Goal: Transaction & Acquisition: Book appointment/travel/reservation

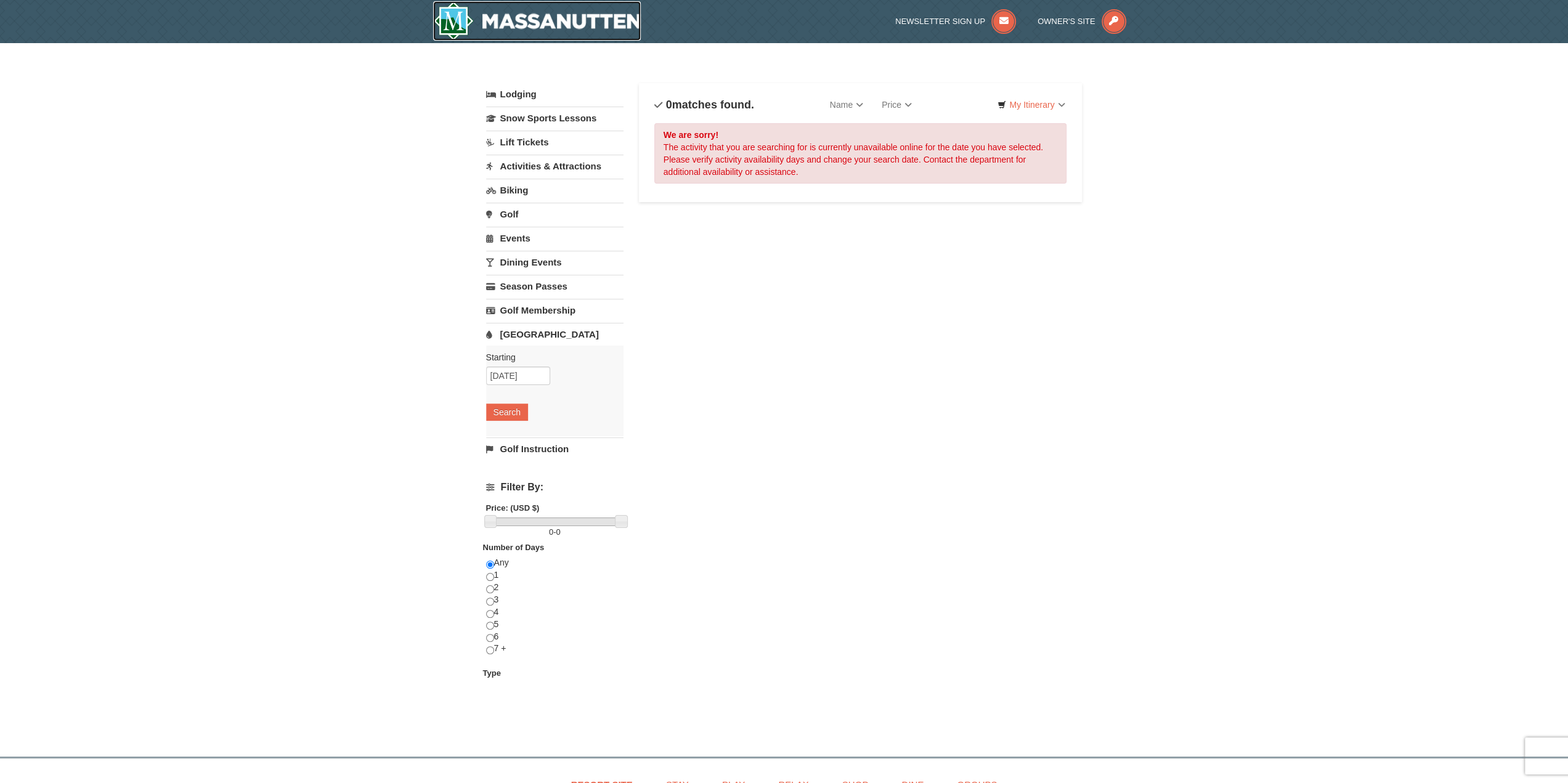
click at [585, 14] on img at bounding box center [537, 21] width 208 height 39
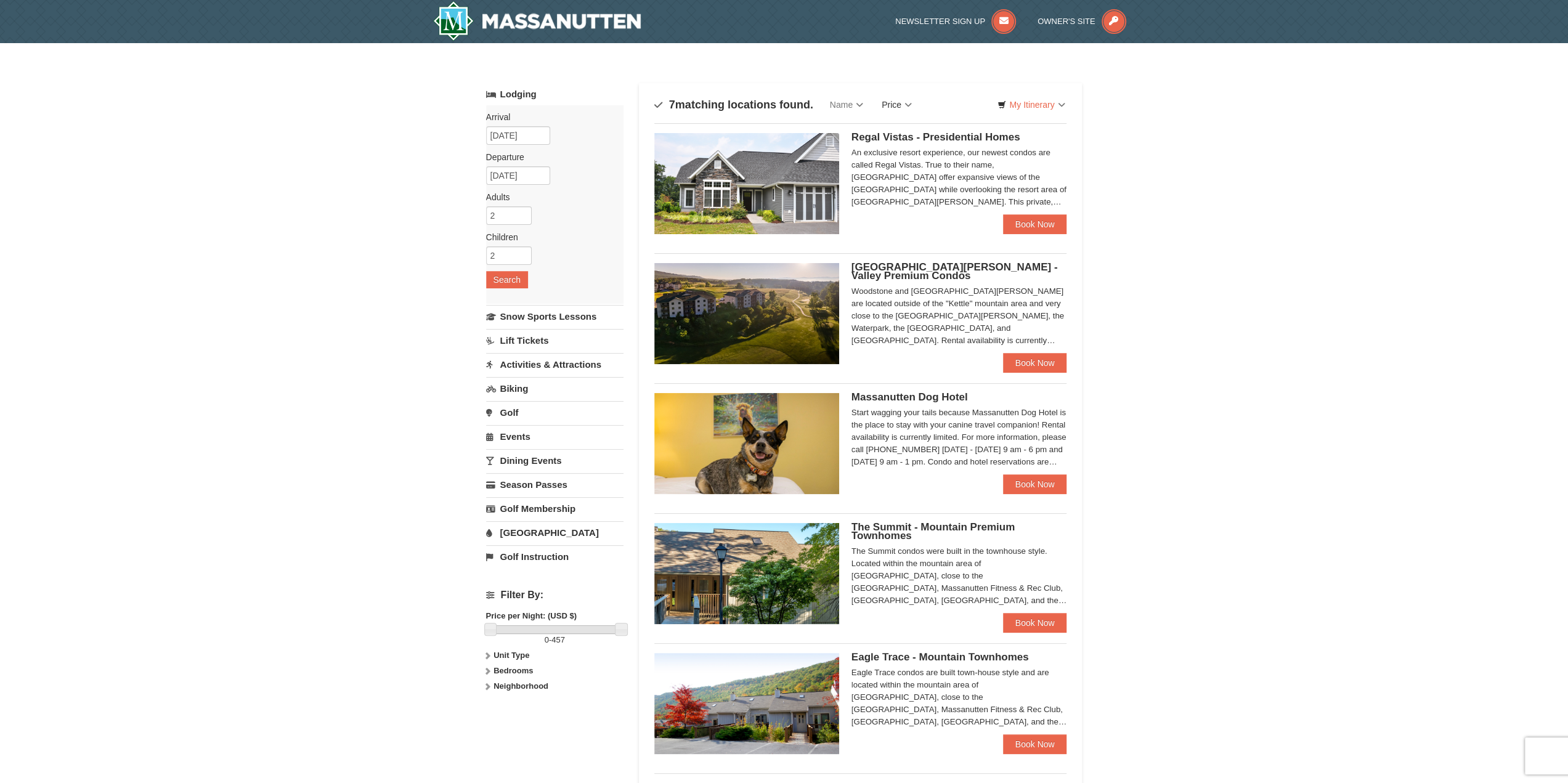
click at [920, 101] on link "Price" at bounding box center [897, 105] width 49 height 24
click at [945, 130] on link "Price (Low to High)" at bounding box center [922, 130] width 99 height 16
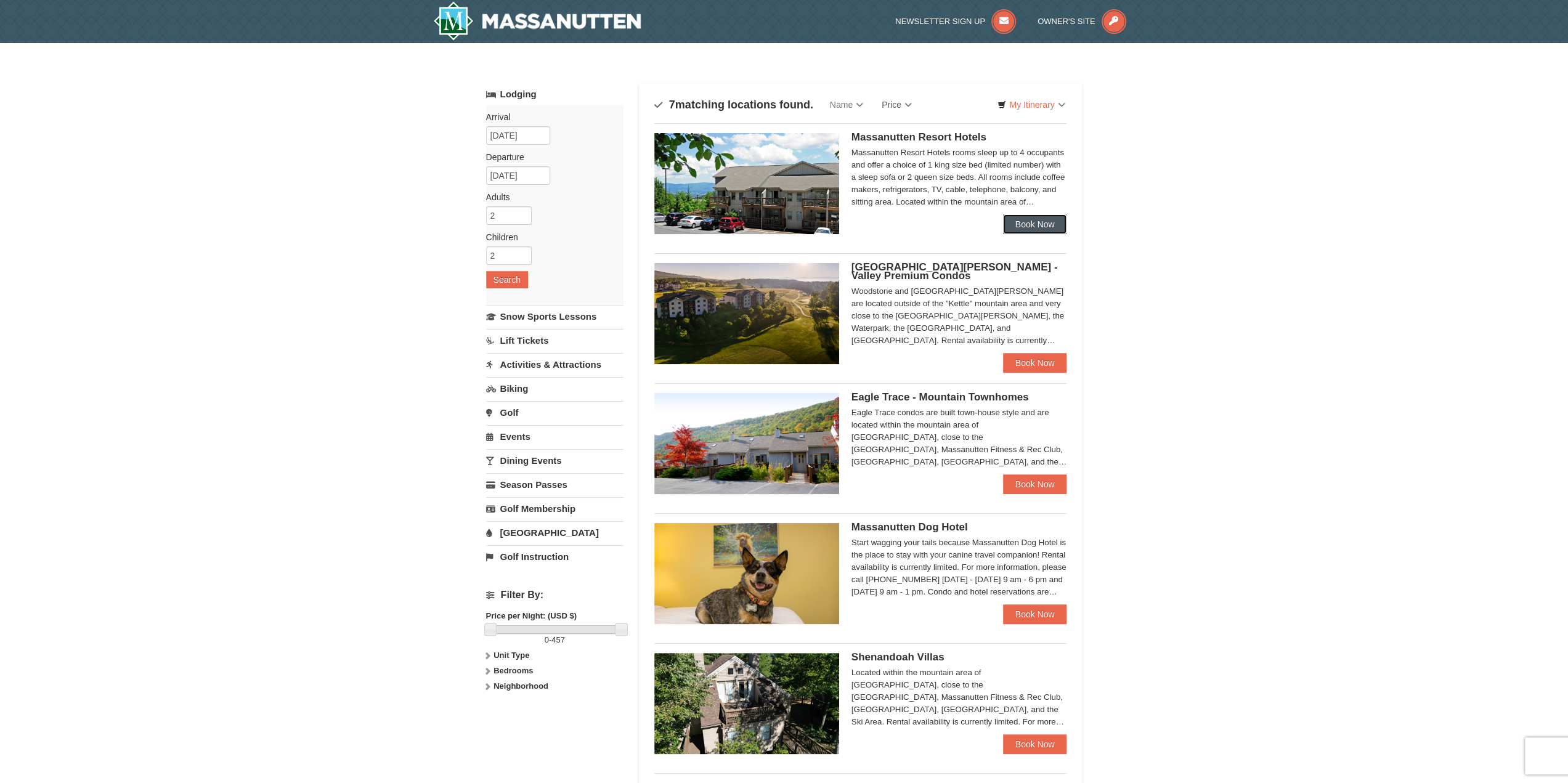
click at [1048, 231] on link "Book Now" at bounding box center [1035, 224] width 64 height 20
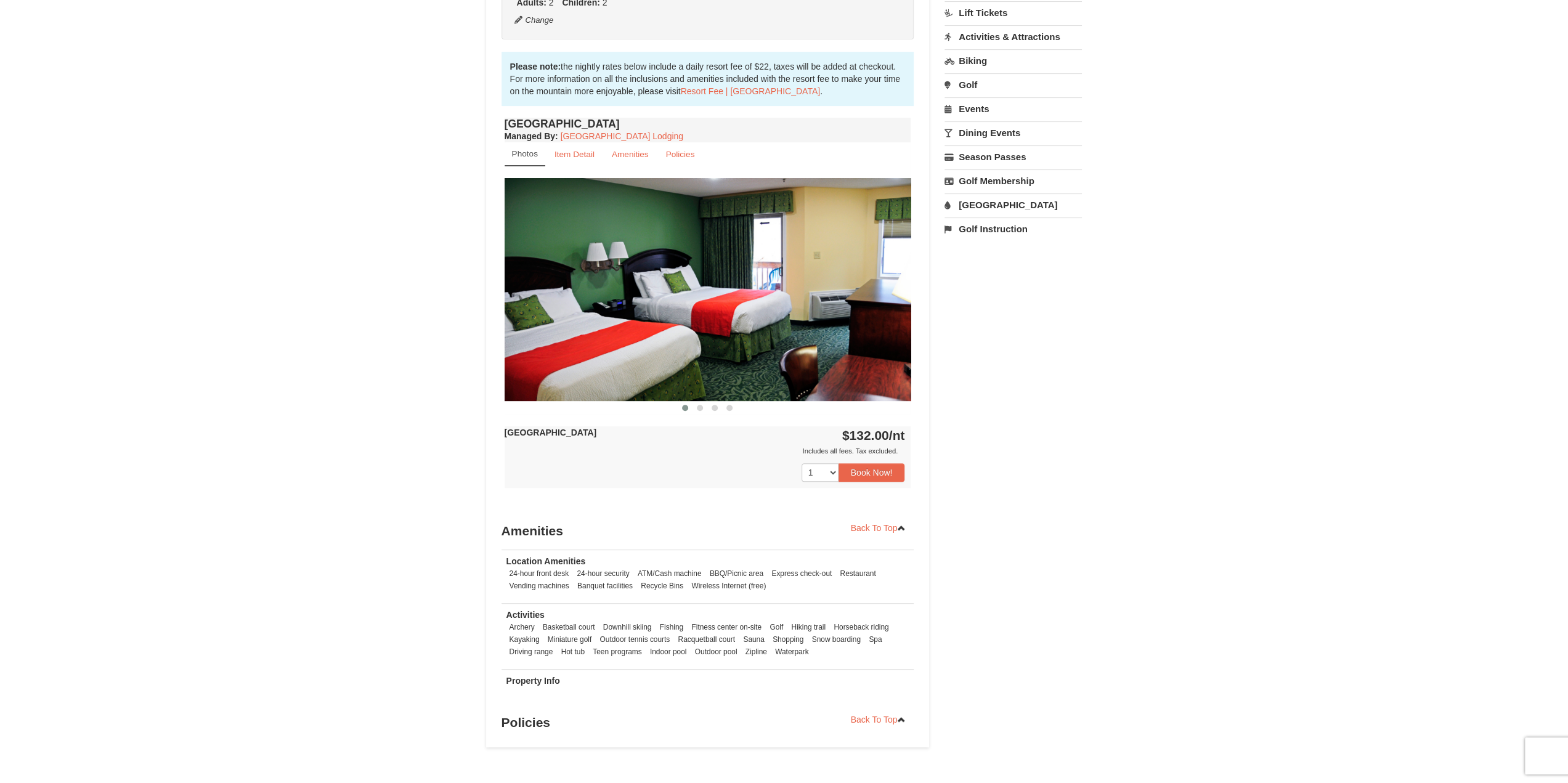
scroll to position [341, 0]
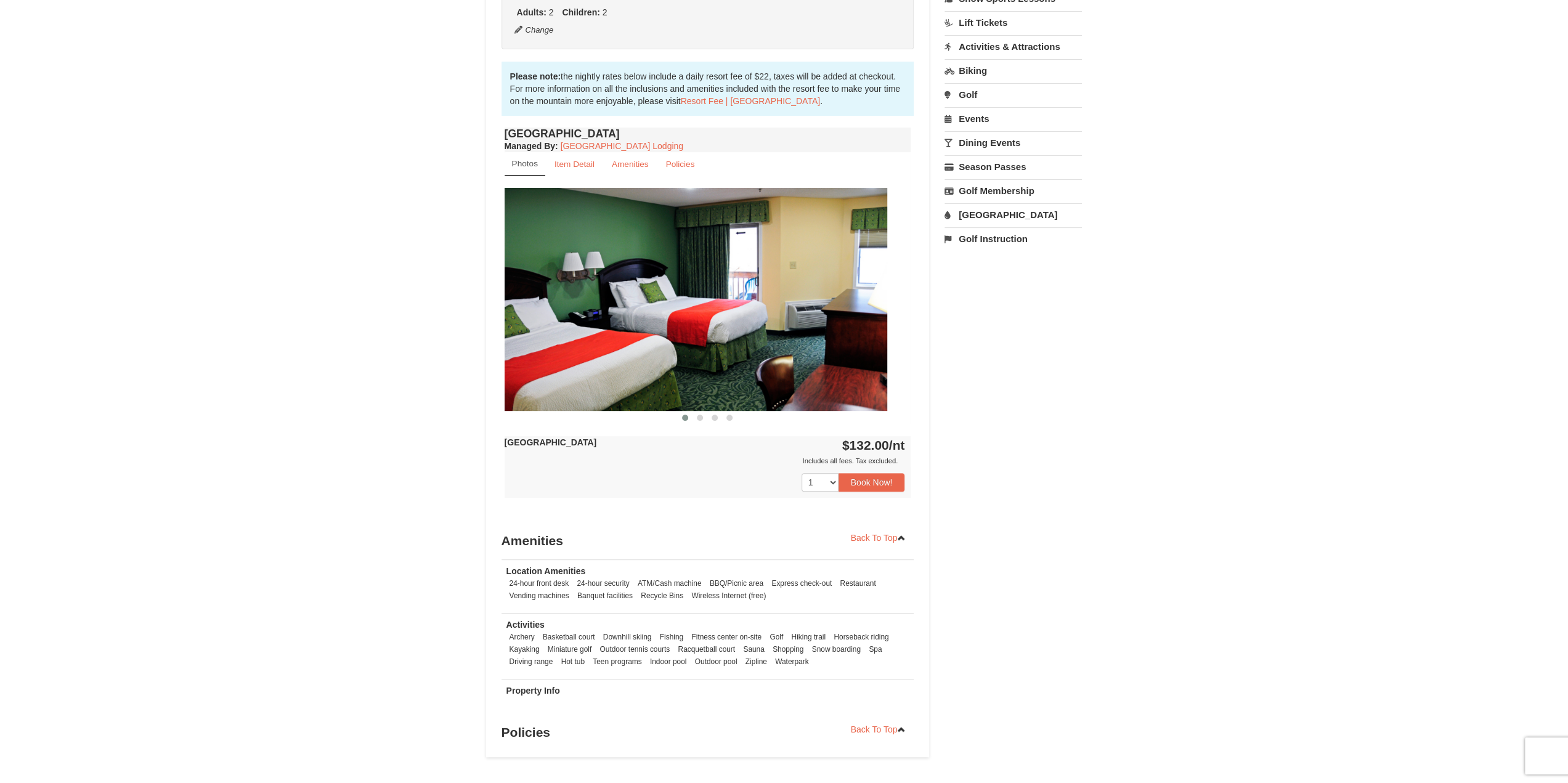
drag, startPoint x: 789, startPoint y: 338, endPoint x: 580, endPoint y: 341, distance: 209.0
click at [565, 346] on img at bounding box center [684, 299] width 407 height 222
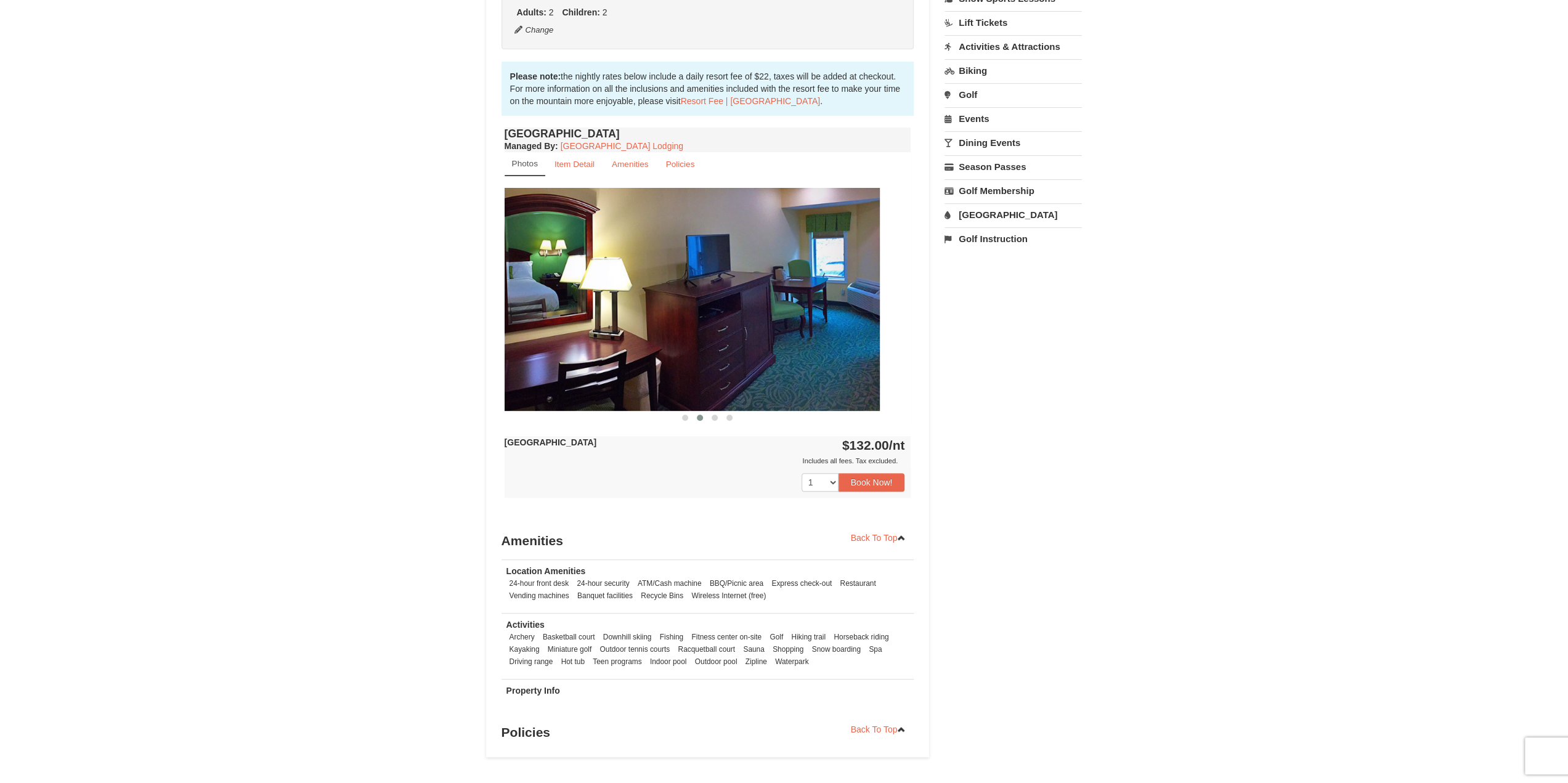
drag, startPoint x: 768, startPoint y: 333, endPoint x: 586, endPoint y: 326, distance: 182.1
click at [553, 329] on img at bounding box center [676, 299] width 407 height 222
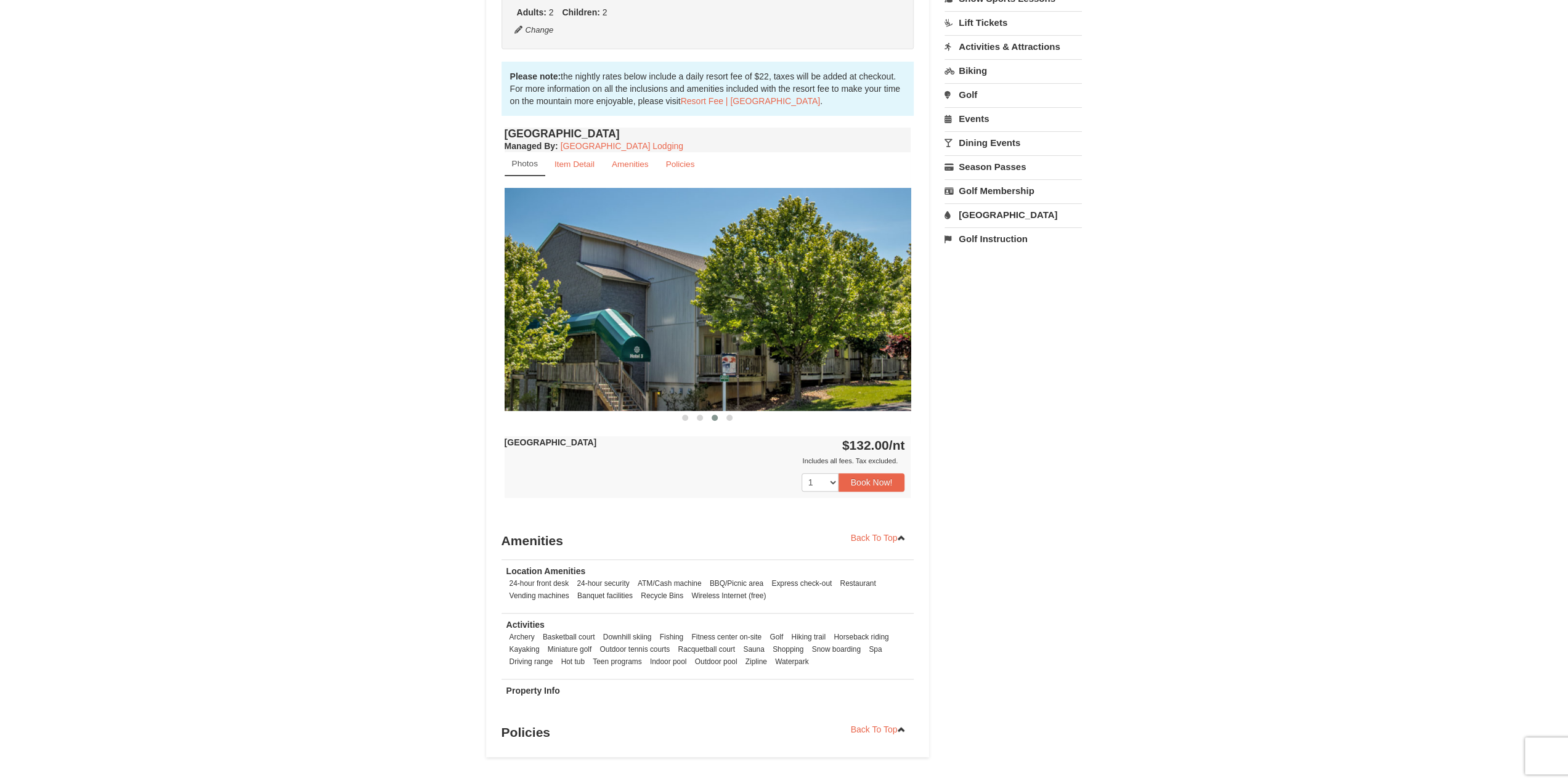
drag, startPoint x: 778, startPoint y: 318, endPoint x: 614, endPoint y: 321, distance: 164.0
click at [622, 321] on img at bounding box center [708, 299] width 407 height 222
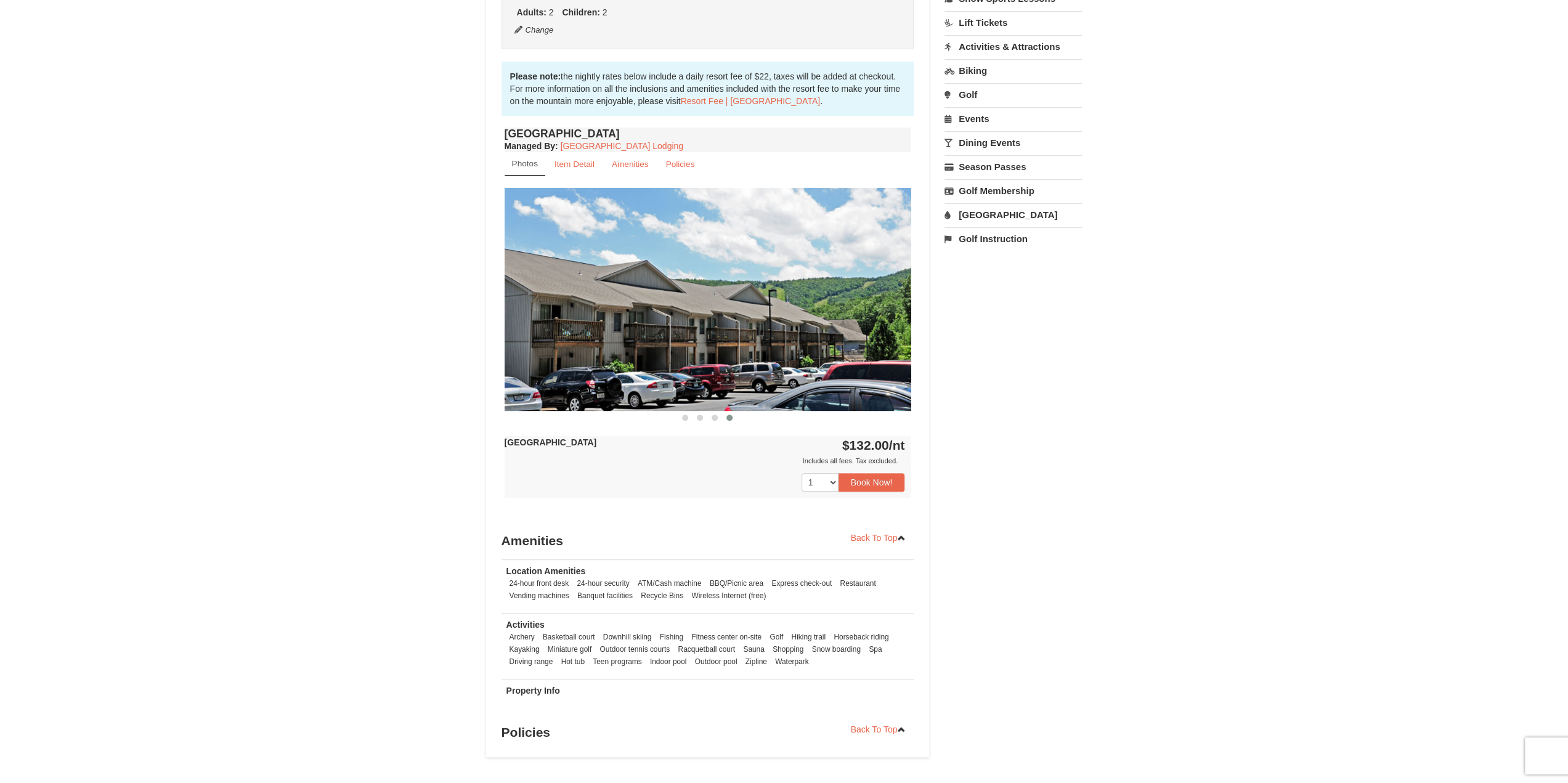
drag, startPoint x: 803, startPoint y: 320, endPoint x: 607, endPoint y: 322, distance: 196.0
click at [613, 323] on img at bounding box center [708, 299] width 407 height 222
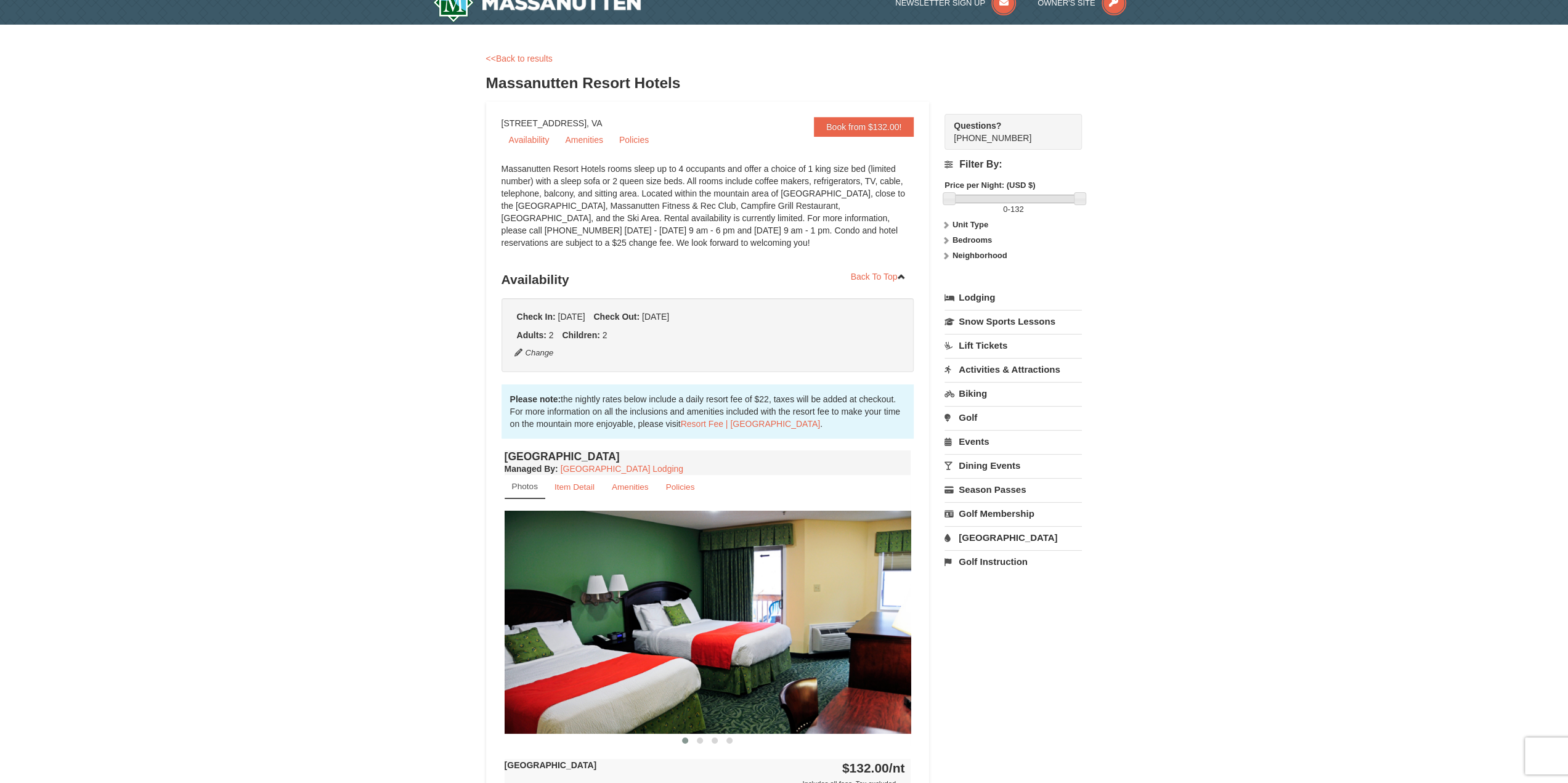
scroll to position [0, 0]
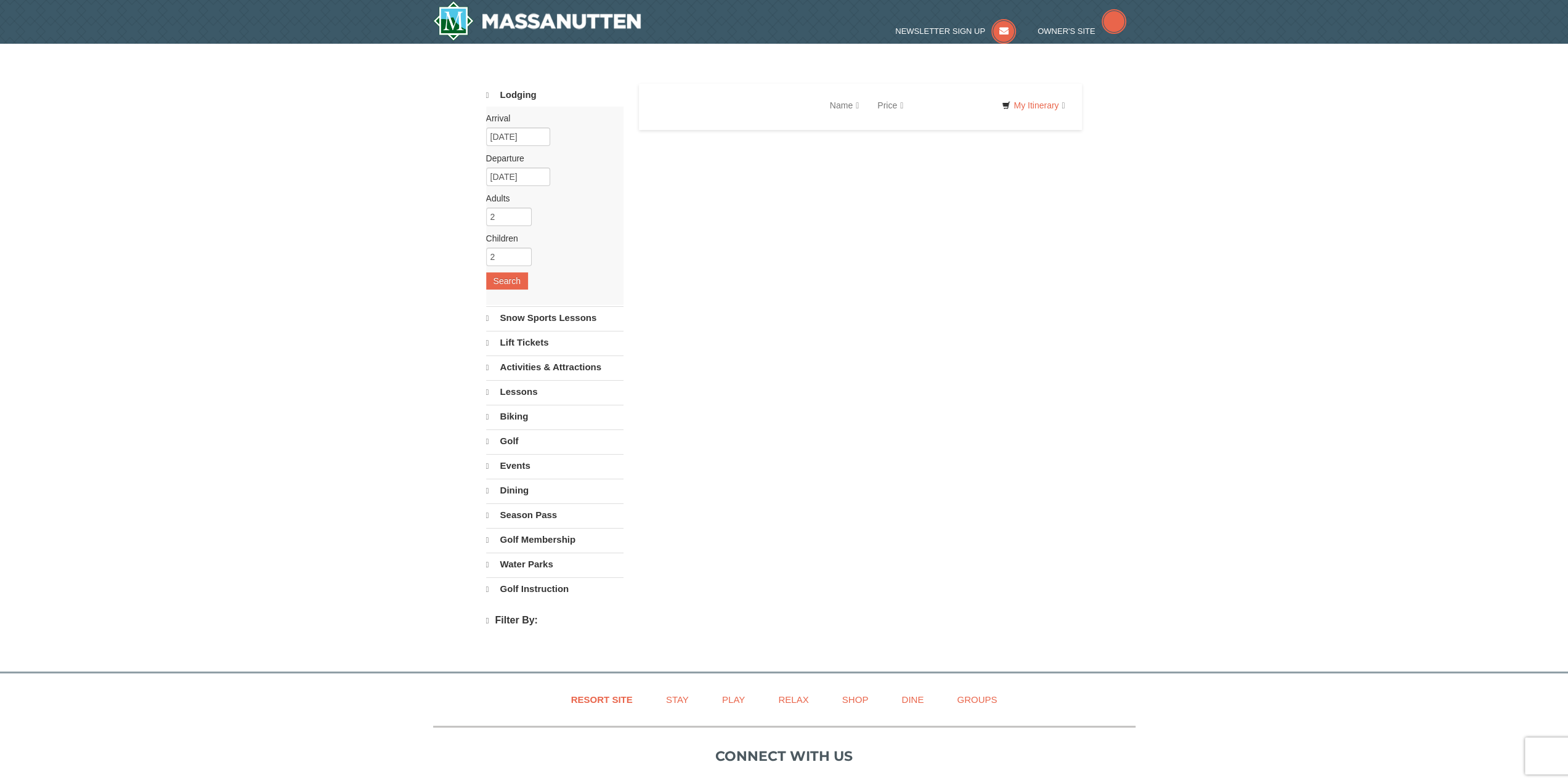
select select "9"
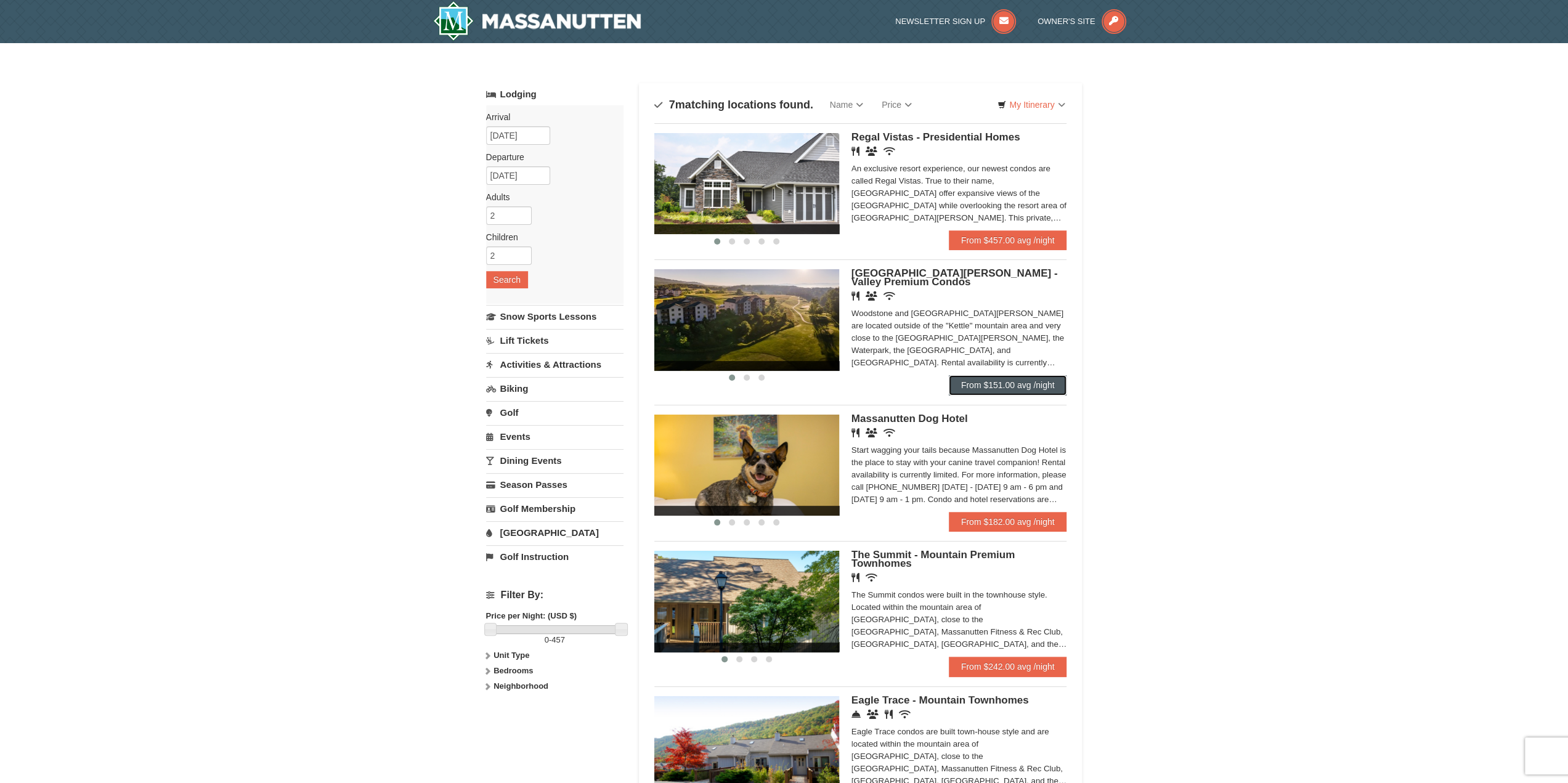
click at [1032, 388] on link "From $151.00 avg /night" at bounding box center [1008, 384] width 118 height 20
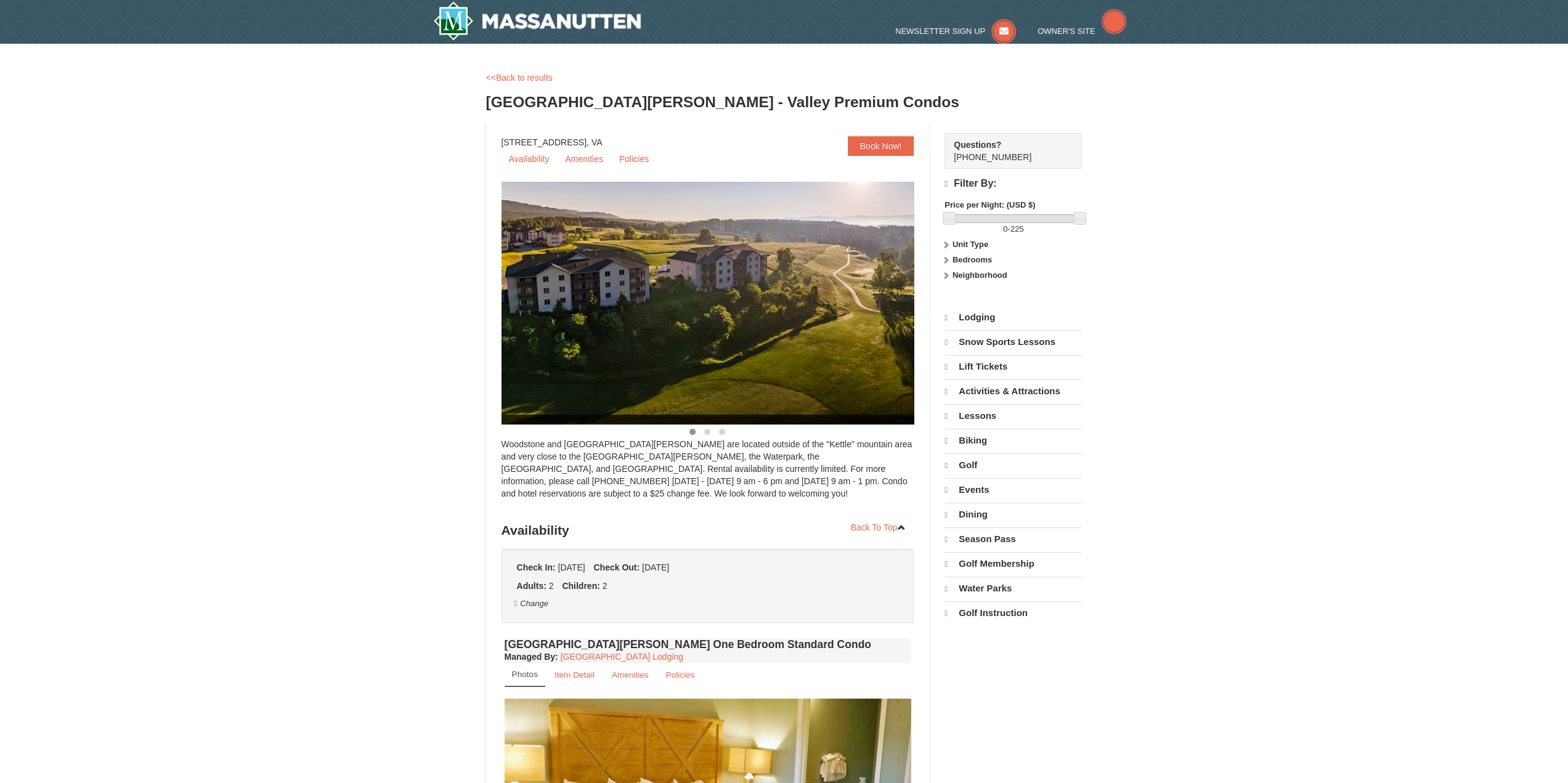
select select "9"
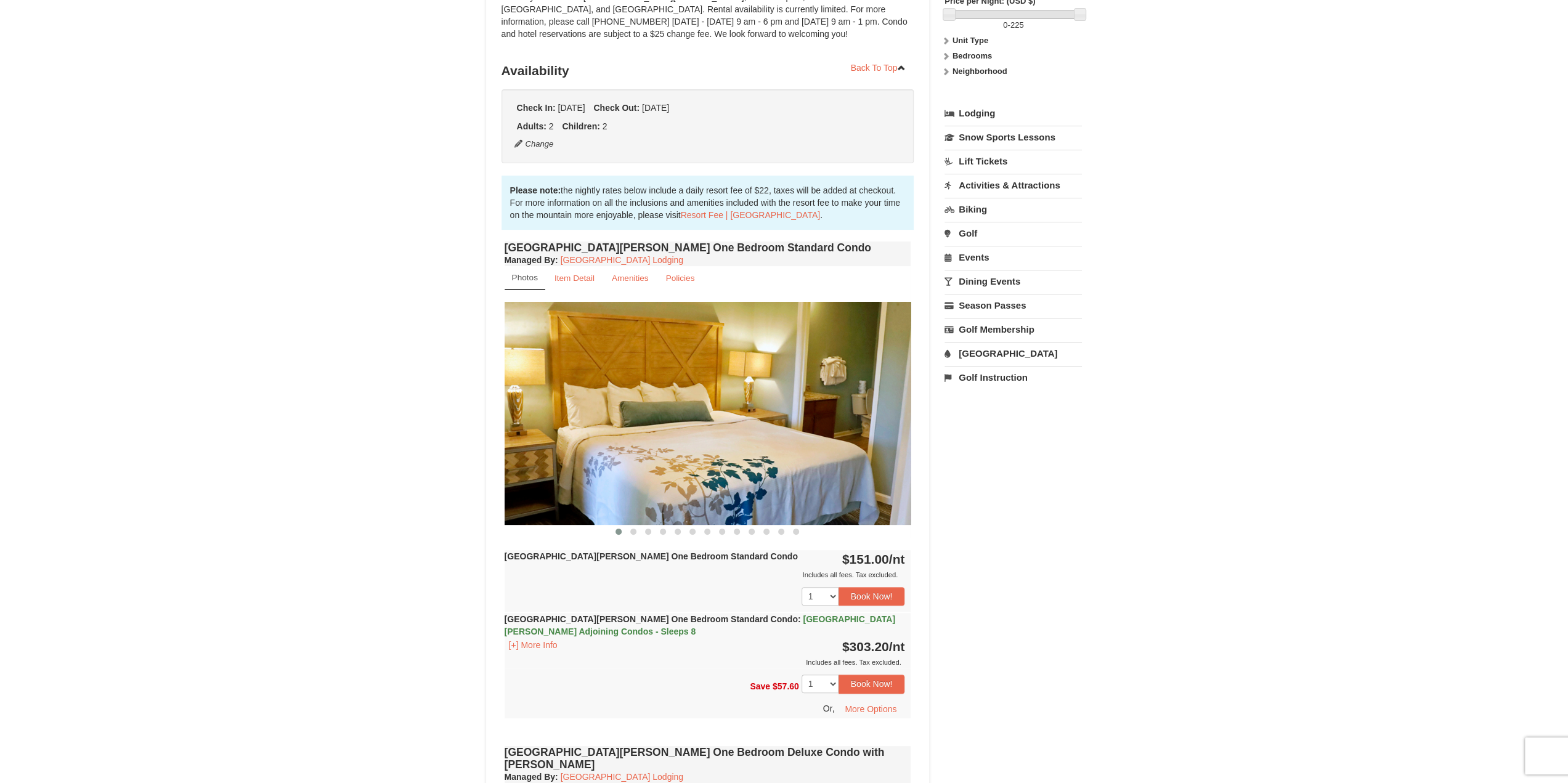
scroll to position [246, 0]
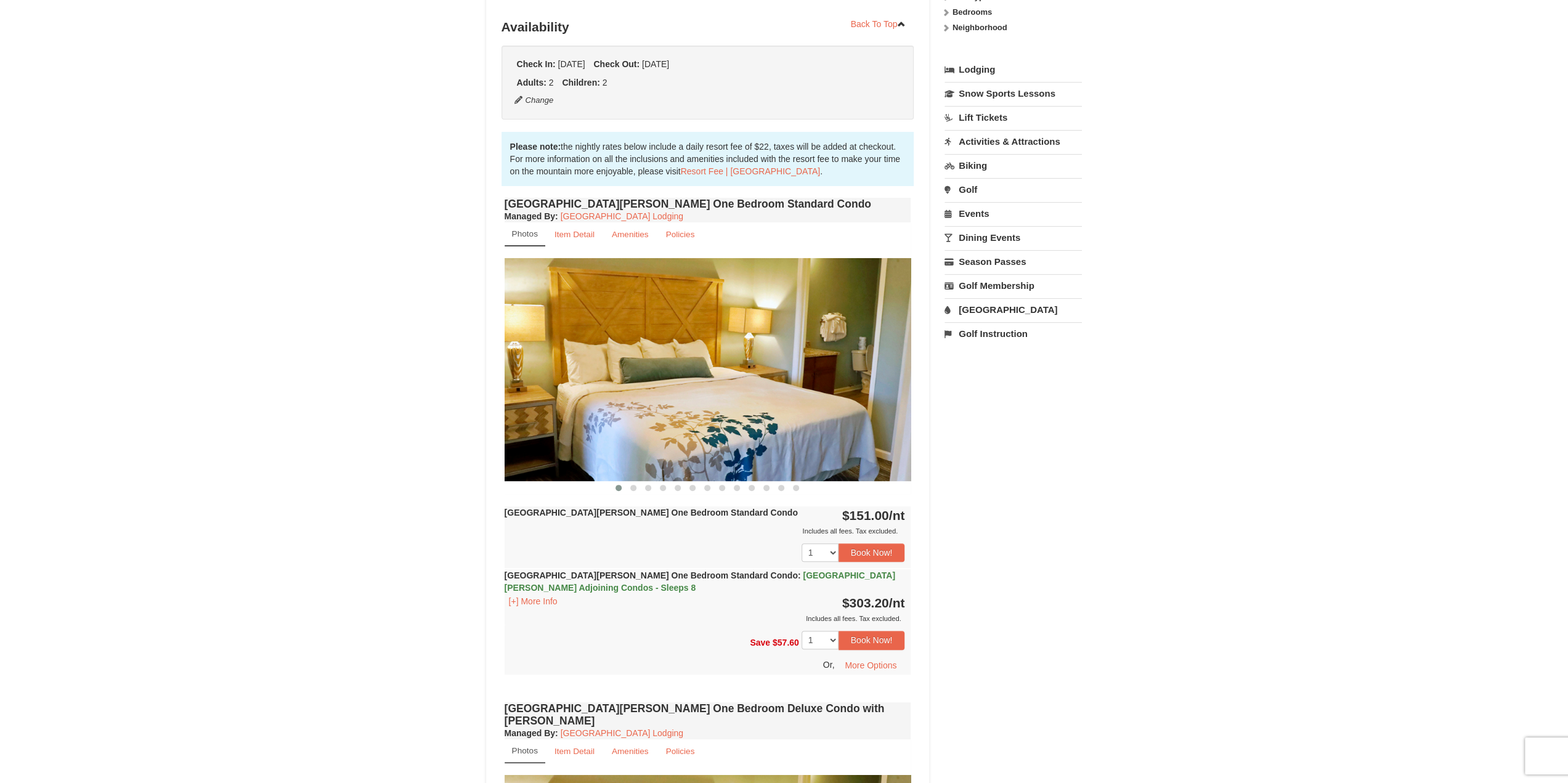
click at [867, 361] on img at bounding box center [708, 369] width 407 height 222
drag, startPoint x: 615, startPoint y: 363, endPoint x: 550, endPoint y: 362, distance: 65.0
click at [548, 363] on img at bounding box center [708, 369] width 407 height 222
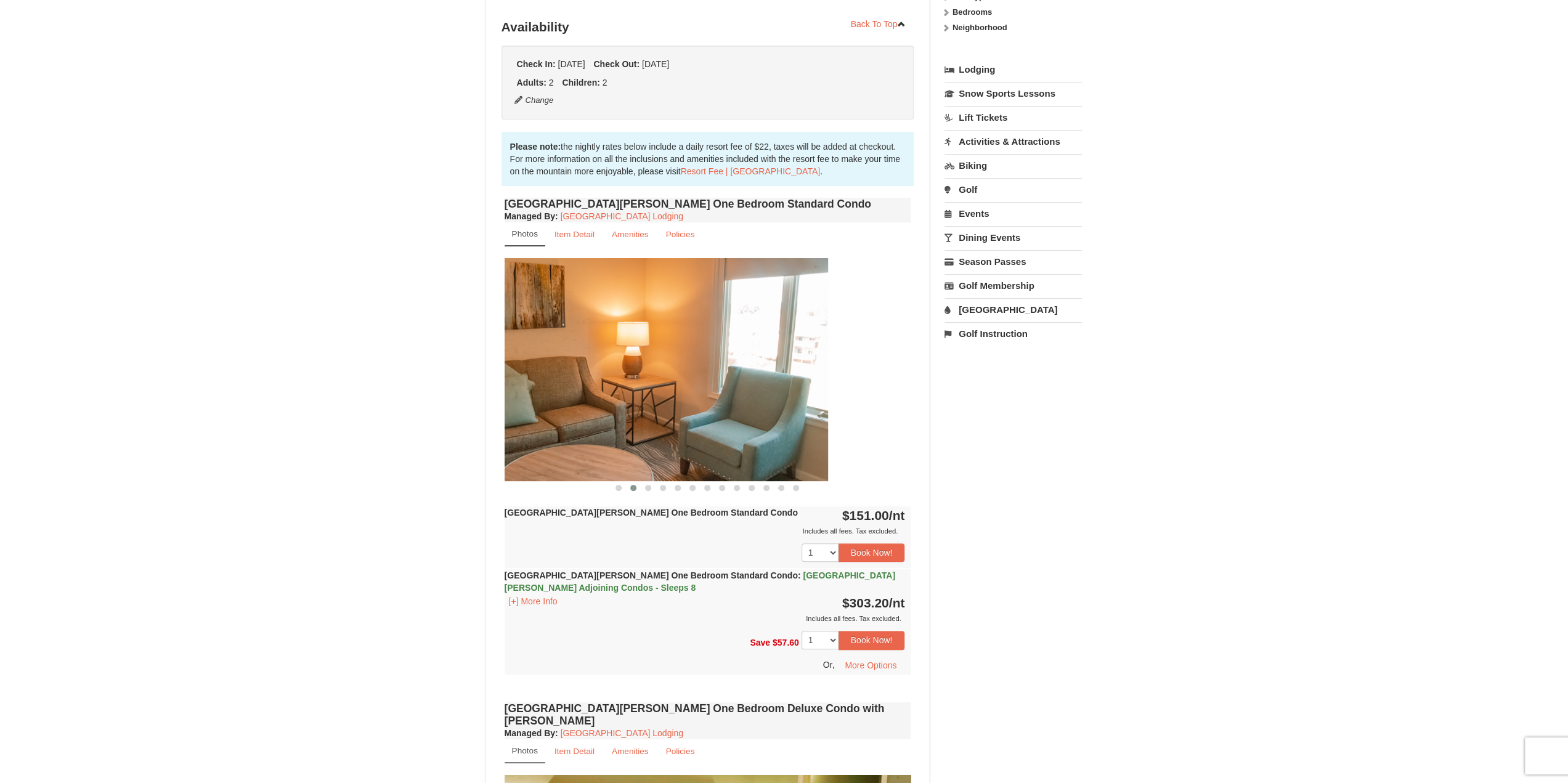
drag, startPoint x: 750, startPoint y: 369, endPoint x: 648, endPoint y: 366, distance: 102.0
click at [643, 369] on img at bounding box center [624, 369] width 407 height 222
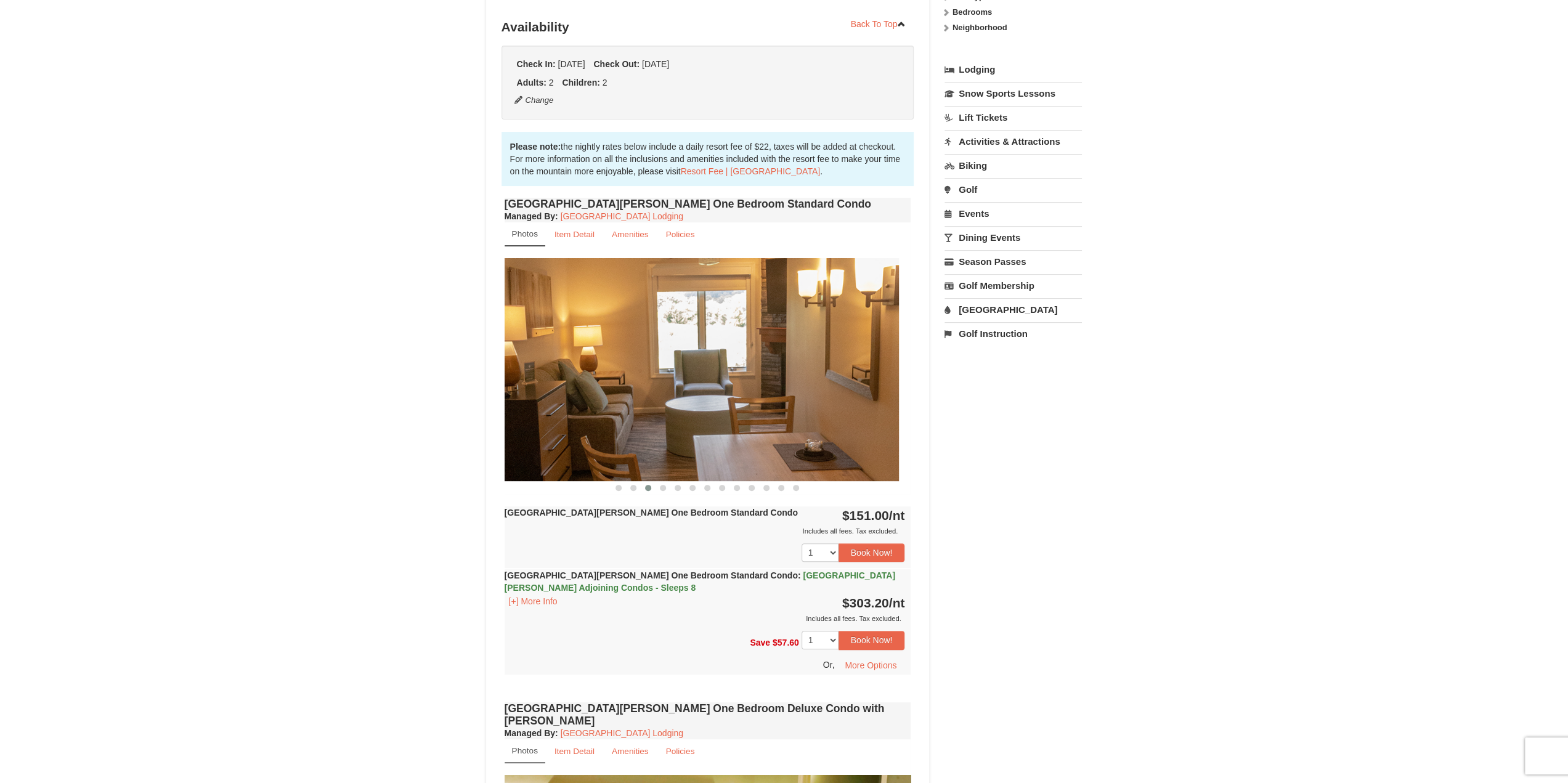
drag, startPoint x: 837, startPoint y: 367, endPoint x: 696, endPoint y: 365, distance: 141.0
click at [599, 367] on img at bounding box center [696, 369] width 407 height 222
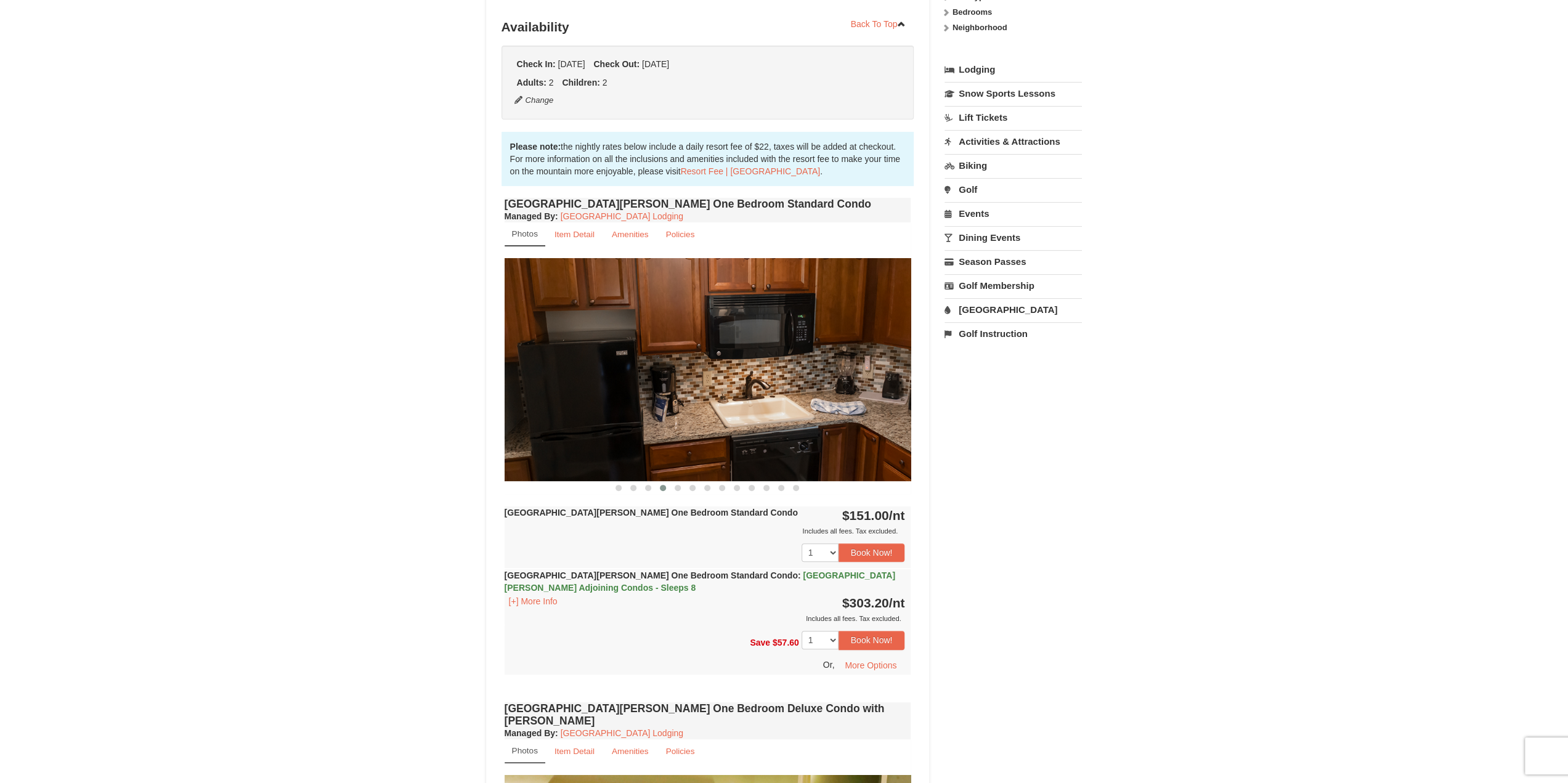
drag, startPoint x: 617, startPoint y: 383, endPoint x: 567, endPoint y: 371, distance: 51.4
click at [580, 382] on img at bounding box center [708, 369] width 407 height 222
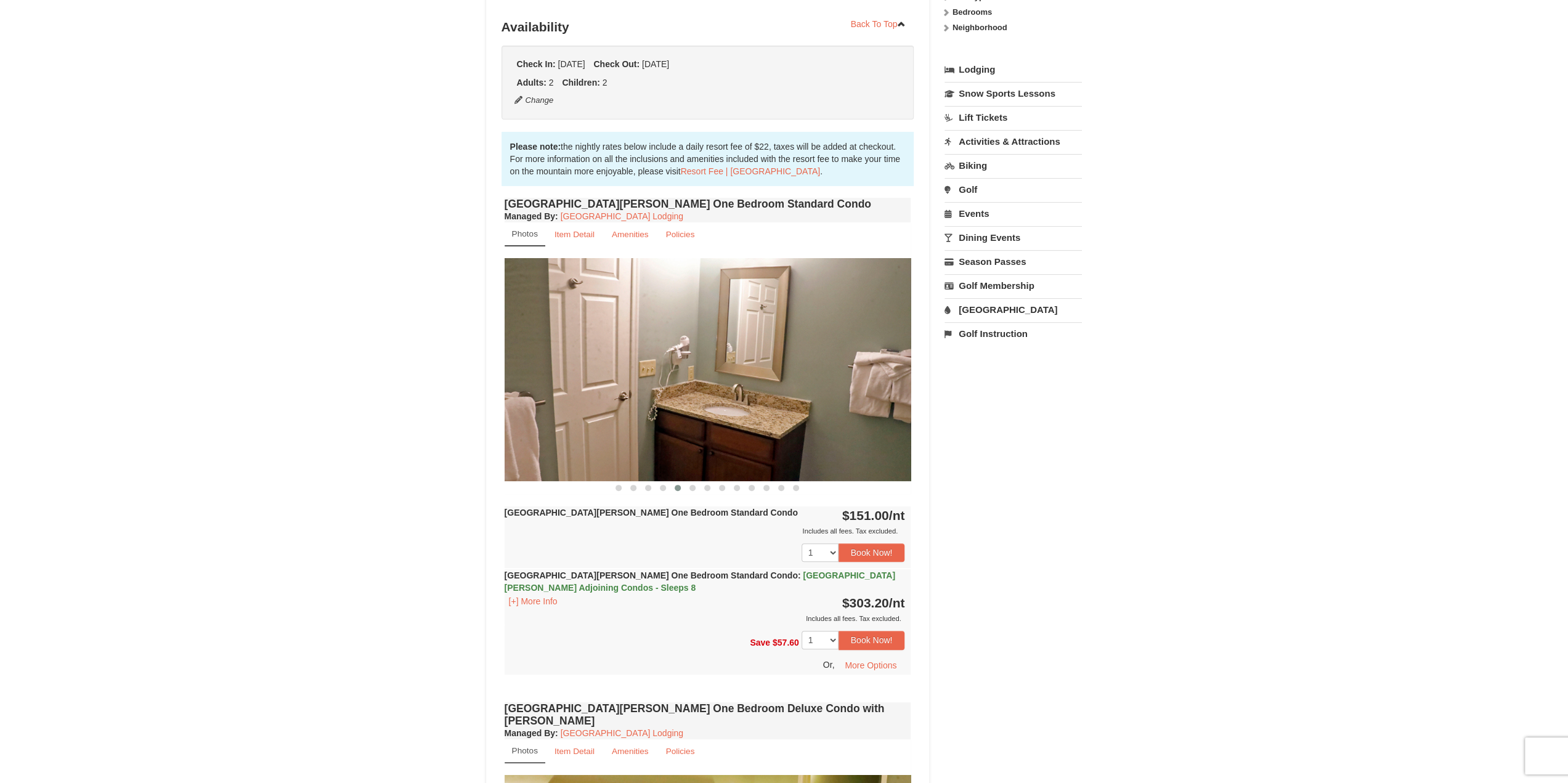
drag, startPoint x: 778, startPoint y: 391, endPoint x: 525, endPoint y: 375, distance: 253.5
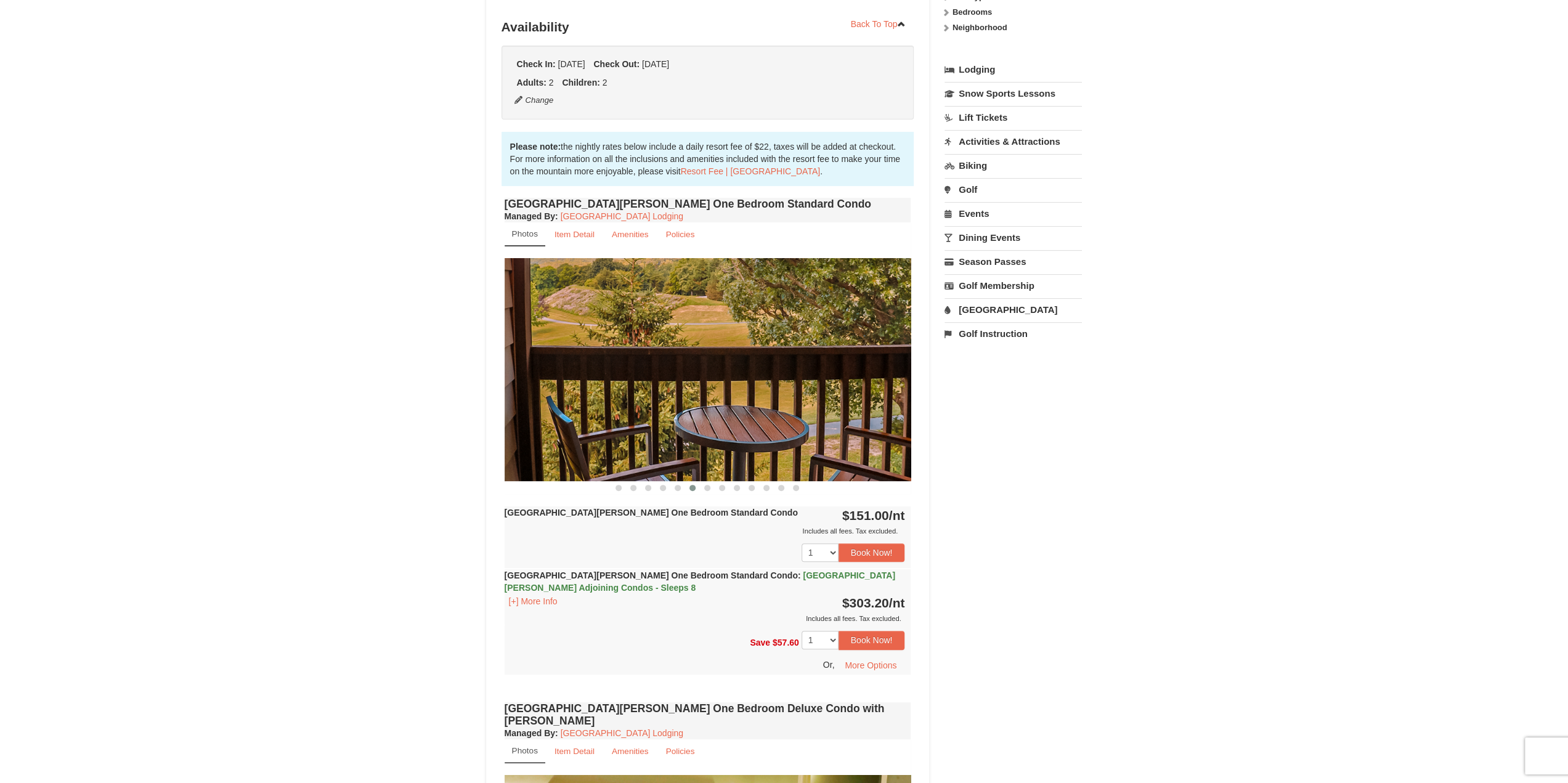
drag, startPoint x: 852, startPoint y: 368, endPoint x: 527, endPoint y: 378, distance: 325.2
click at [536, 380] on img at bounding box center [708, 369] width 407 height 222
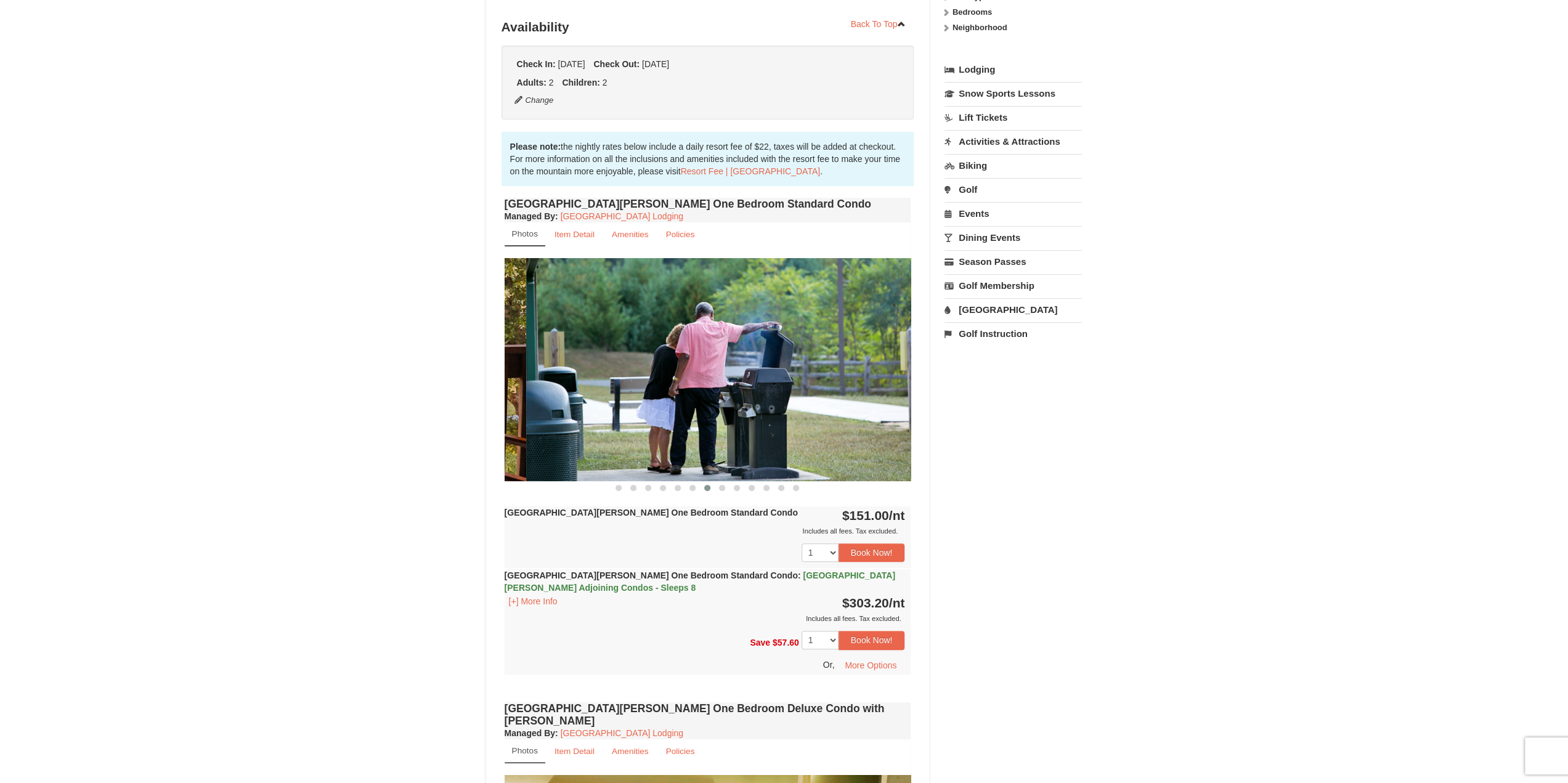
drag, startPoint x: 669, startPoint y: 365, endPoint x: 797, endPoint y: 373, distance: 128.2
click at [799, 362] on img at bounding box center [729, 369] width 407 height 222
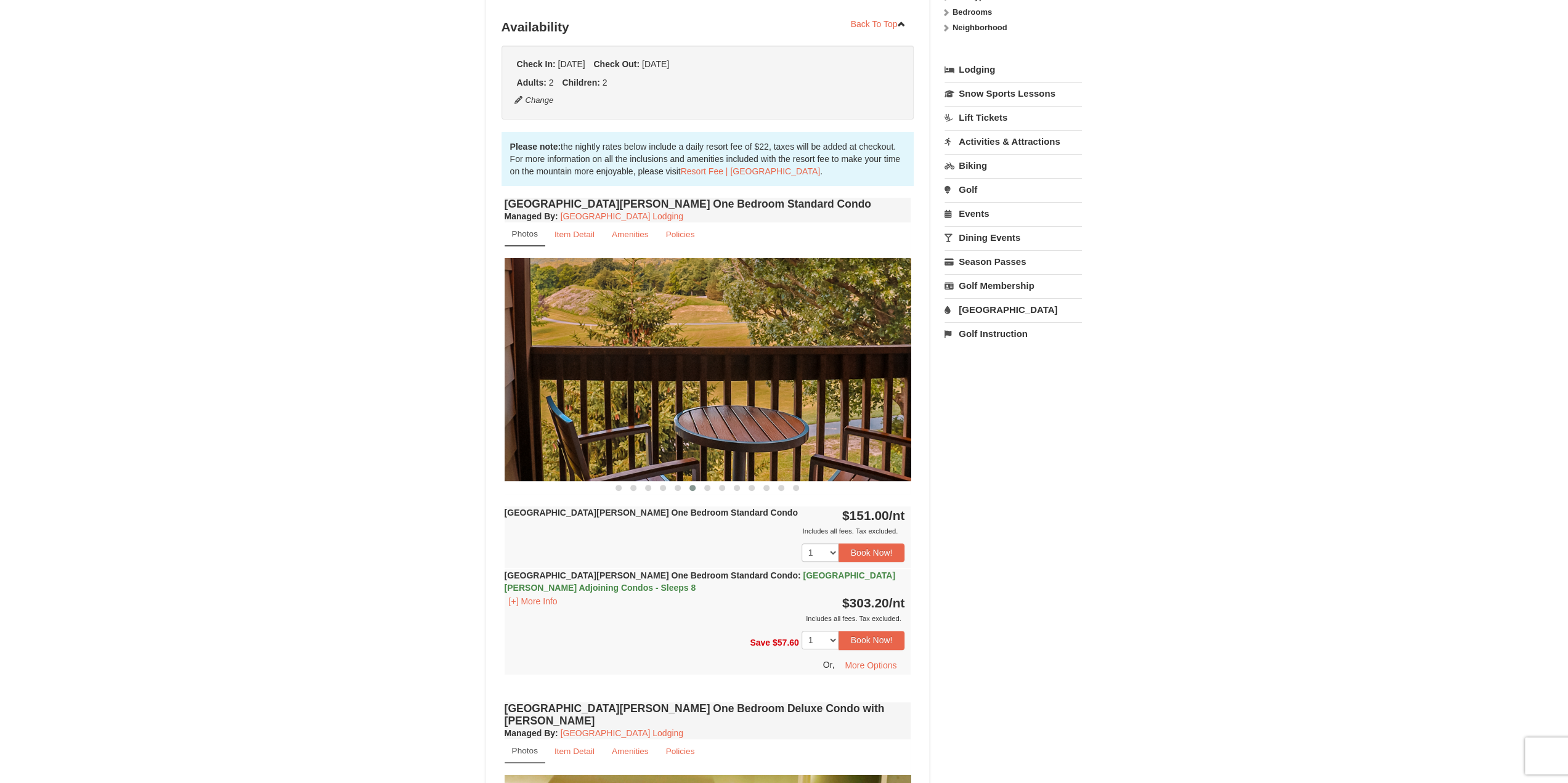
drag, startPoint x: 870, startPoint y: 380, endPoint x: 581, endPoint y: 388, distance: 289.1
click at [650, 386] on img at bounding box center [708, 369] width 407 height 222
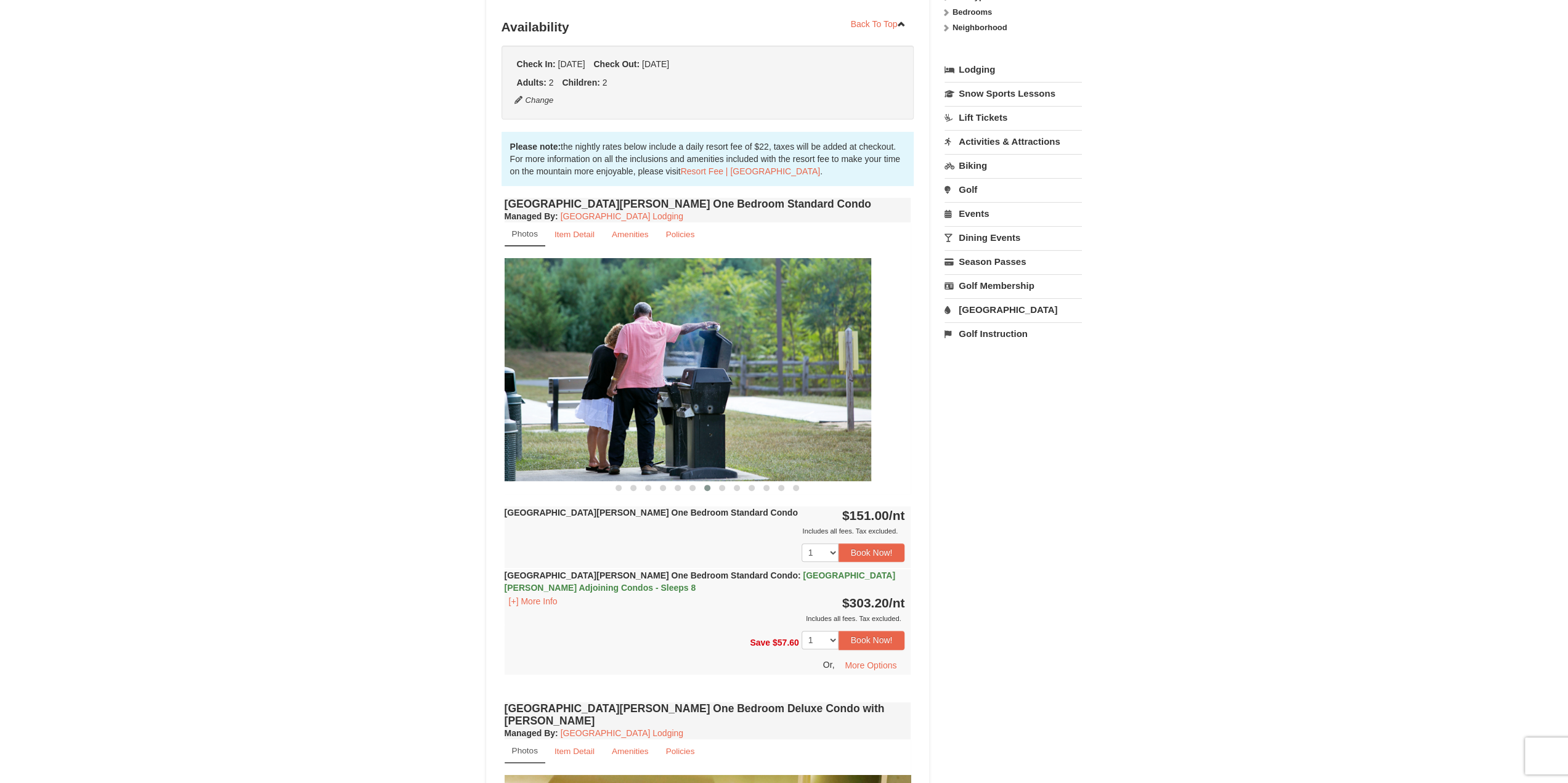
drag, startPoint x: 763, startPoint y: 400, endPoint x: 623, endPoint y: 439, distance: 145.3
click at [581, 402] on img at bounding box center [668, 369] width 407 height 222
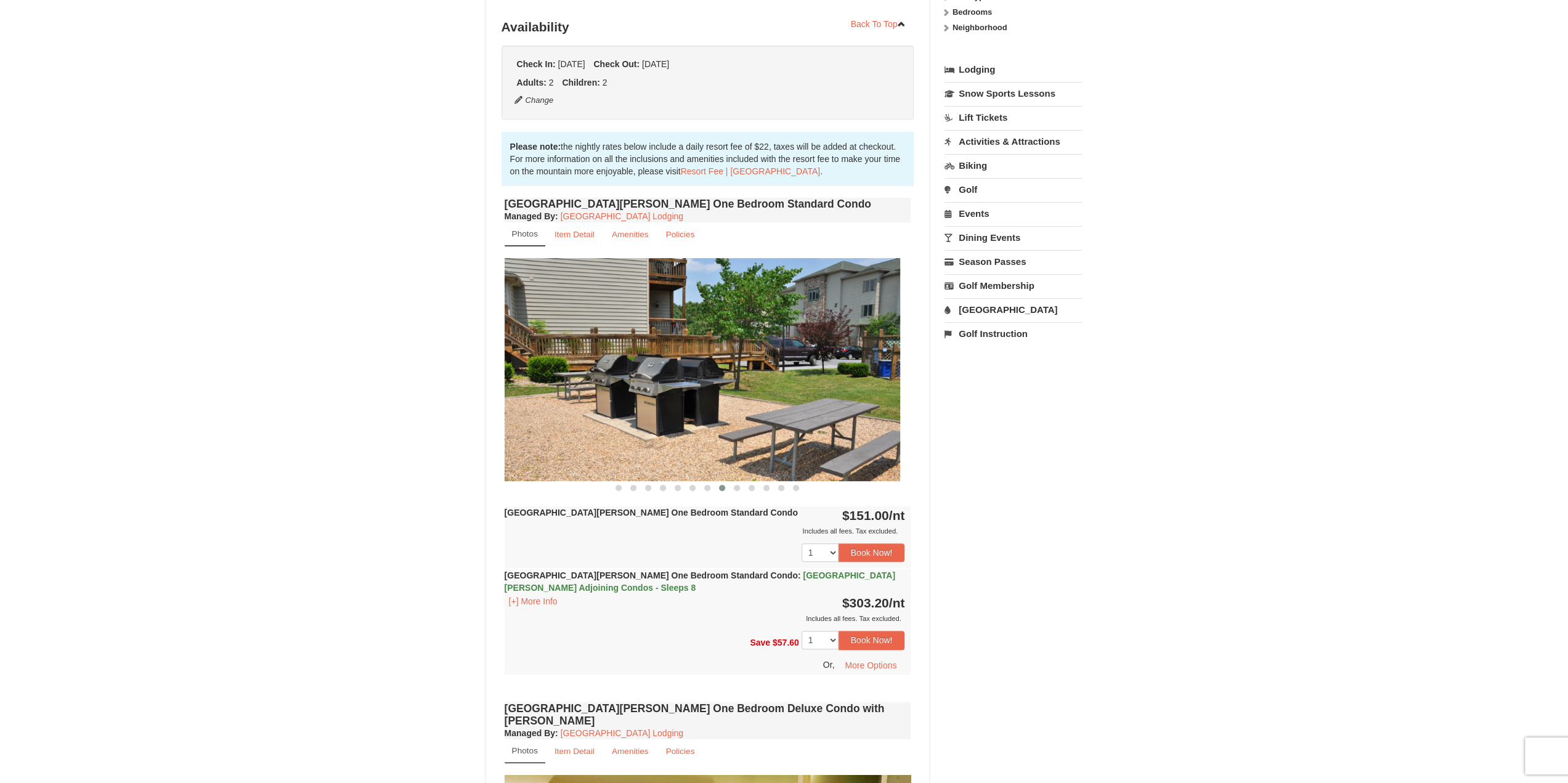
drag, startPoint x: 874, startPoint y: 367, endPoint x: 516, endPoint y: 352, distance: 358.3
click at [563, 352] on img at bounding box center [697, 369] width 407 height 222
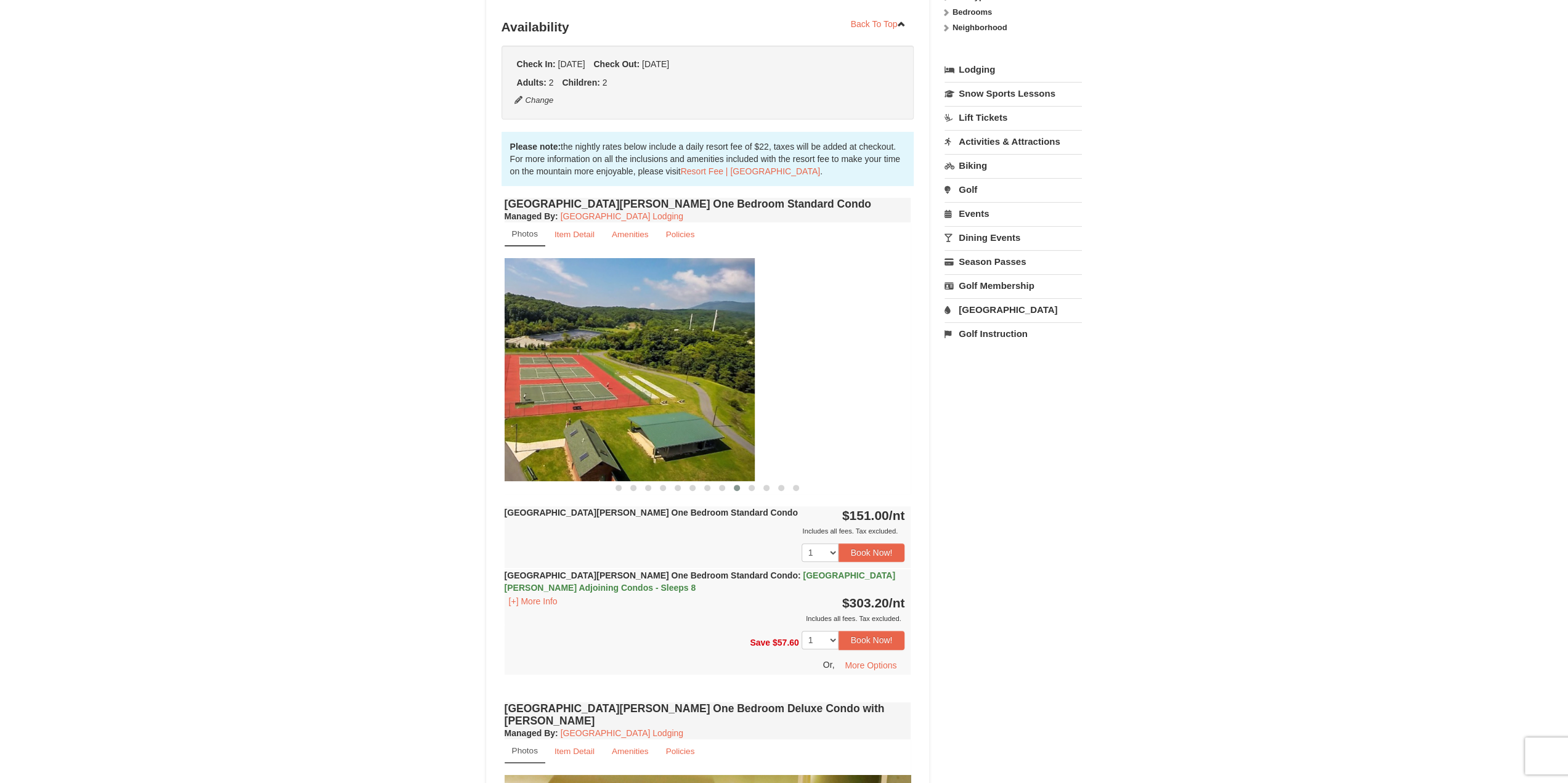
drag, startPoint x: 846, startPoint y: 344, endPoint x: 685, endPoint y: 348, distance: 161.0
click at [694, 347] on img at bounding box center [552, 369] width 407 height 222
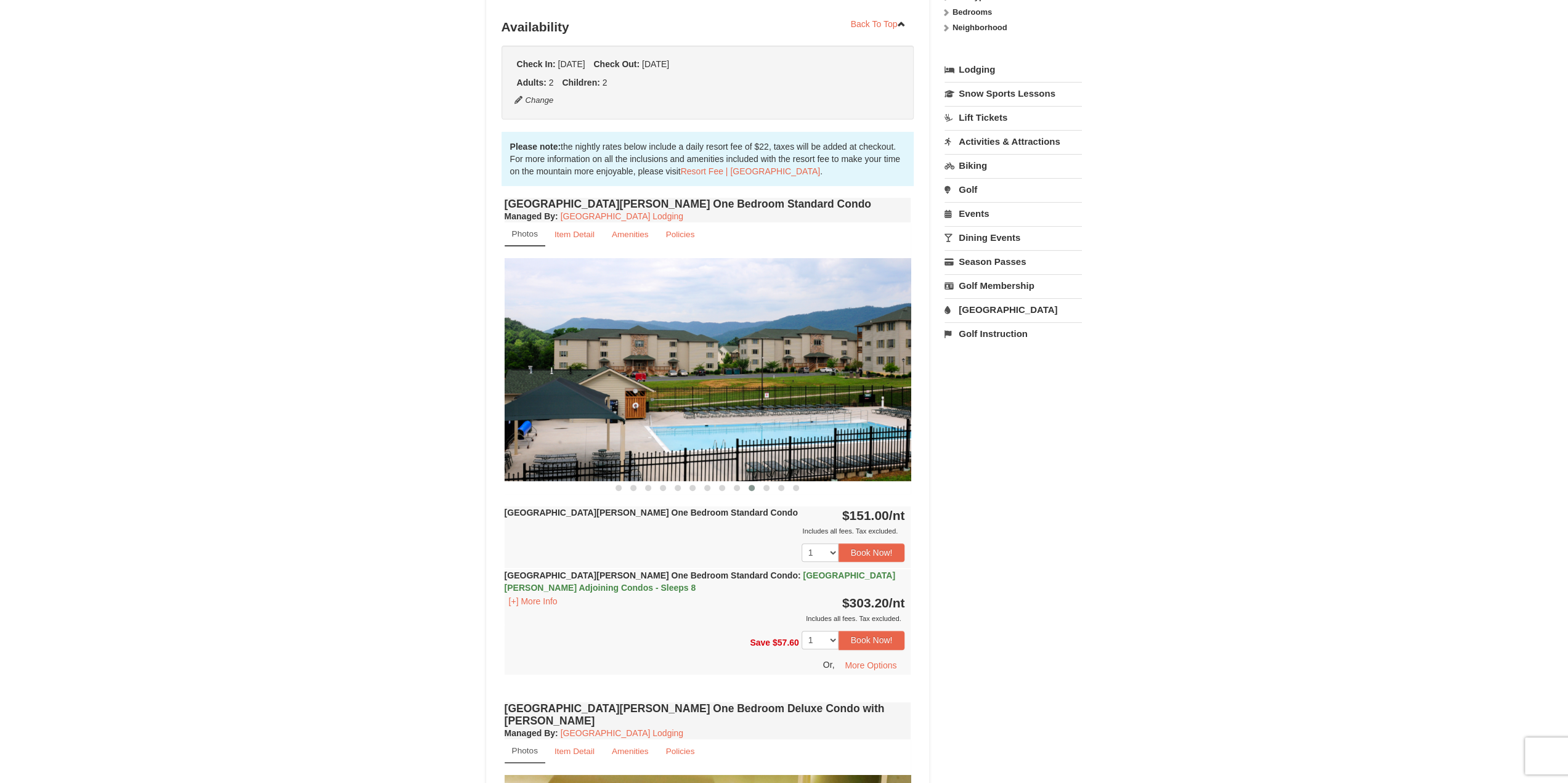
drag, startPoint x: 861, startPoint y: 353, endPoint x: 643, endPoint y: 363, distance: 218.2
click at [650, 363] on img at bounding box center [708, 369] width 407 height 222
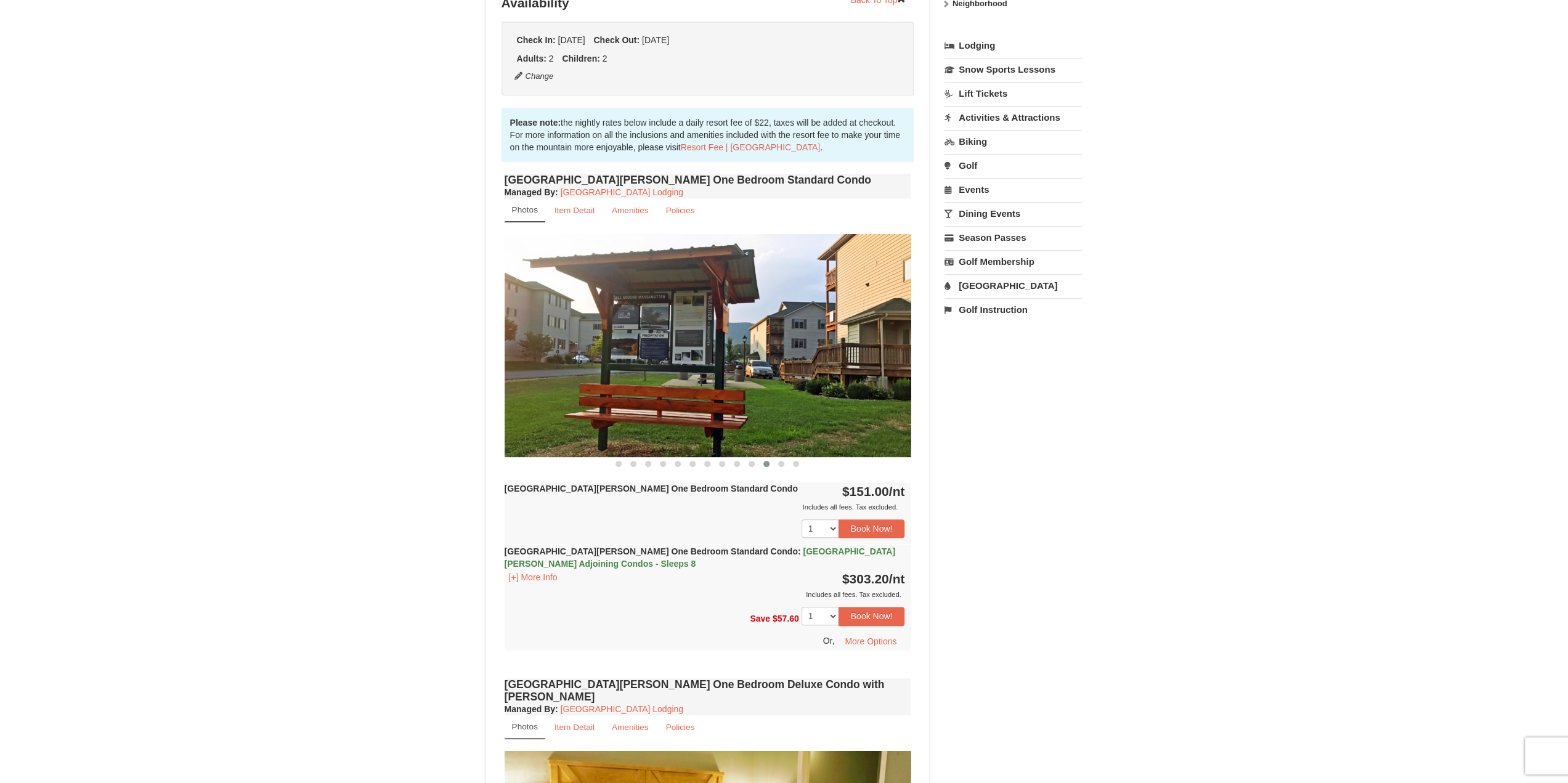
scroll to position [308, 0]
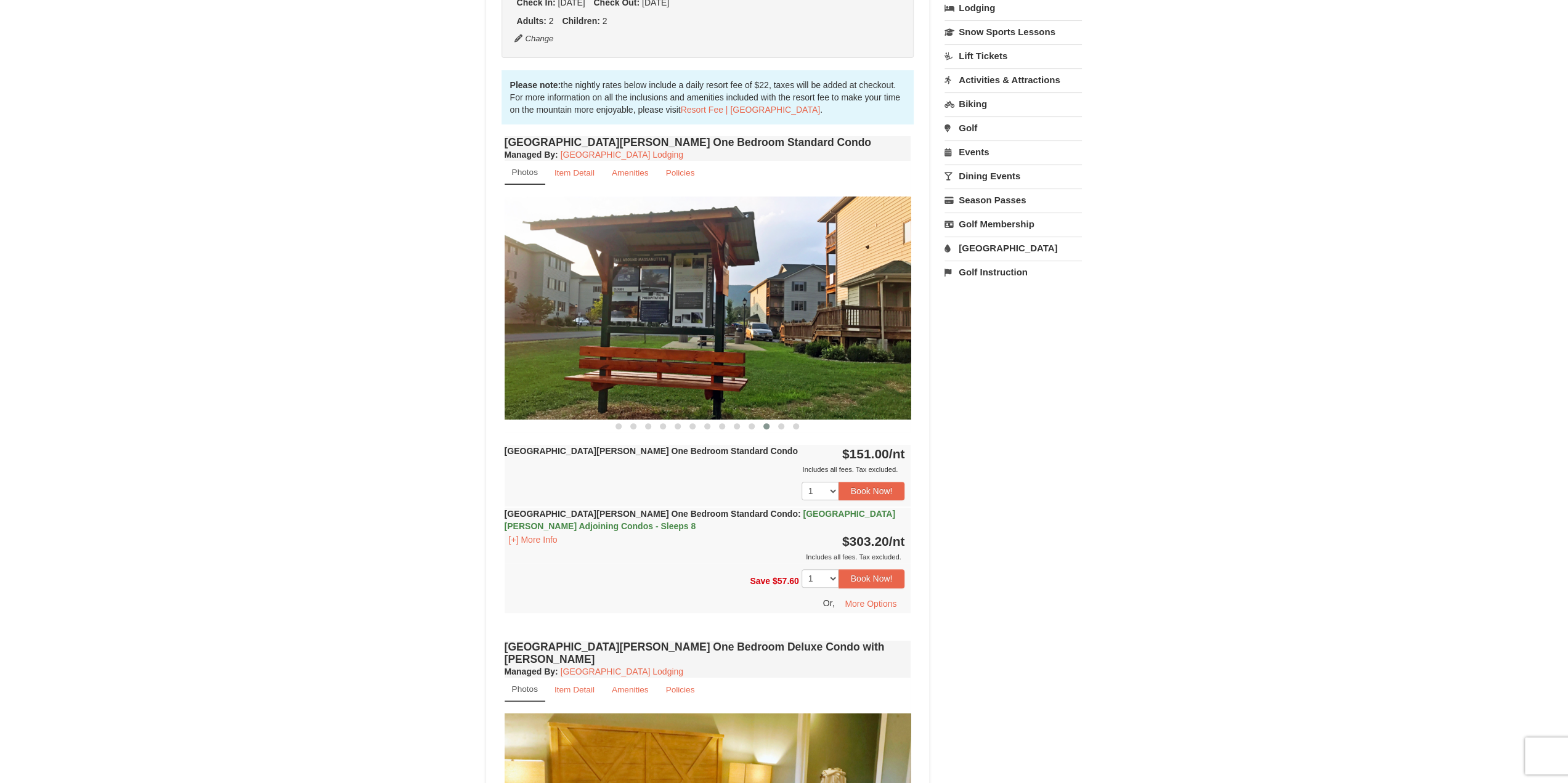
drag, startPoint x: 814, startPoint y: 318, endPoint x: 648, endPoint y: 305, distance: 166.5
click at [664, 307] on img at bounding box center [708, 307] width 407 height 222
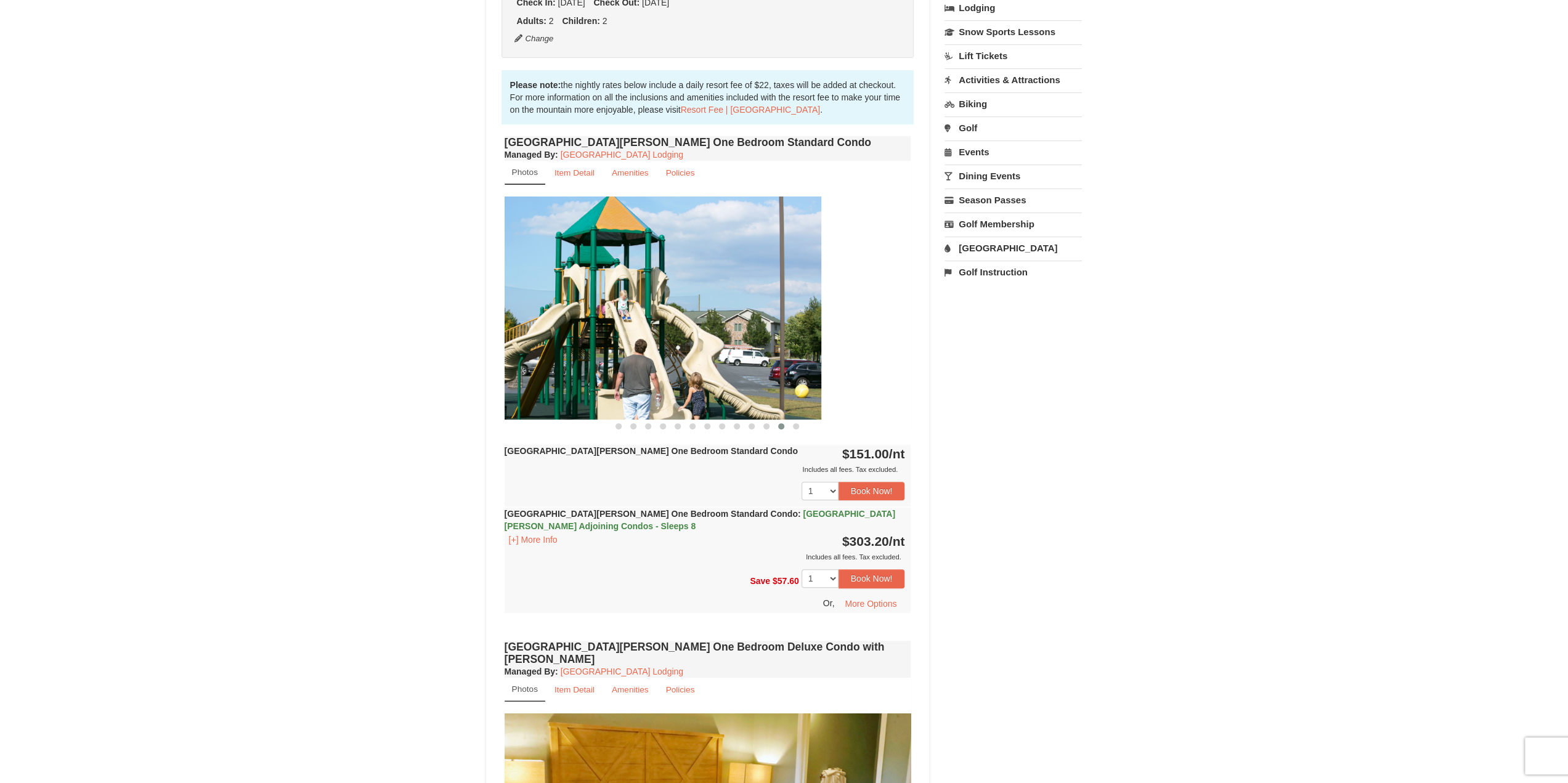
drag, startPoint x: 784, startPoint y: 297, endPoint x: 585, endPoint y: 268, distance: 201.1
click at [620, 291] on img at bounding box center [618, 307] width 407 height 222
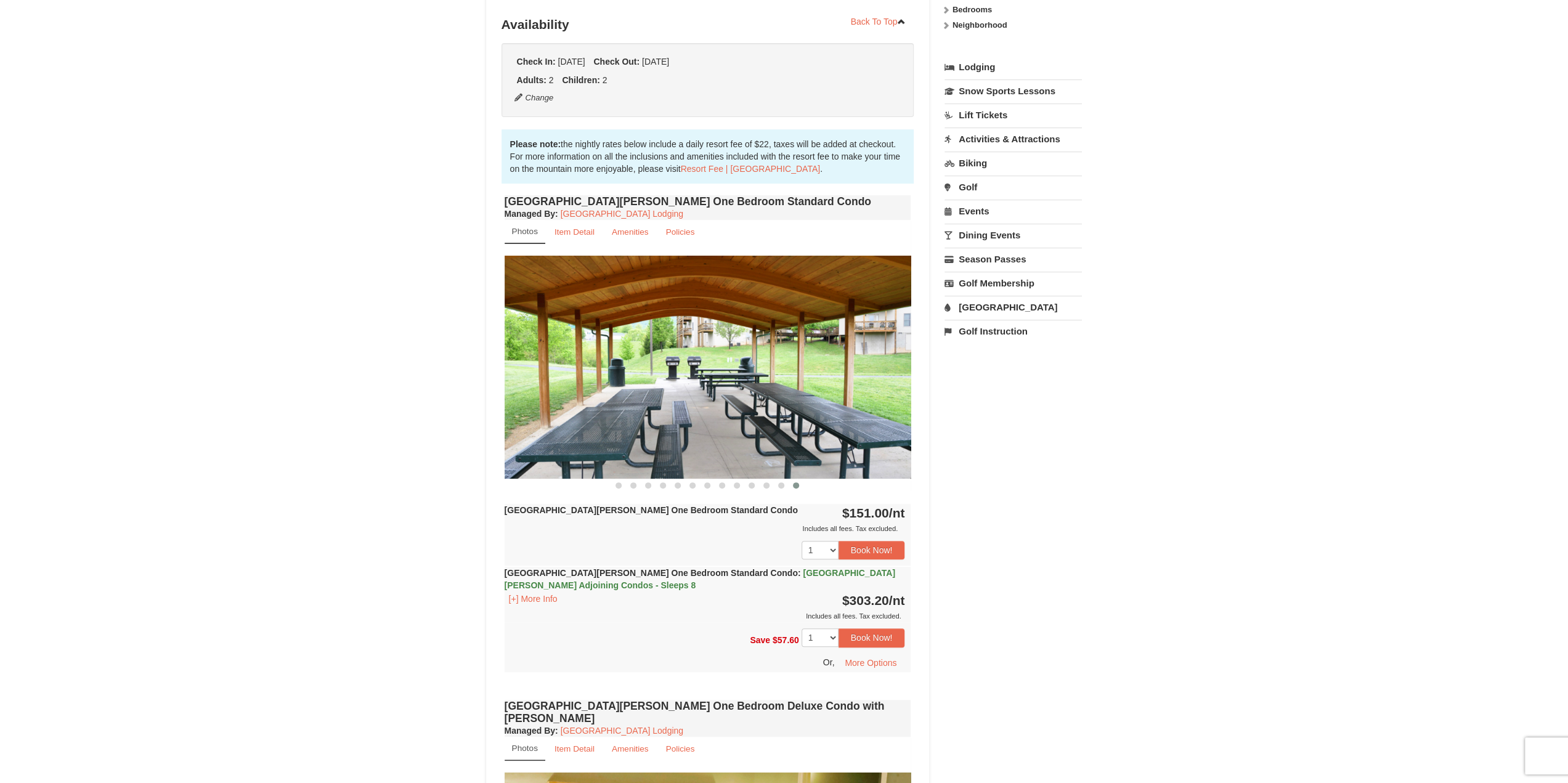
scroll to position [246, 0]
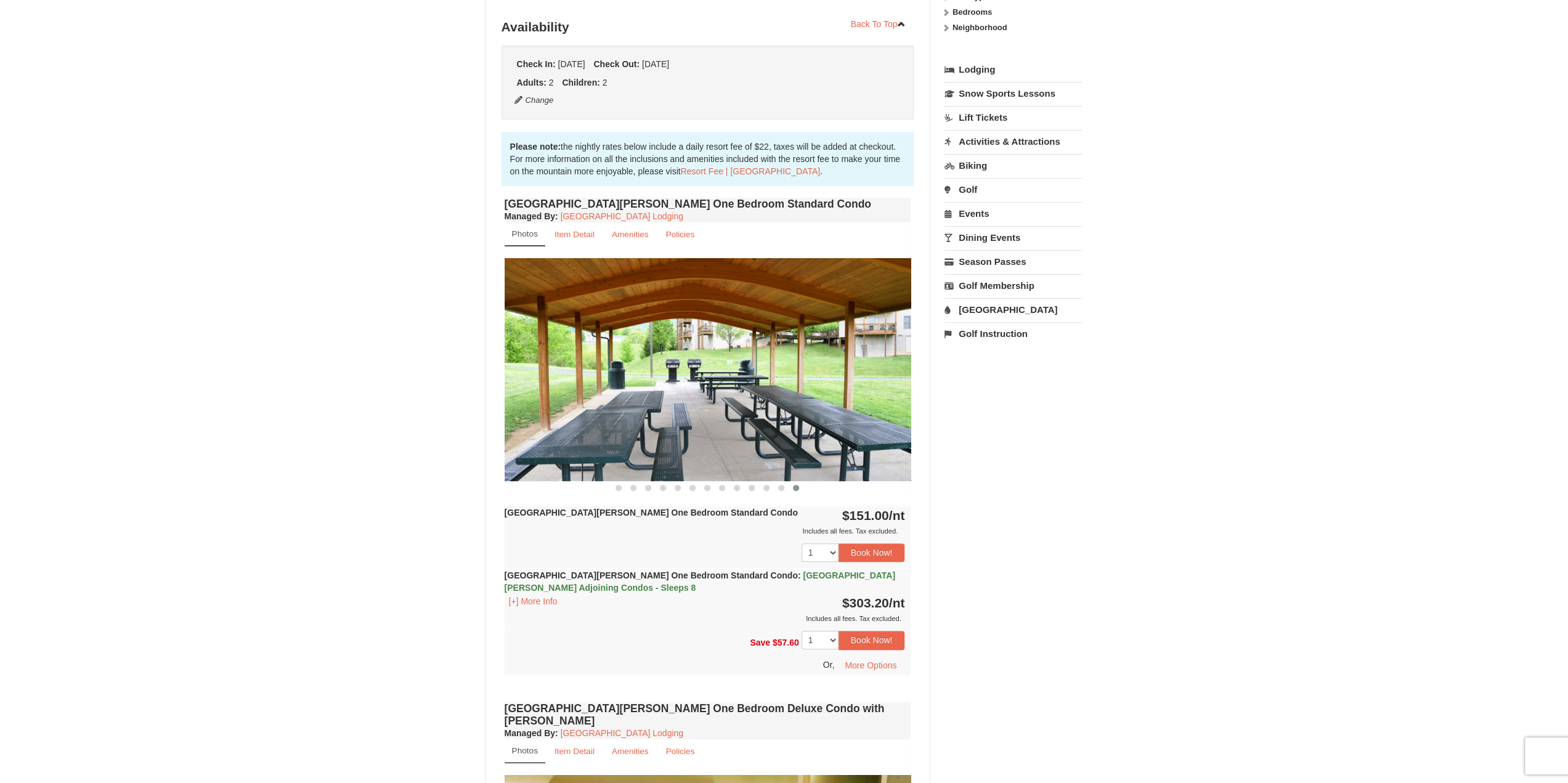
click at [663, 511] on strong "[GEOGRAPHIC_DATA][PERSON_NAME] One Bedroom Standard Condo" at bounding box center [651, 512] width 293 height 10
click at [514, 359] on img at bounding box center [708, 369] width 407 height 222
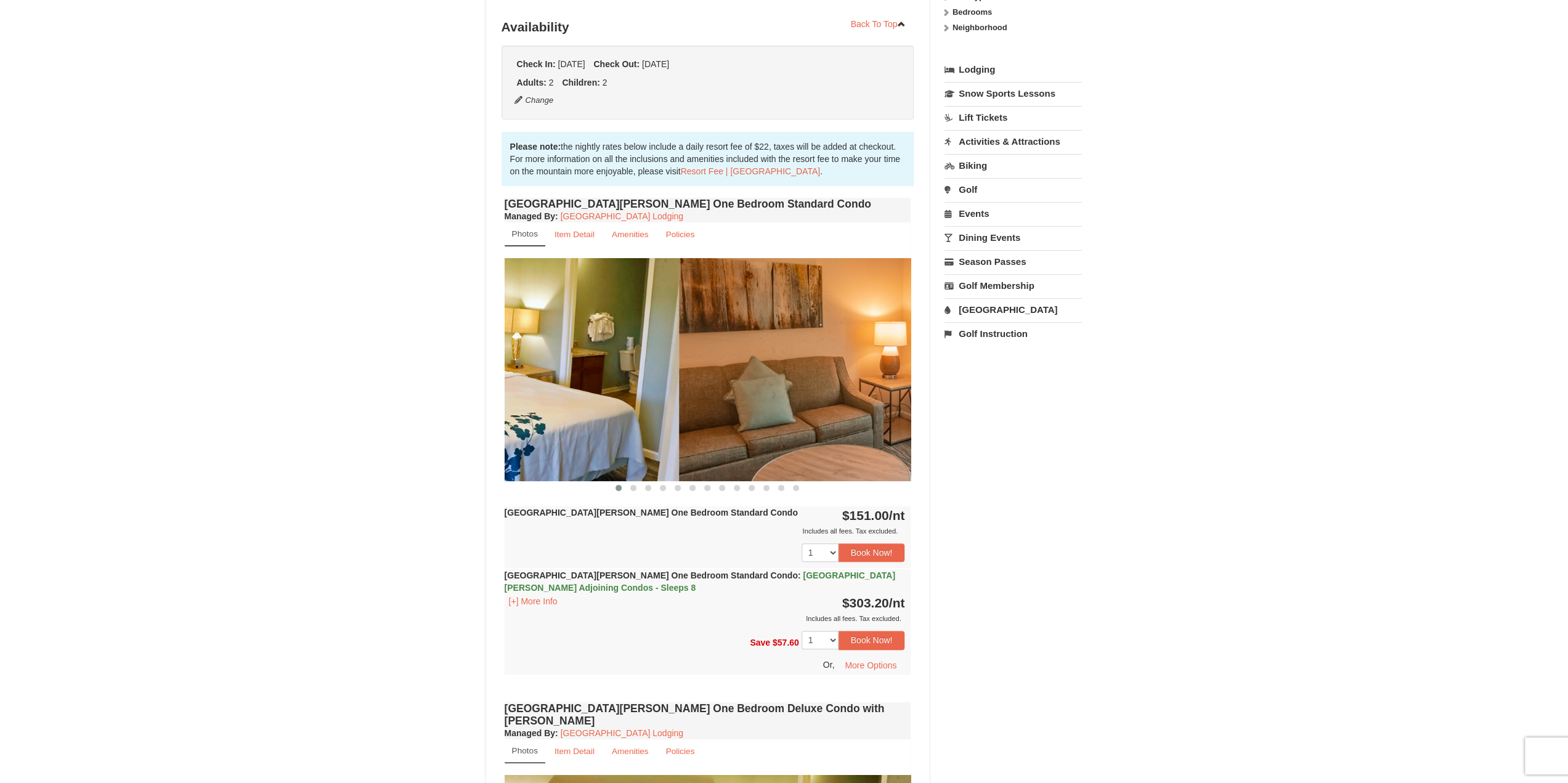
drag, startPoint x: 822, startPoint y: 348, endPoint x: 597, endPoint y: 365, distance: 225.6
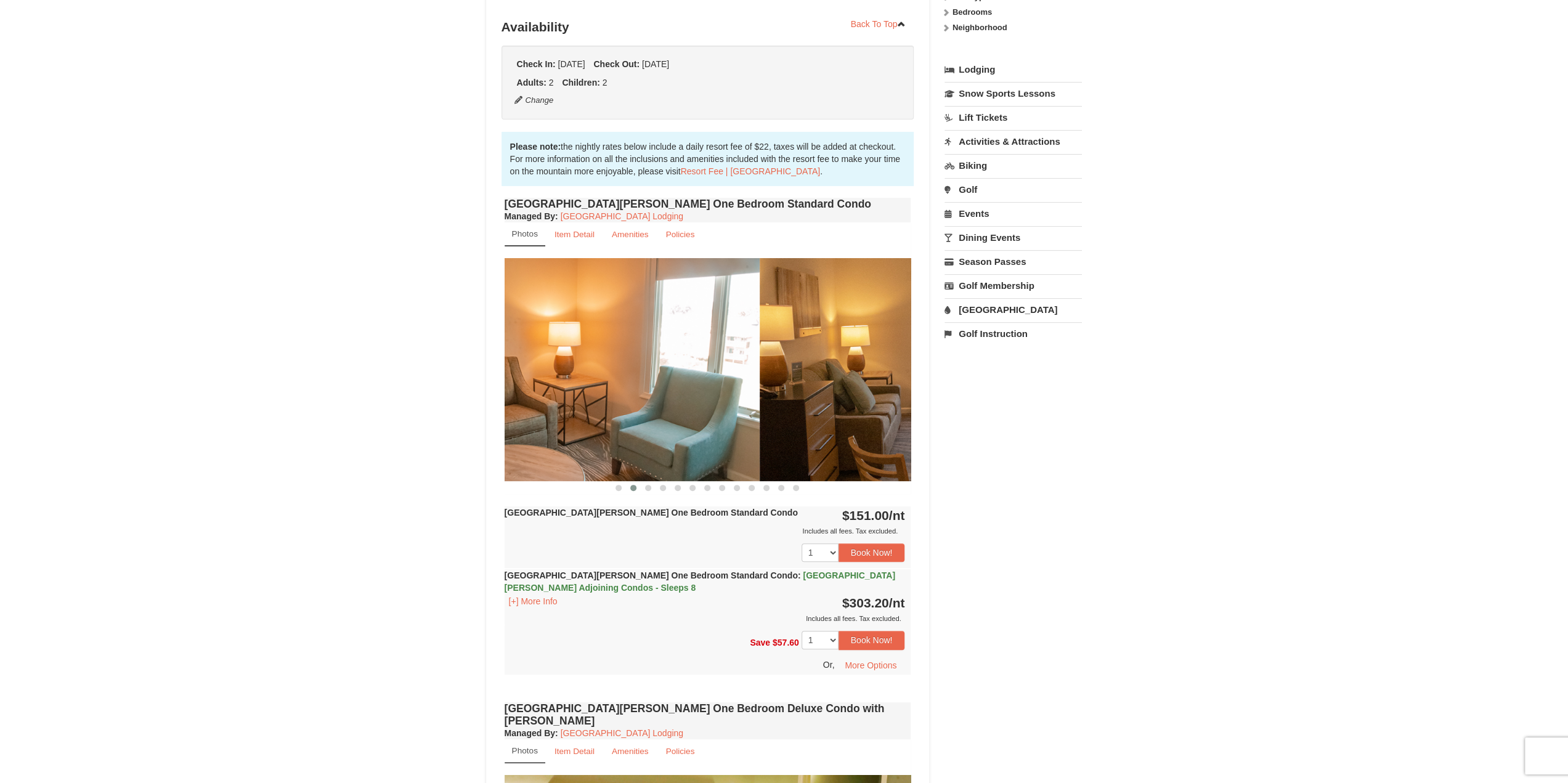
drag, startPoint x: 844, startPoint y: 349, endPoint x: 764, endPoint y: 354, distance: 80.2
click at [660, 352] on img at bounding box center [556, 369] width 407 height 222
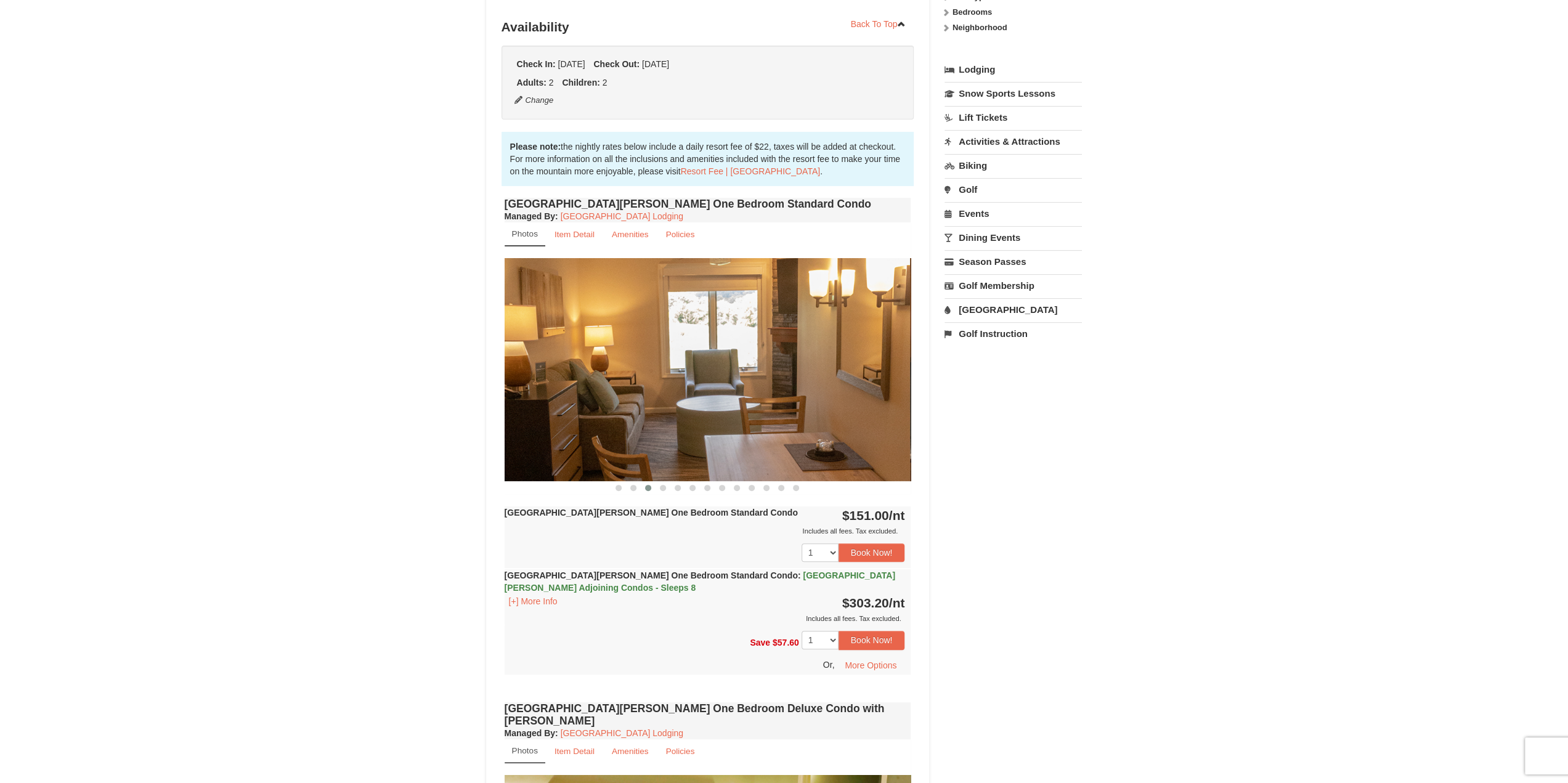
drag, startPoint x: 839, startPoint y: 359, endPoint x: 716, endPoint y: 371, distance: 123.6
click at [688, 372] on img at bounding box center [707, 369] width 407 height 222
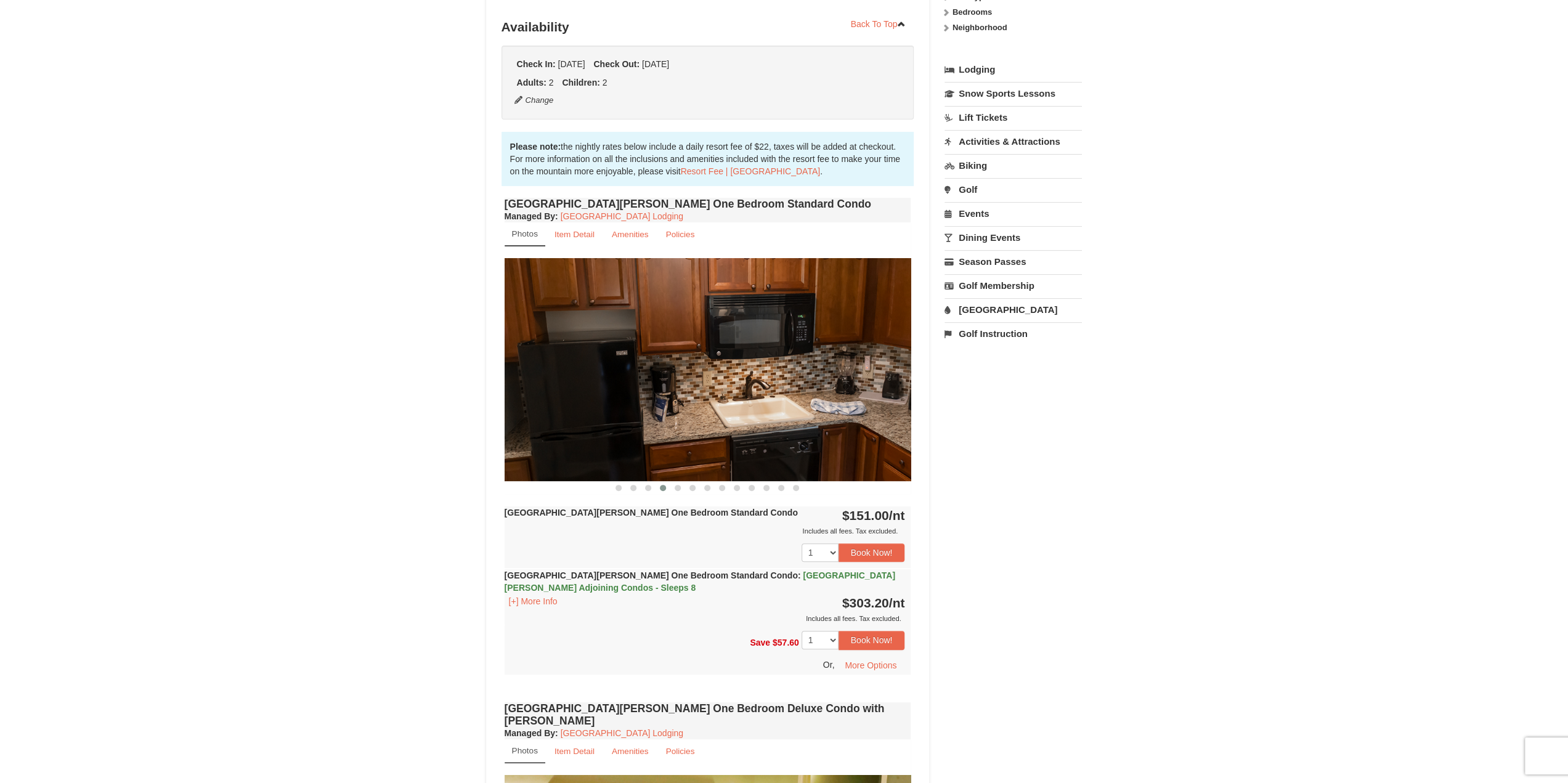
drag, startPoint x: 829, startPoint y: 374, endPoint x: 612, endPoint y: 375, distance: 217.0
click at [612, 376] on img at bounding box center [708, 369] width 407 height 222
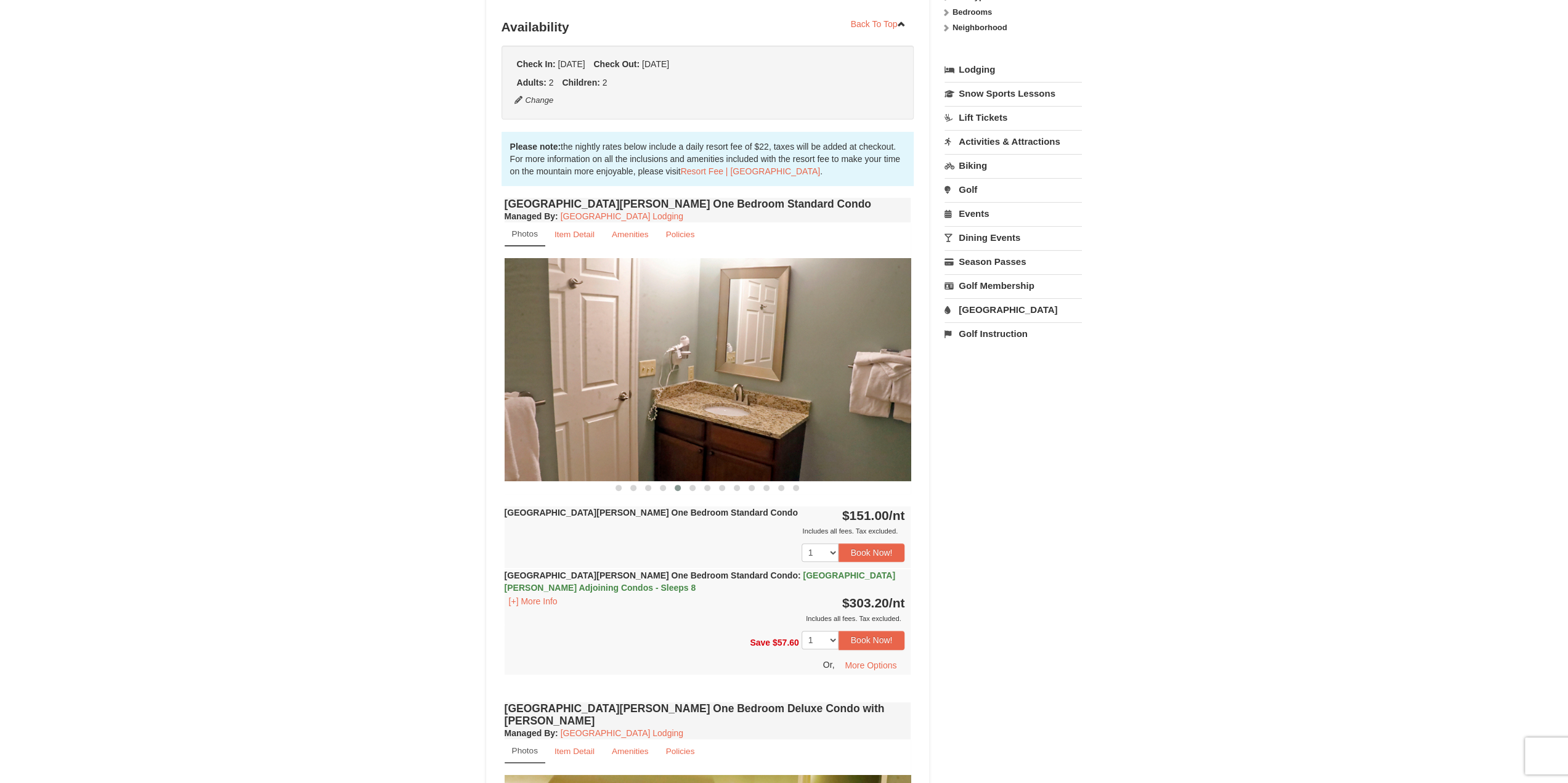
drag, startPoint x: 815, startPoint y: 382, endPoint x: 568, endPoint y: 393, distance: 247.2
click at [662, 388] on img at bounding box center [708, 369] width 407 height 222
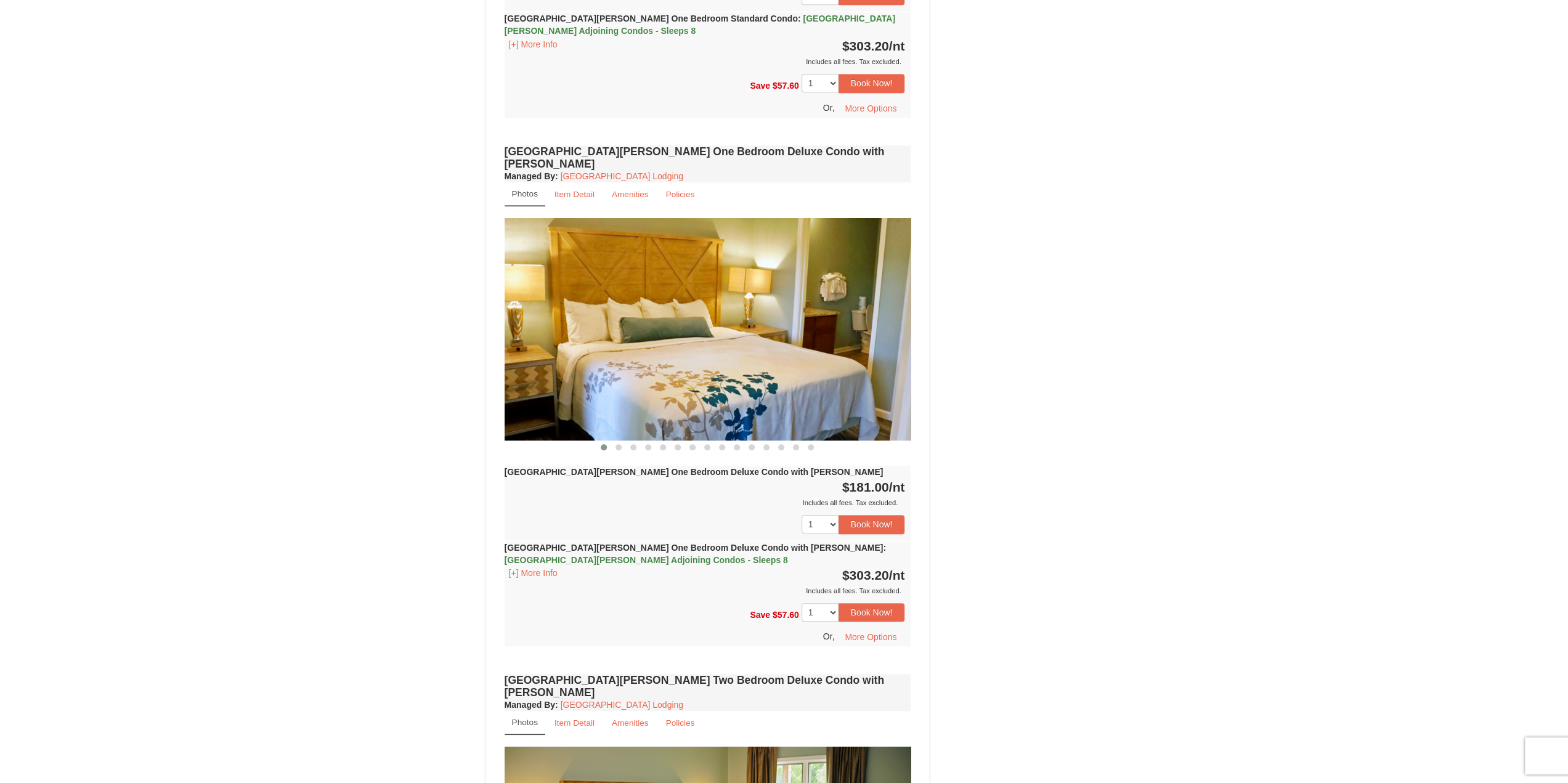
scroll to position [801, 0]
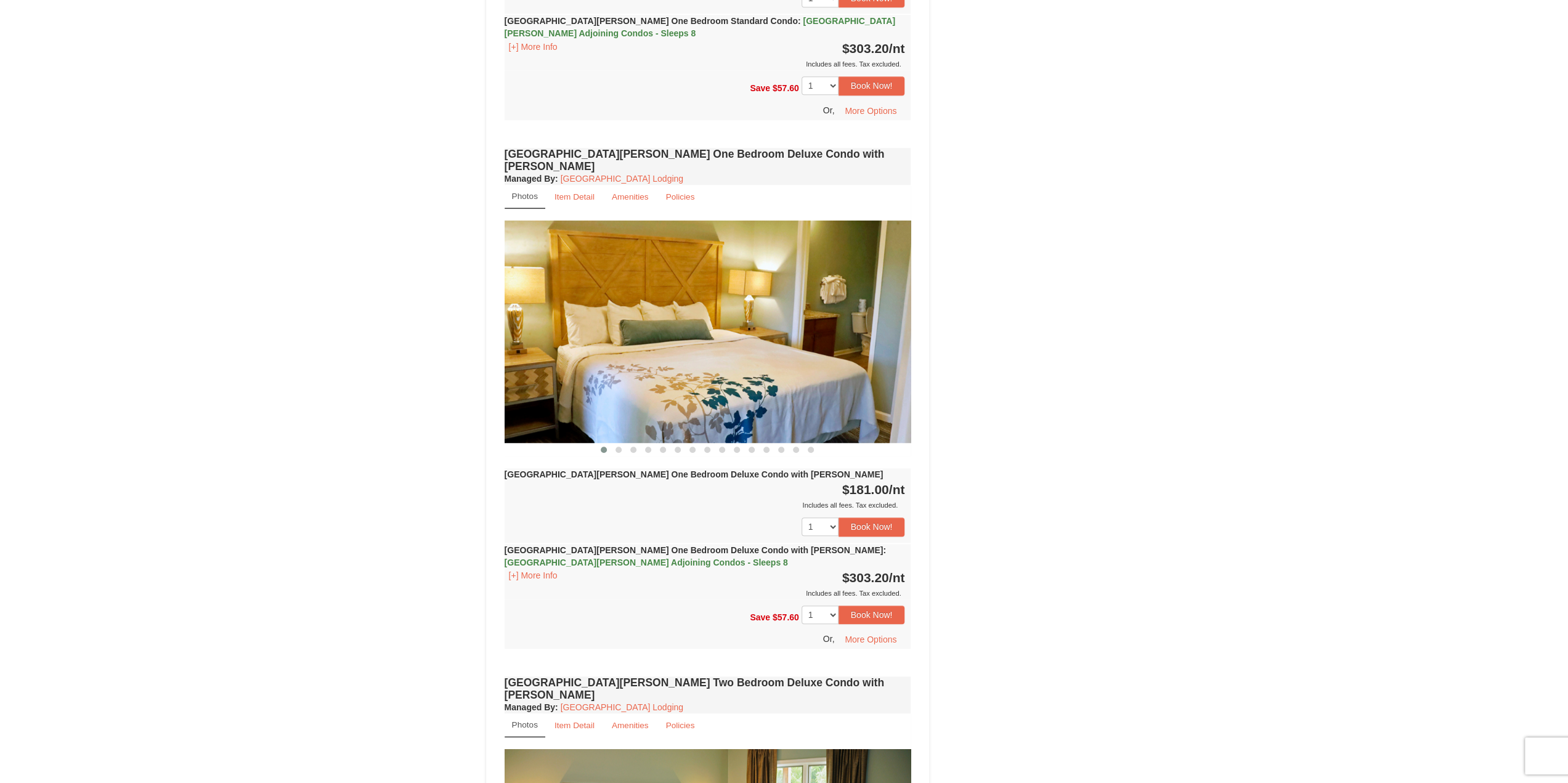
drag, startPoint x: 799, startPoint y: 339, endPoint x: 497, endPoint y: 305, distance: 303.9
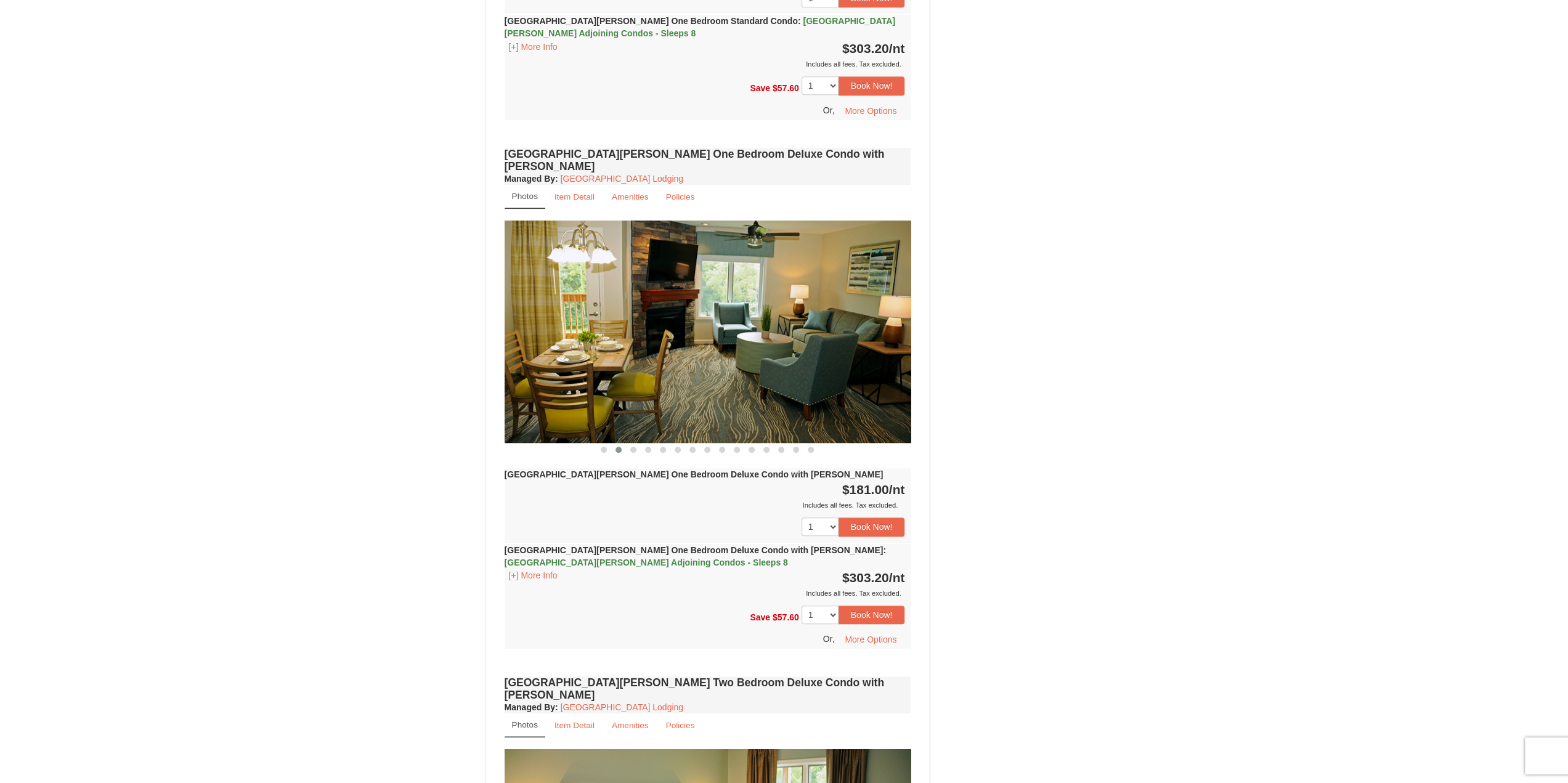
drag, startPoint x: 851, startPoint y: 312, endPoint x: 630, endPoint y: 314, distance: 221.0
click at [647, 314] on img at bounding box center [708, 331] width 407 height 222
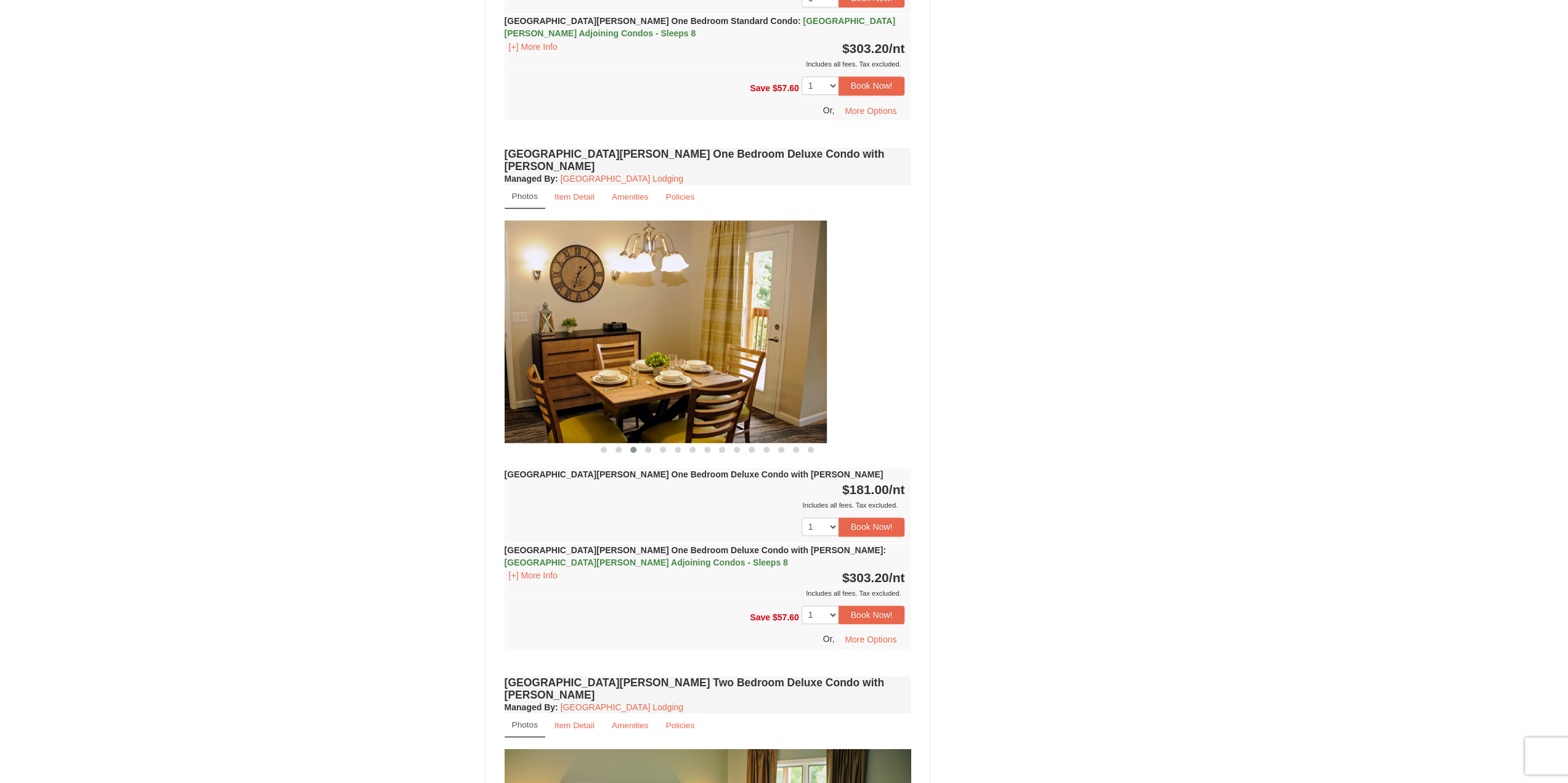
drag, startPoint x: 892, startPoint y: 309, endPoint x: 779, endPoint y: 311, distance: 113.0
click at [711, 320] on img at bounding box center [624, 331] width 407 height 222
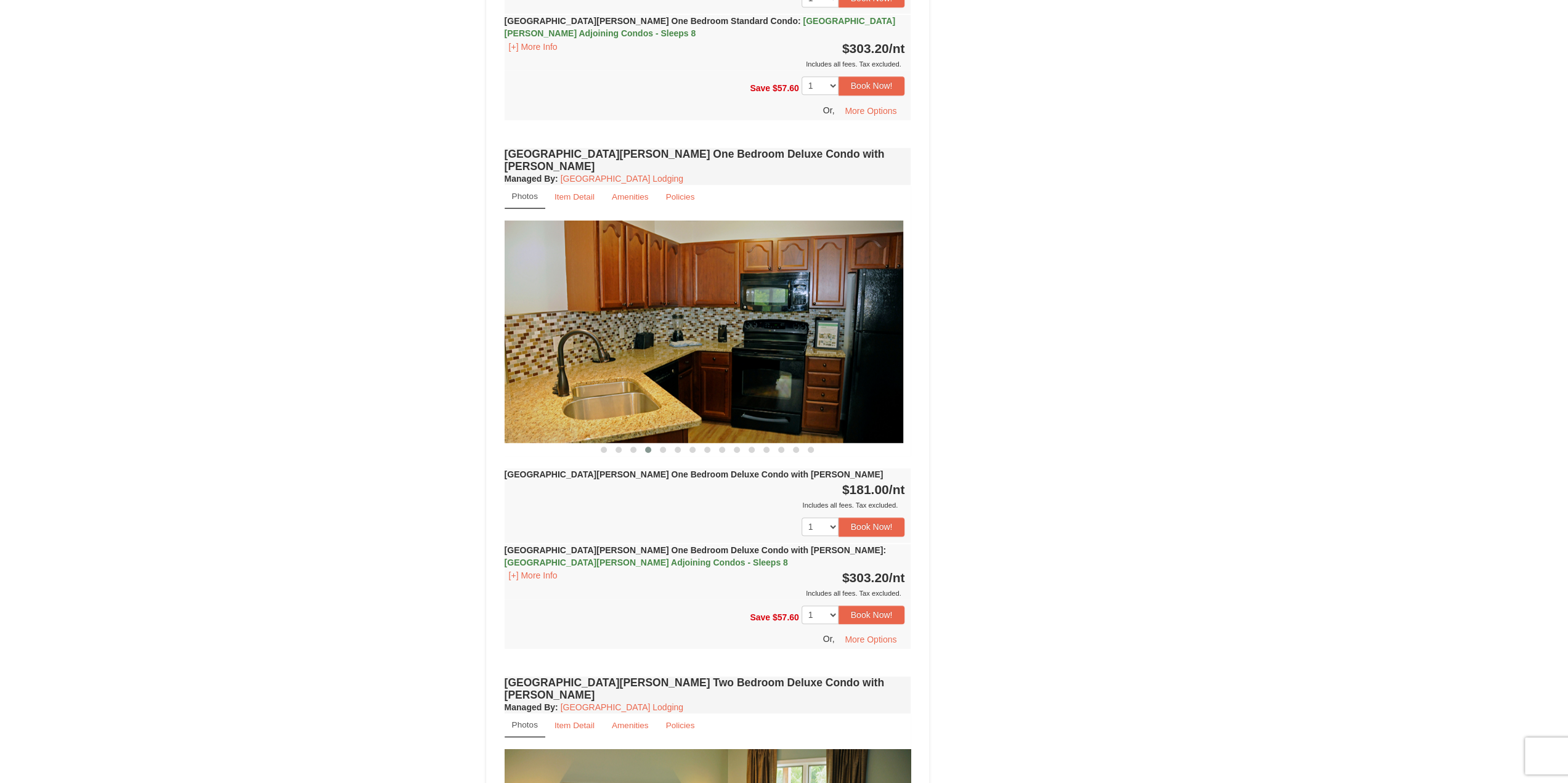
drag, startPoint x: 873, startPoint y: 309, endPoint x: 559, endPoint y: 295, distance: 314.3
click at [541, 303] on img at bounding box center [700, 331] width 407 height 222
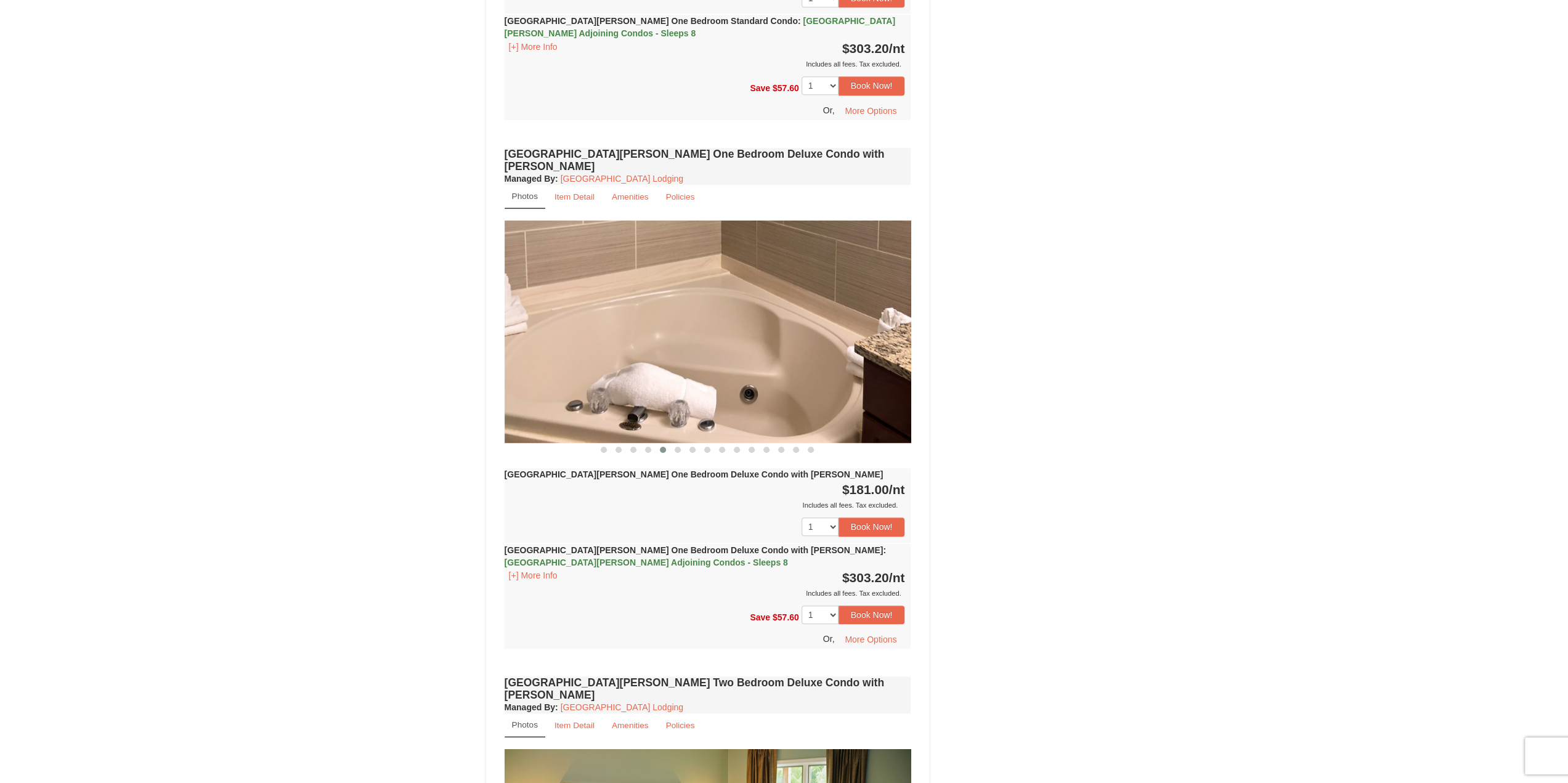
drag, startPoint x: 829, startPoint y: 329, endPoint x: 499, endPoint y: 326, distance: 330.0
click at [511, 327] on img at bounding box center [708, 331] width 407 height 222
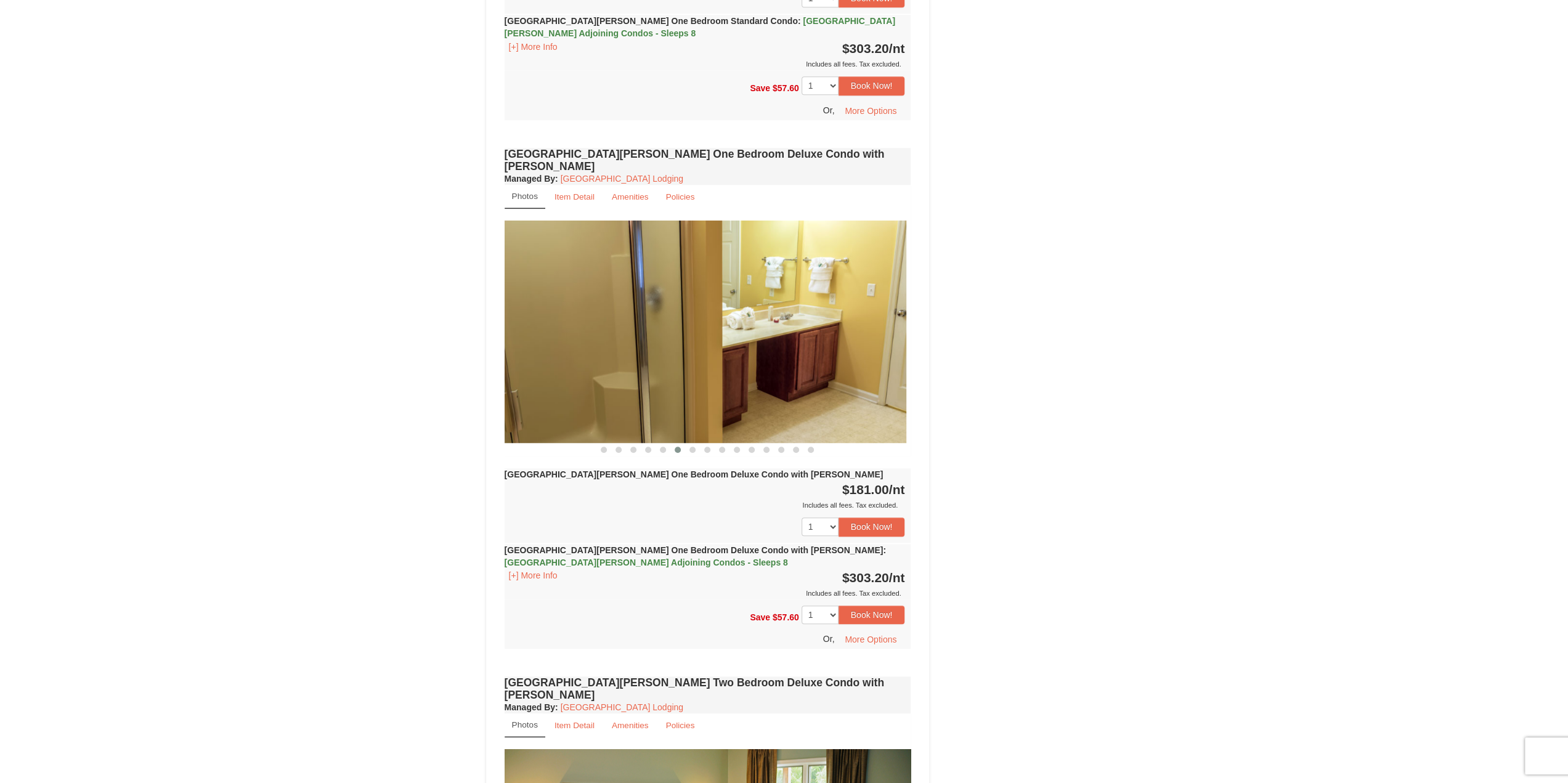
drag, startPoint x: 860, startPoint y: 327, endPoint x: 489, endPoint y: 328, distance: 371.0
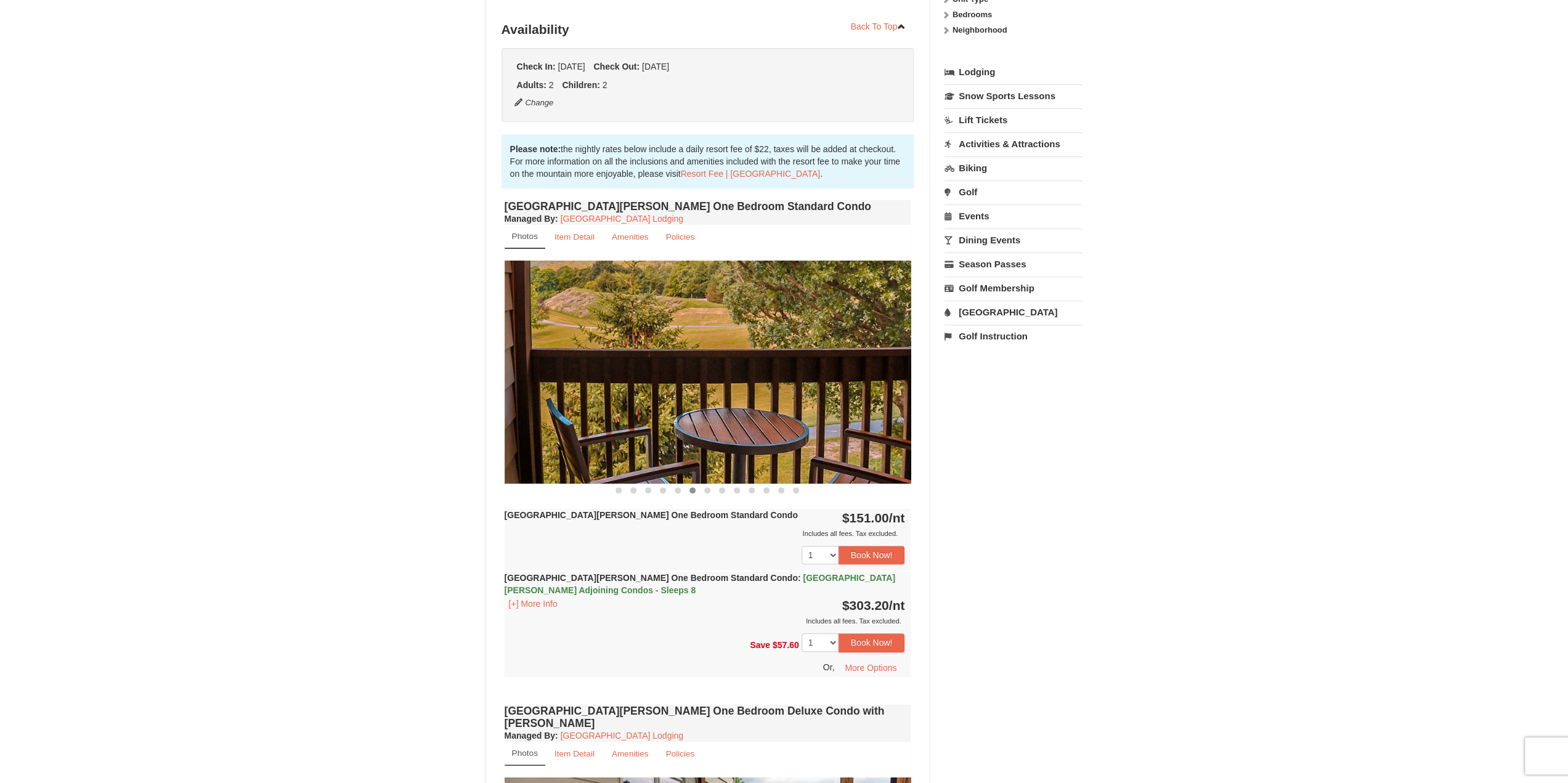
scroll to position [246, 0]
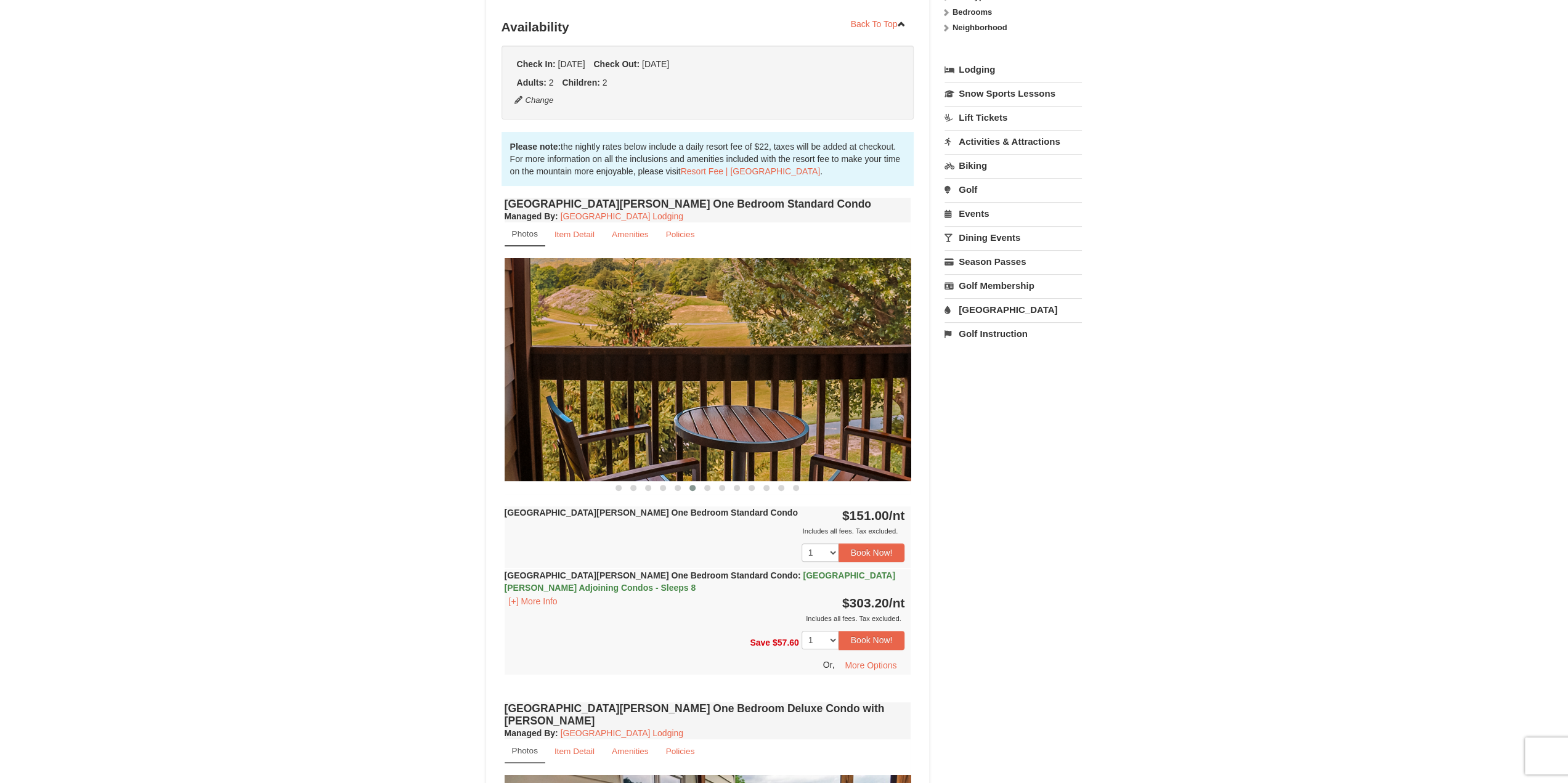
drag, startPoint x: 676, startPoint y: 375, endPoint x: 629, endPoint y: 379, distance: 47.2
click at [634, 378] on img at bounding box center [708, 369] width 407 height 222
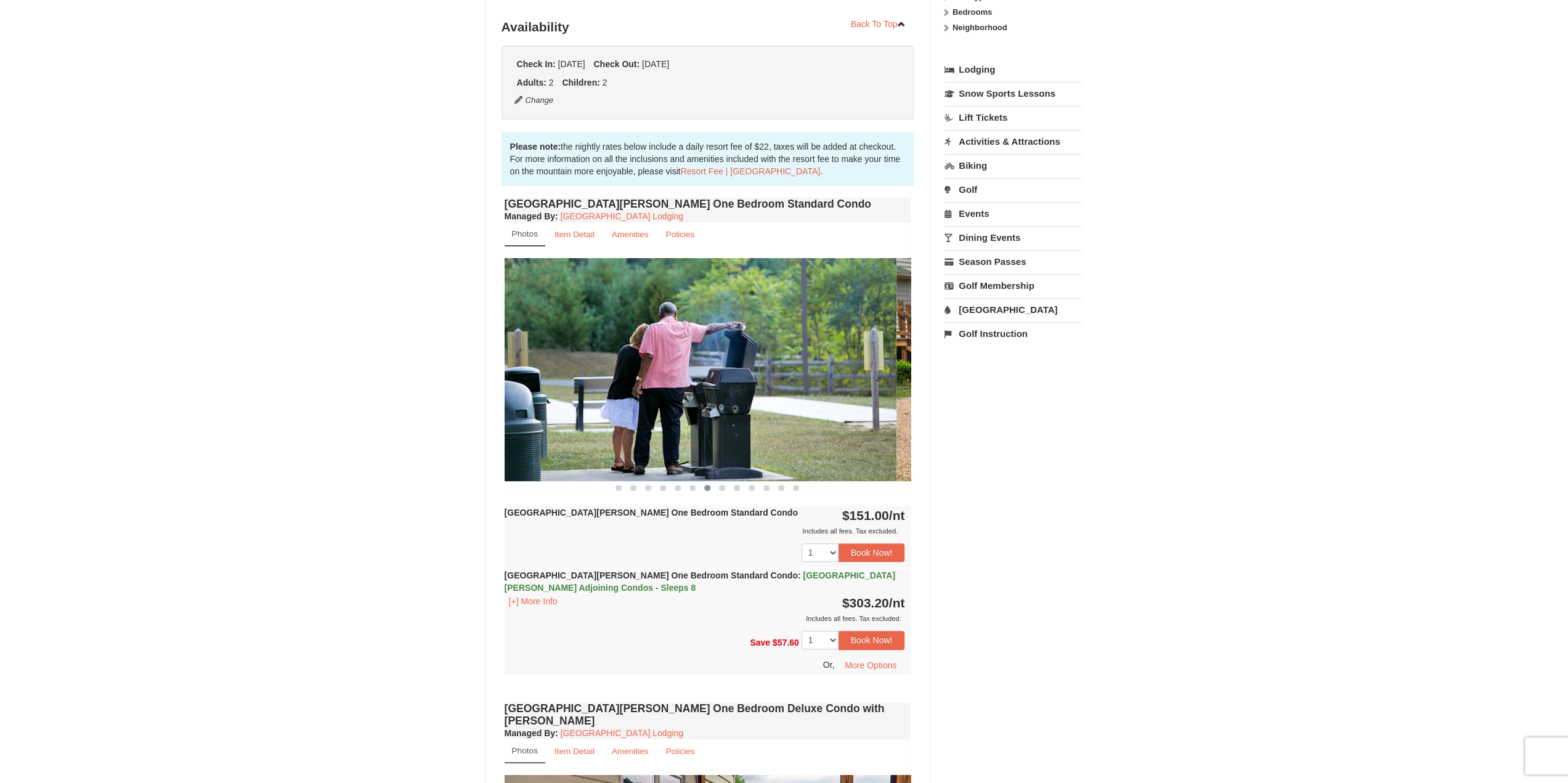
drag, startPoint x: 869, startPoint y: 399, endPoint x: 542, endPoint y: 395, distance: 327.0
click at [578, 395] on img at bounding box center [693, 369] width 407 height 222
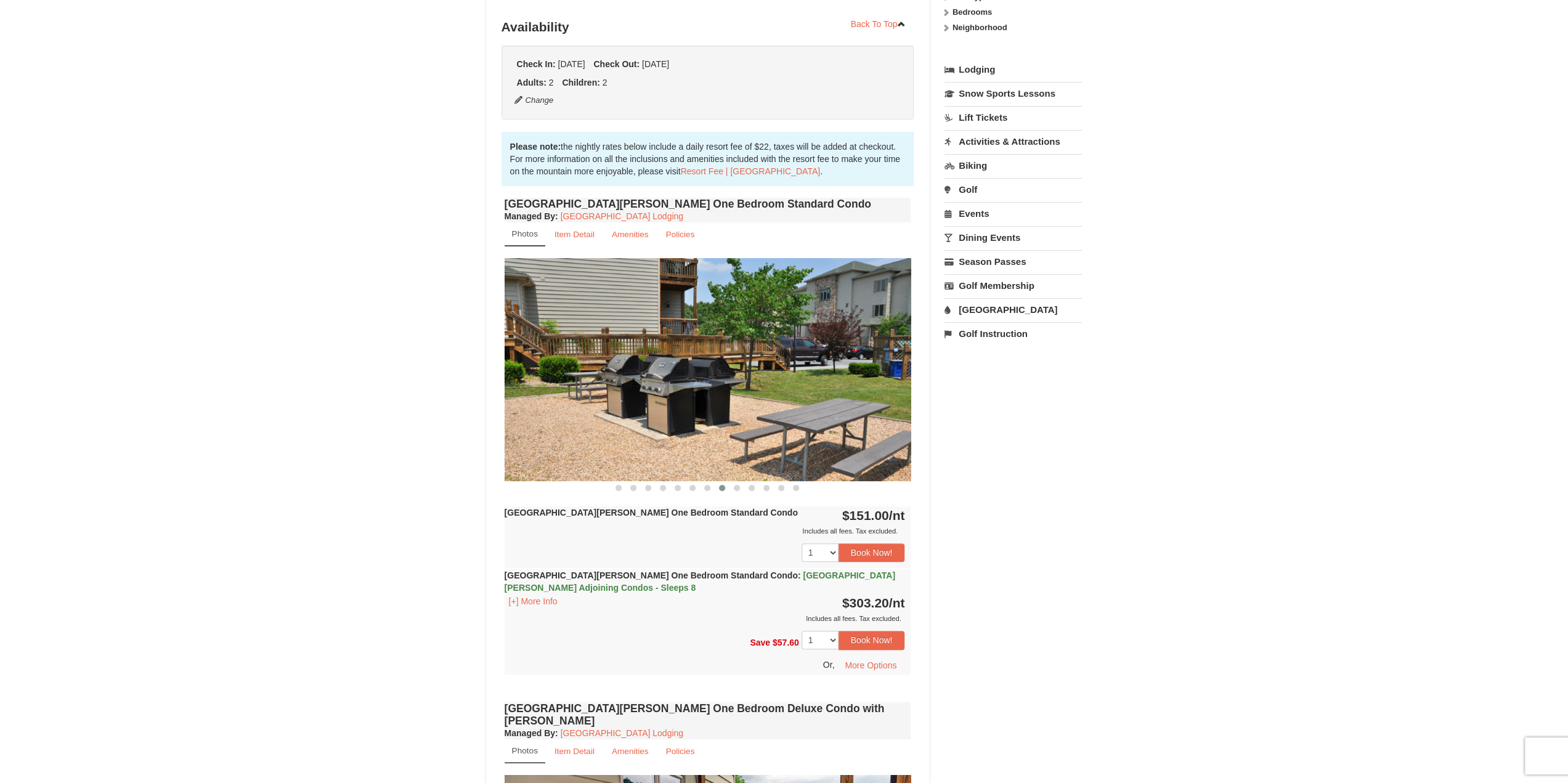
drag, startPoint x: 763, startPoint y: 400, endPoint x: 573, endPoint y: 395, distance: 190.1
click at [547, 396] on img at bounding box center [708, 369] width 407 height 222
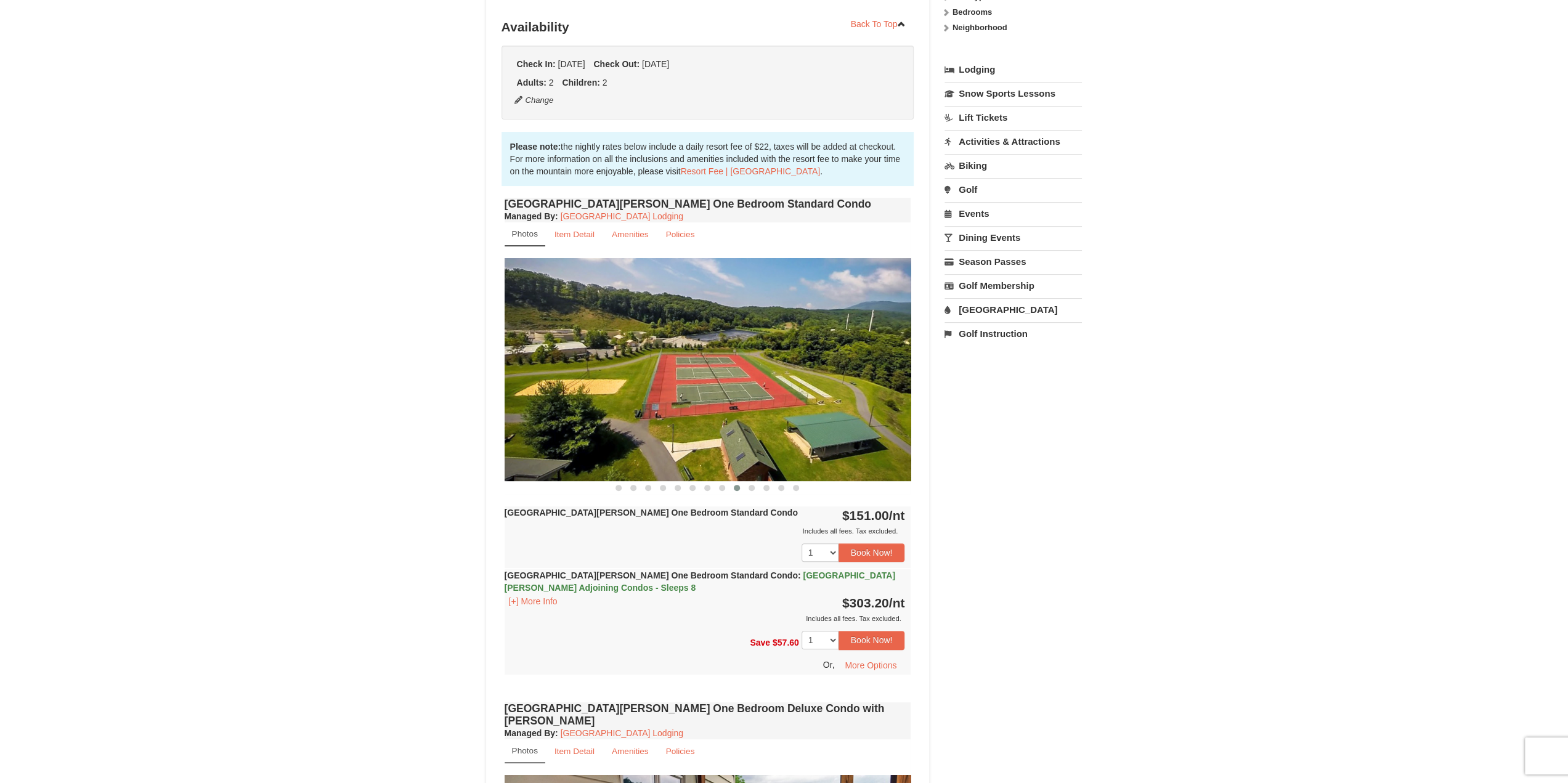
drag, startPoint x: 847, startPoint y: 401, endPoint x: 657, endPoint y: 396, distance: 190.1
click at [682, 397] on img at bounding box center [708, 369] width 407 height 222
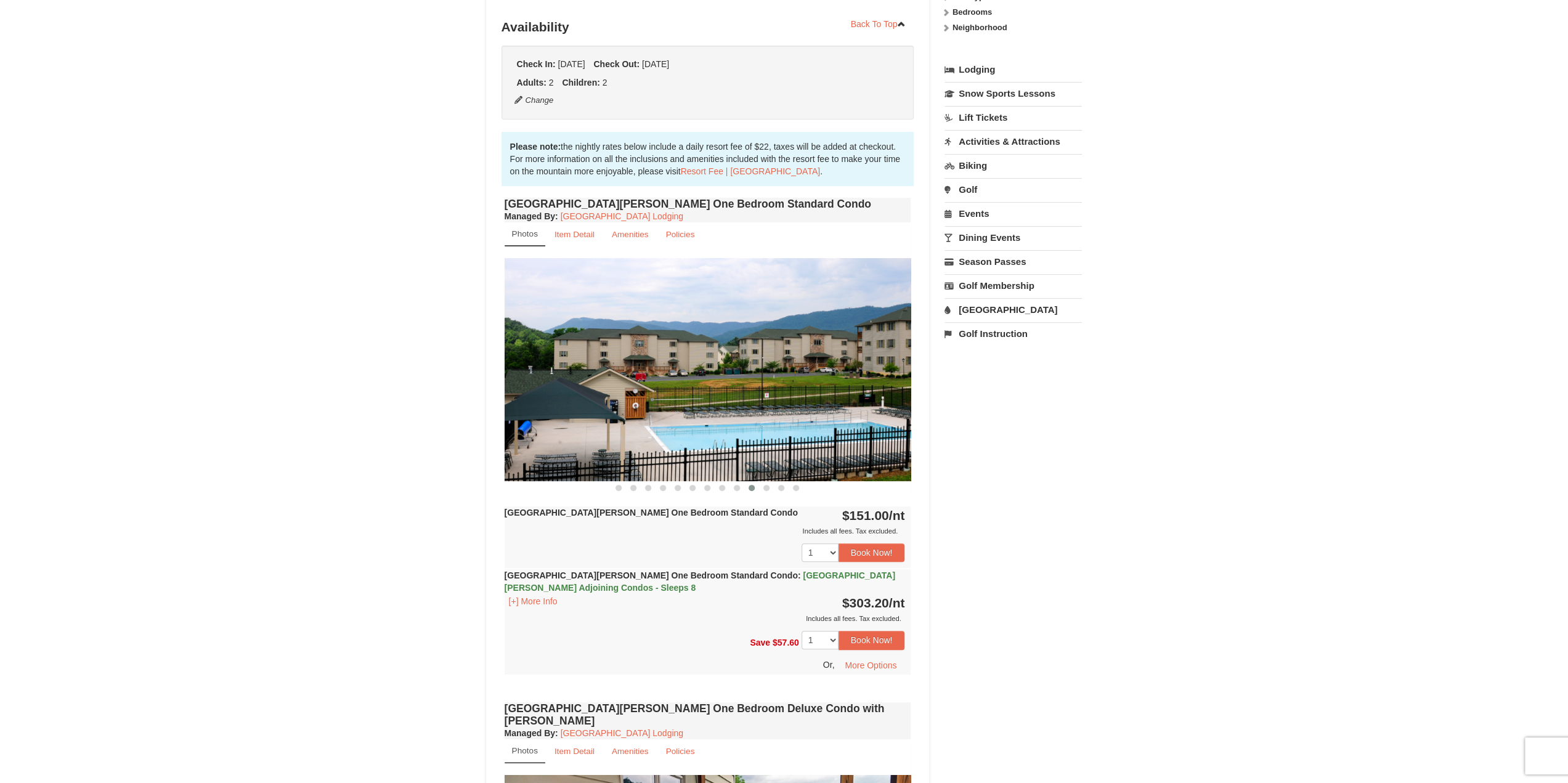
click at [668, 512] on strong "[GEOGRAPHIC_DATA][PERSON_NAME] One Bedroom Standard Condo" at bounding box center [651, 512] width 293 height 10
click at [746, 514] on div "Woodstone Meadows One Bedroom Standard Condo $151.00 /nt Includes all fees. Tax…" at bounding box center [708, 537] width 407 height 62
click at [867, 553] on button "Book Now!" at bounding box center [871, 552] width 67 height 18
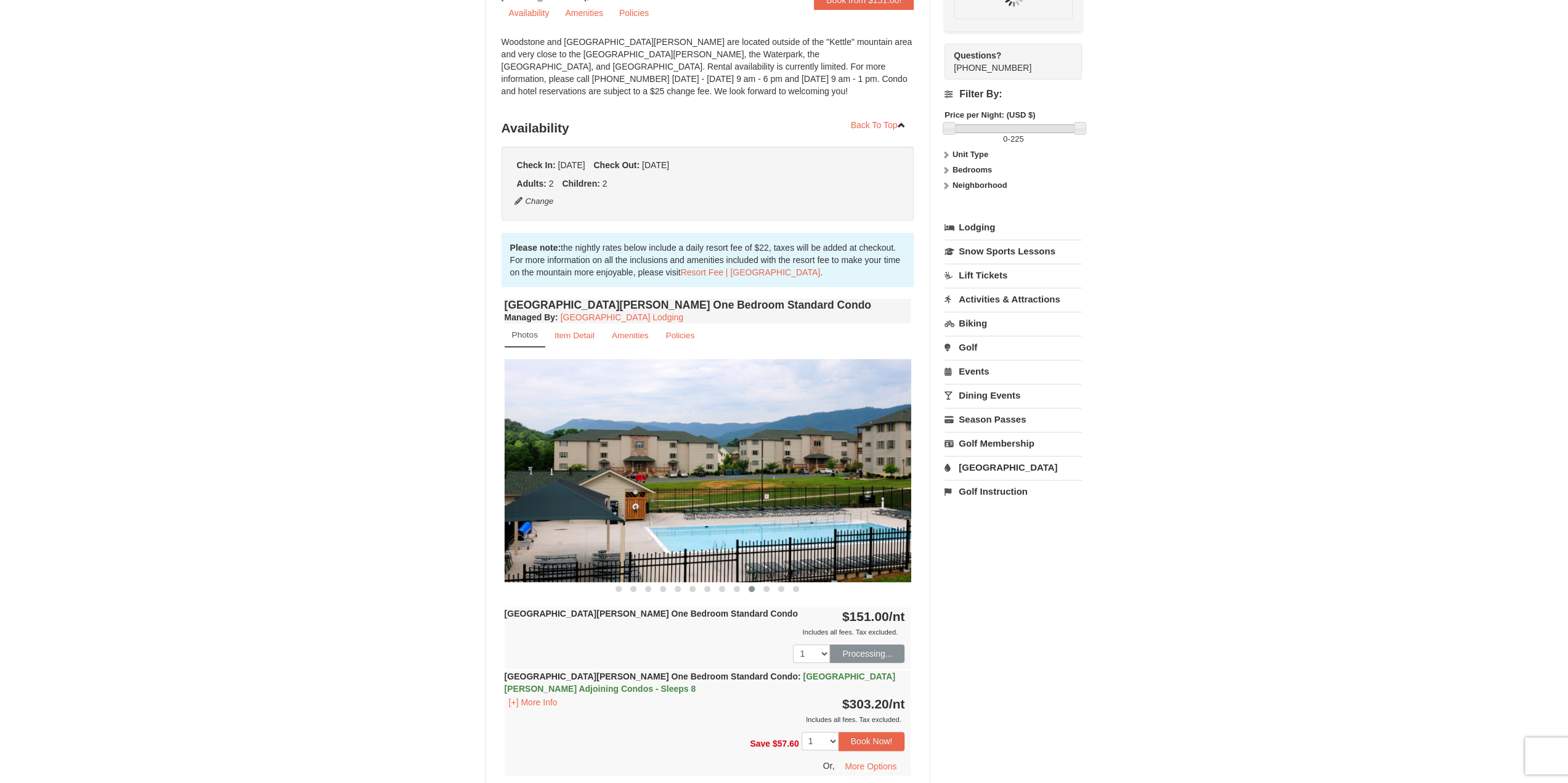
scroll to position [120, 0]
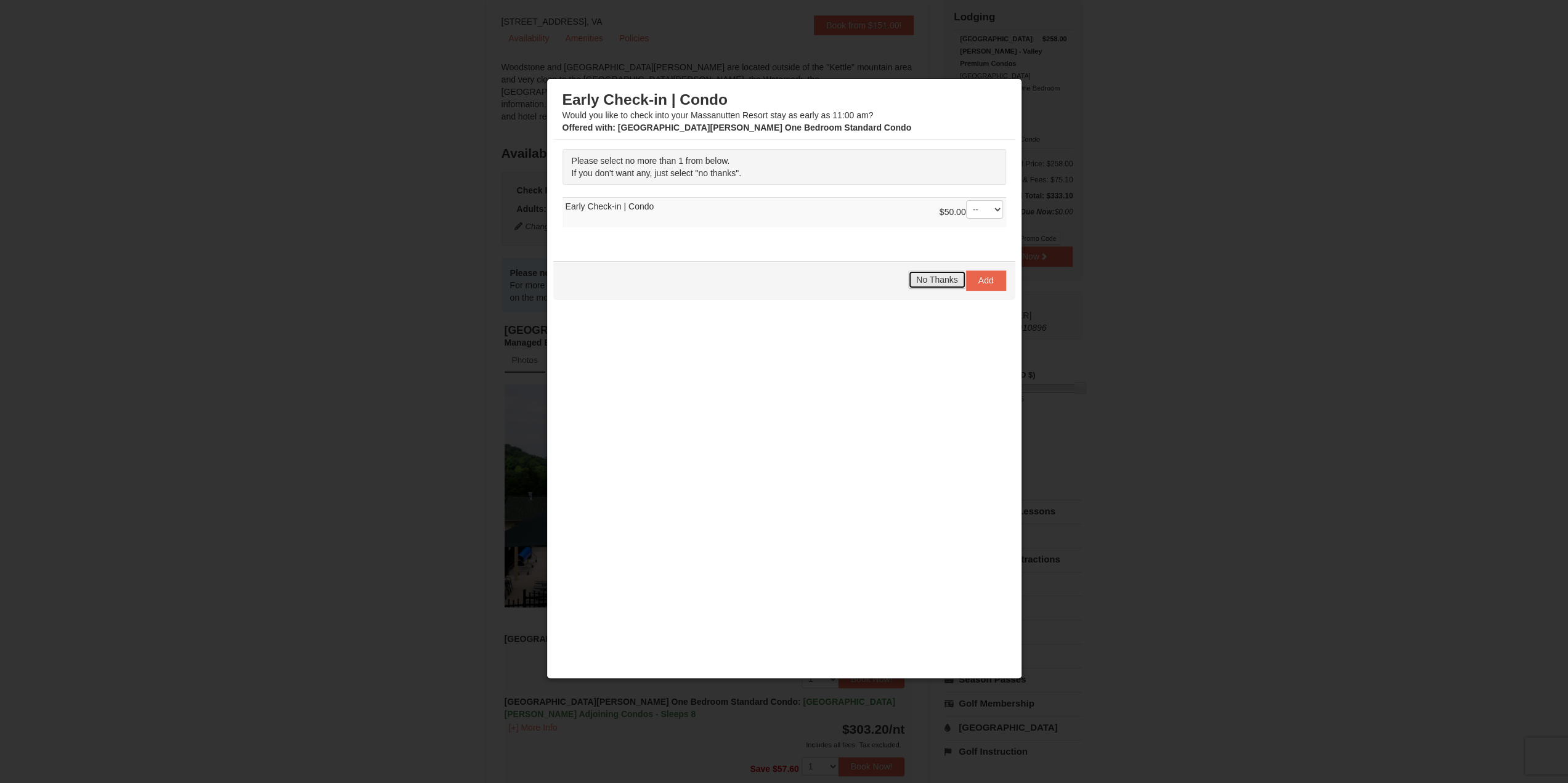
click at [931, 277] on span "No Thanks" at bounding box center [937, 280] width 41 height 10
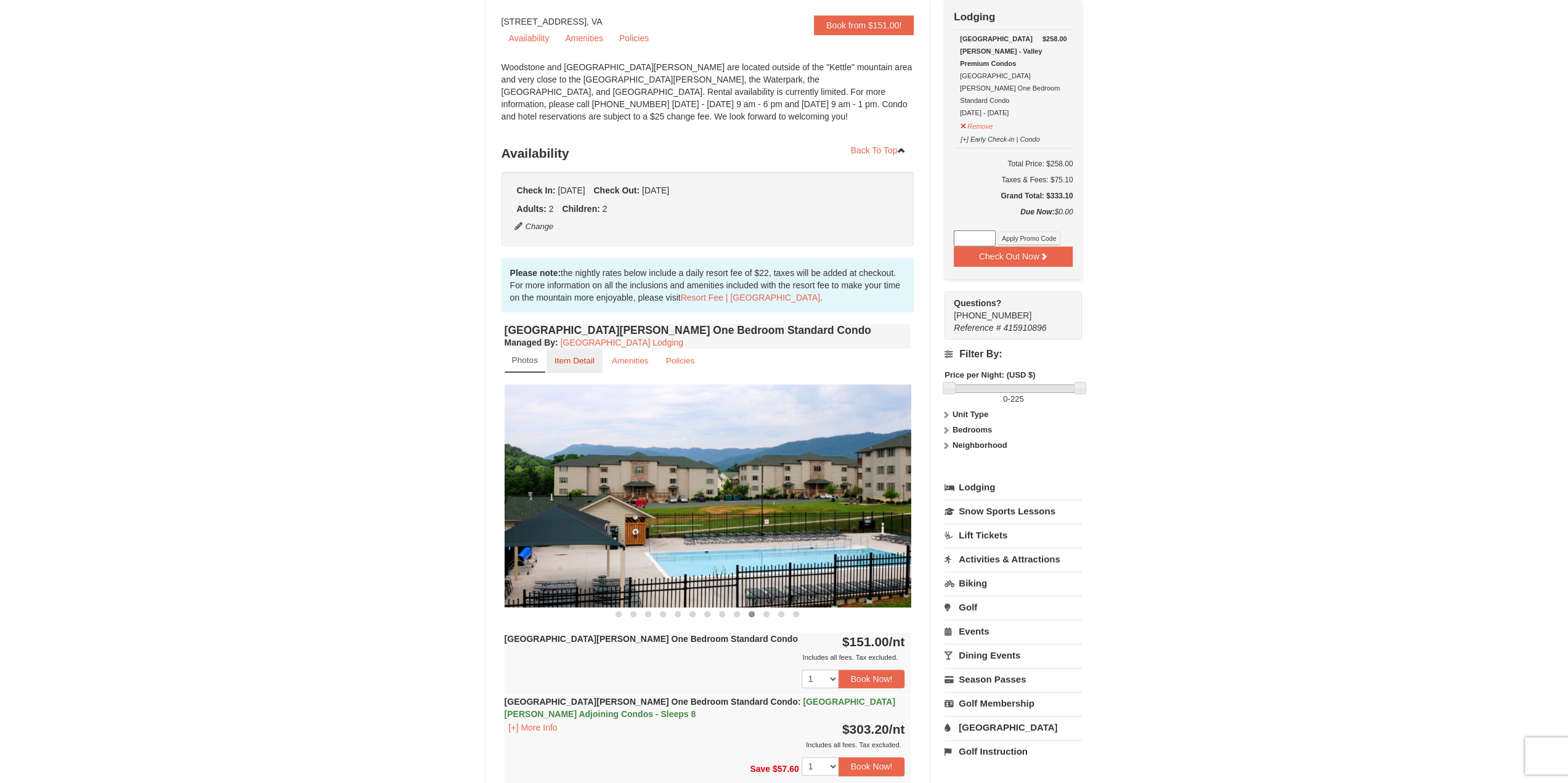
click at [580, 355] on link "Item Detail" at bounding box center [574, 361] width 56 height 24
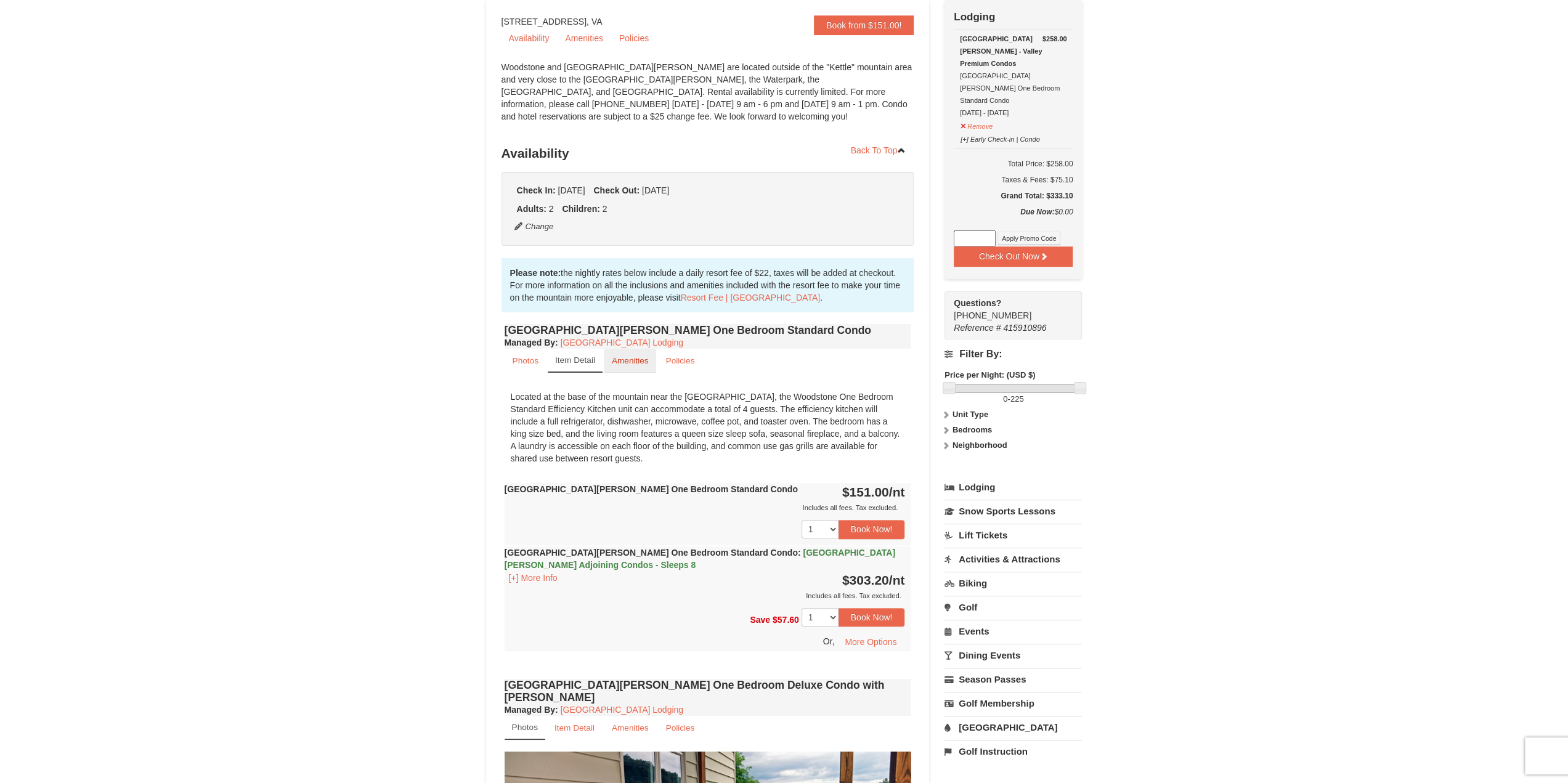
click at [631, 356] on small "Amenities" at bounding box center [630, 361] width 37 height 10
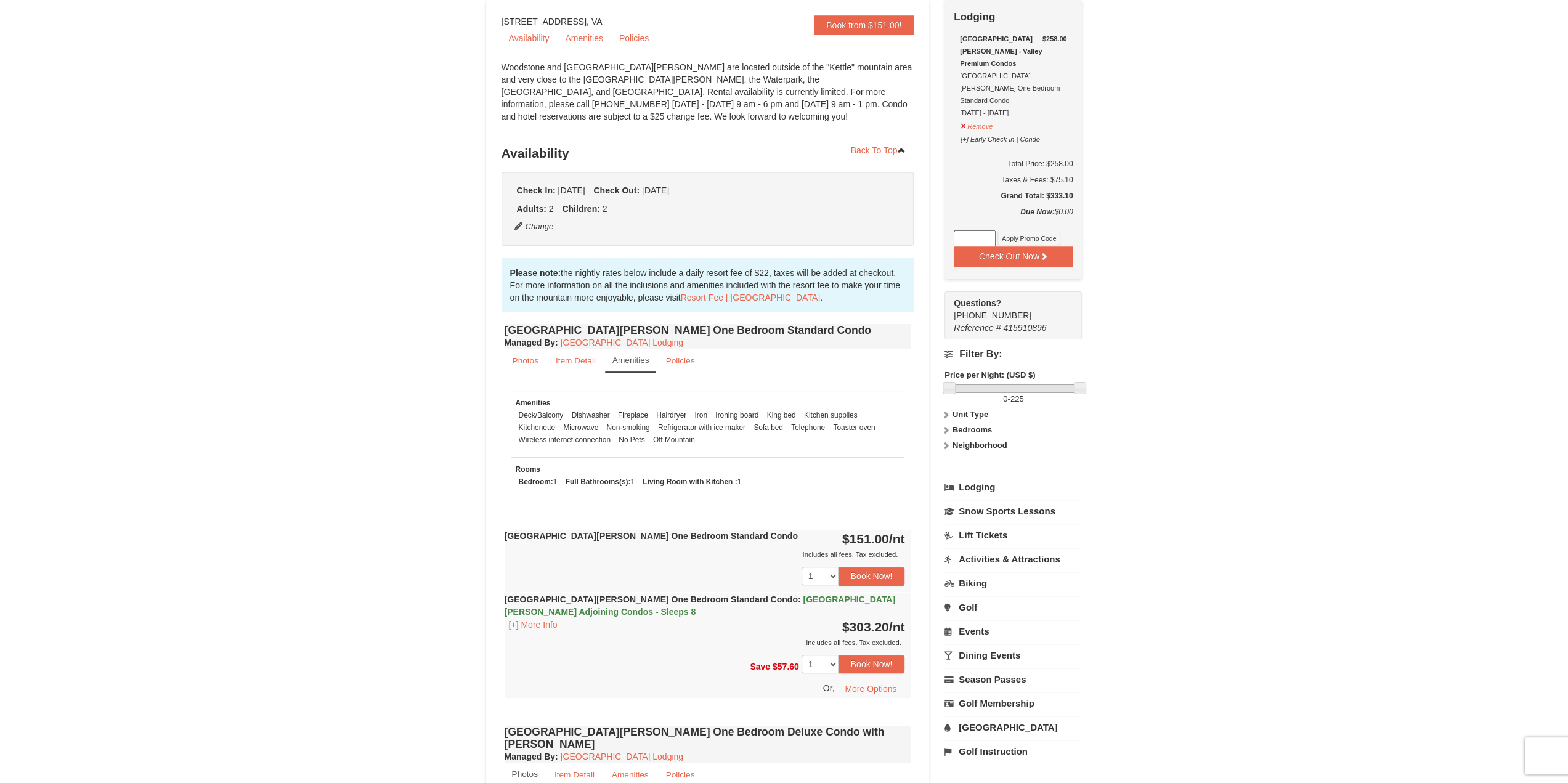
click at [620, 360] on small "Amenities" at bounding box center [631, 360] width 37 height 10
click at [580, 359] on small "Item Detail" at bounding box center [576, 361] width 40 height 10
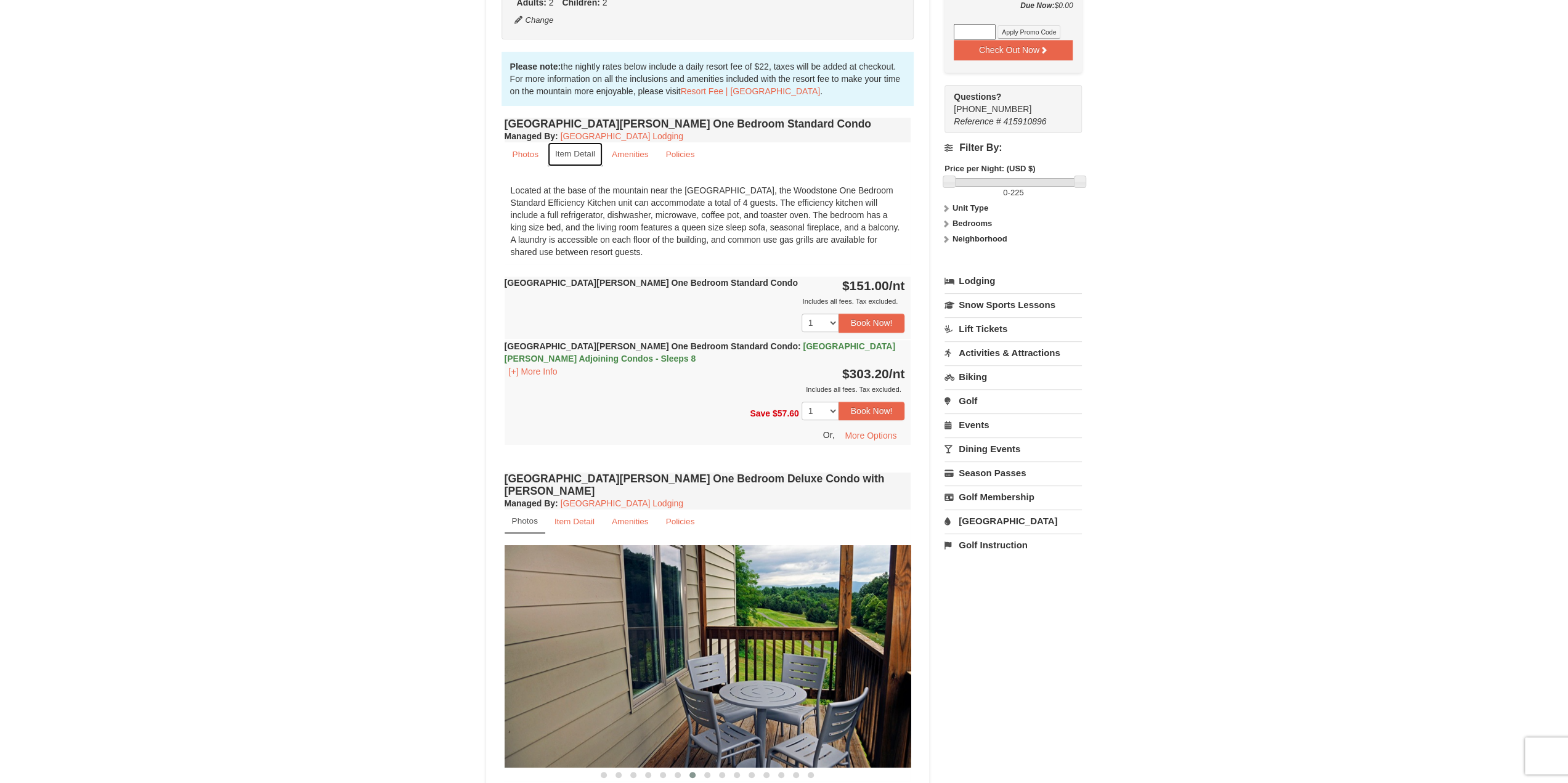
scroll to position [367, 0]
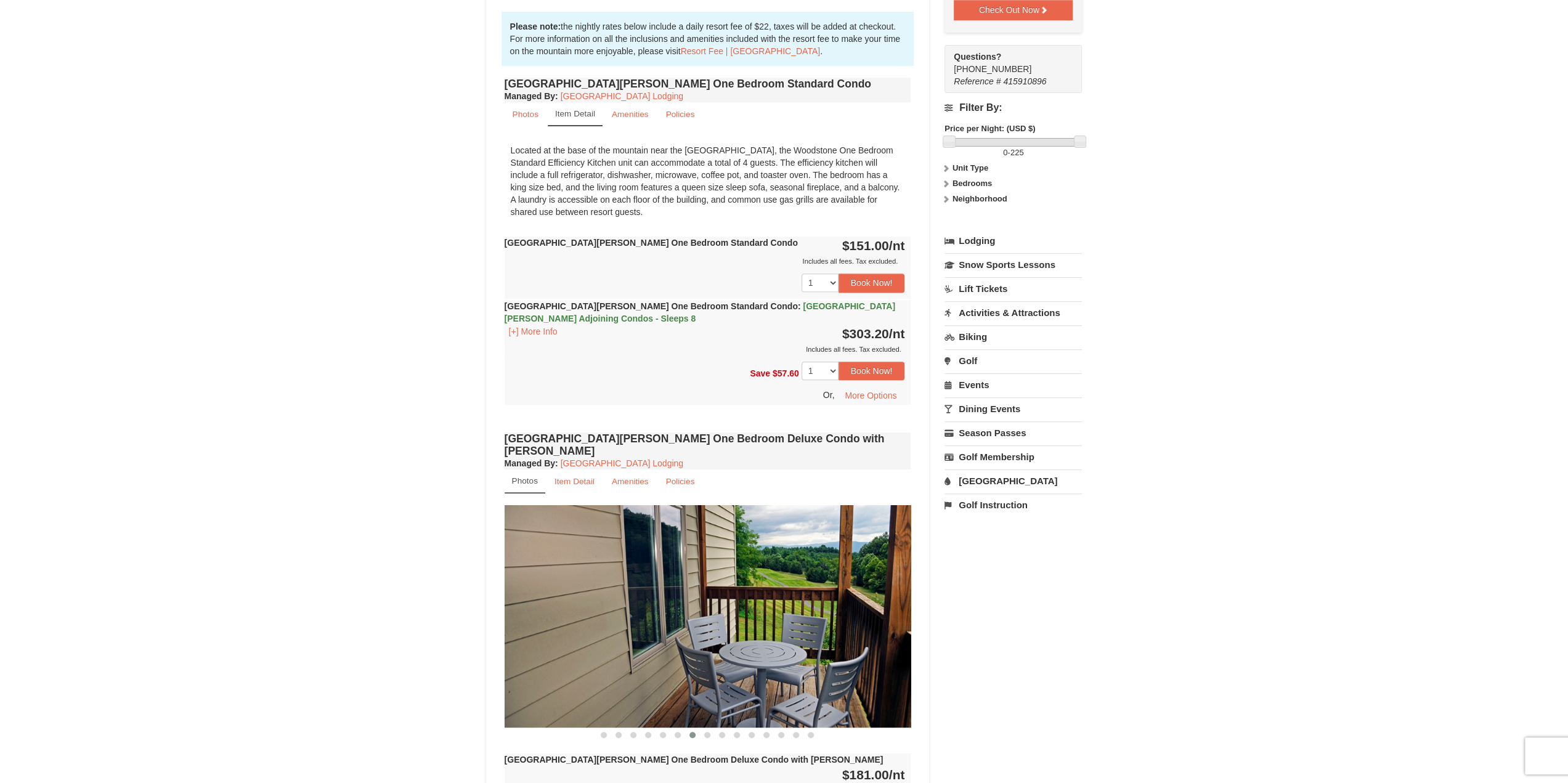
drag, startPoint x: 862, startPoint y: 625, endPoint x: 674, endPoint y: 619, distance: 188.1
click at [691, 620] on img at bounding box center [708, 616] width 407 height 222
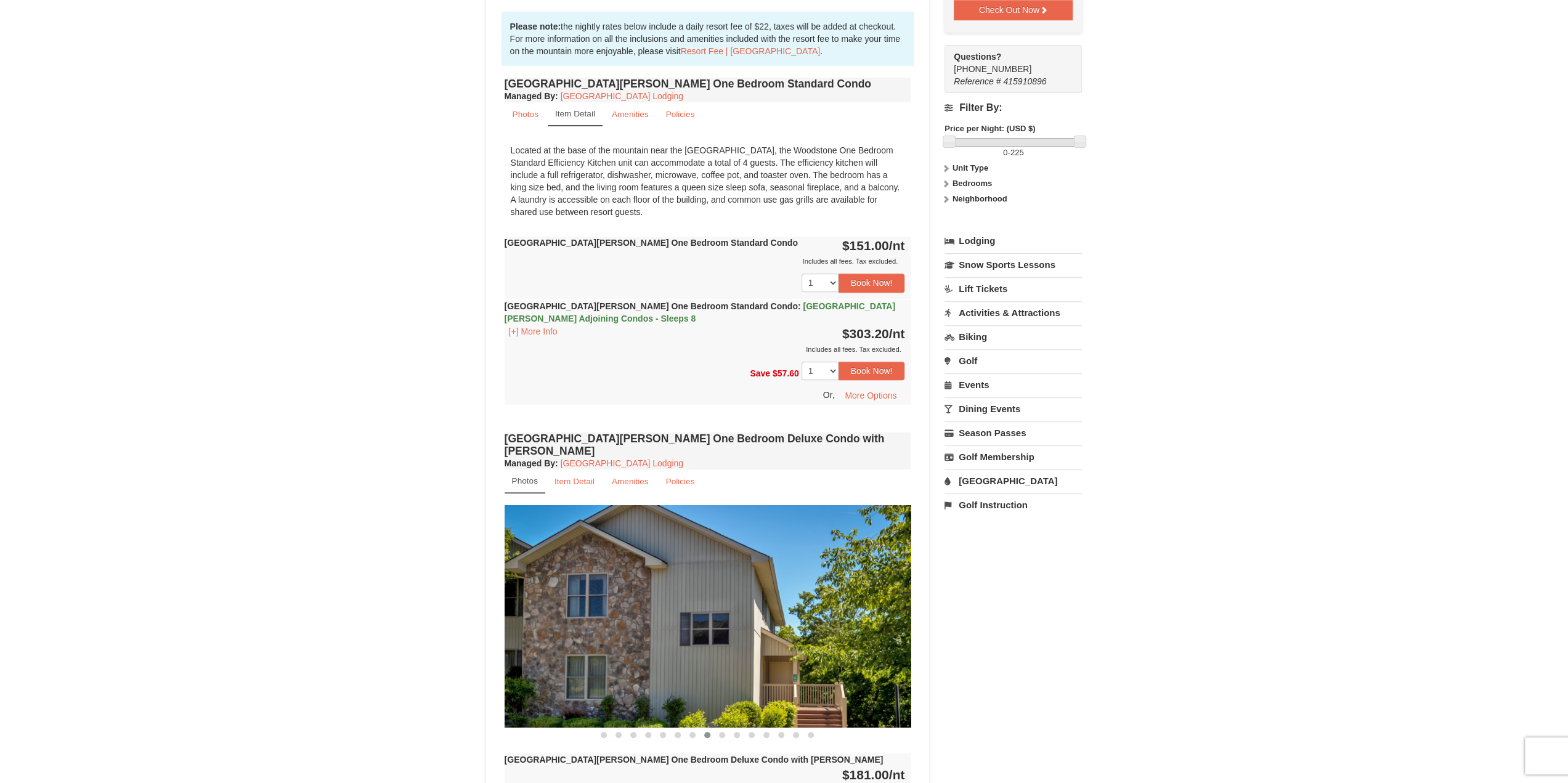
drag, startPoint x: 829, startPoint y: 596, endPoint x: 594, endPoint y: 598, distance: 235.0
click at [648, 596] on img at bounding box center [708, 616] width 407 height 222
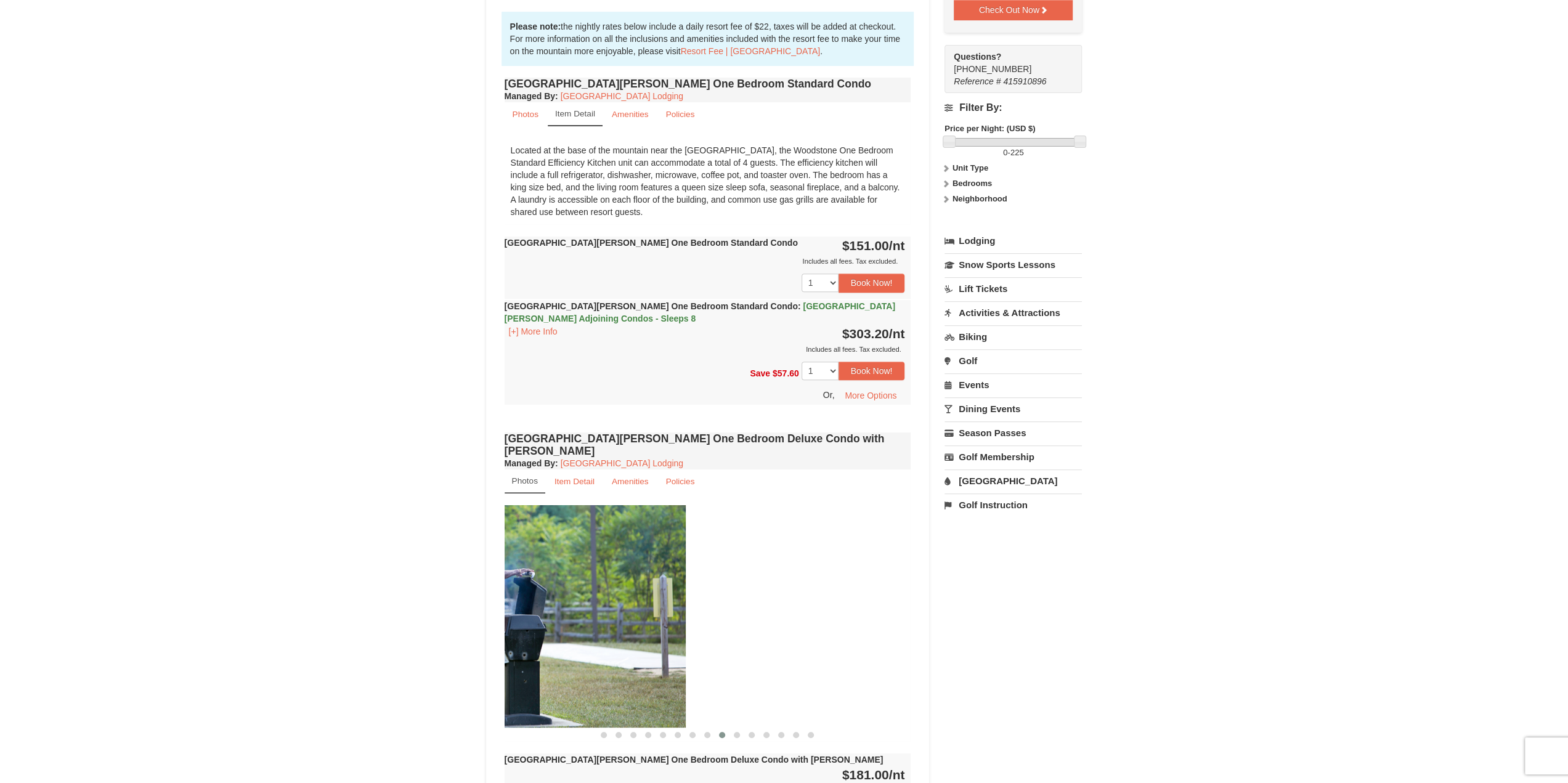
drag, startPoint x: 554, startPoint y: 599, endPoint x: 673, endPoint y: 591, distance: 119.3
click at [531, 602] on img at bounding box center [482, 616] width 407 height 222
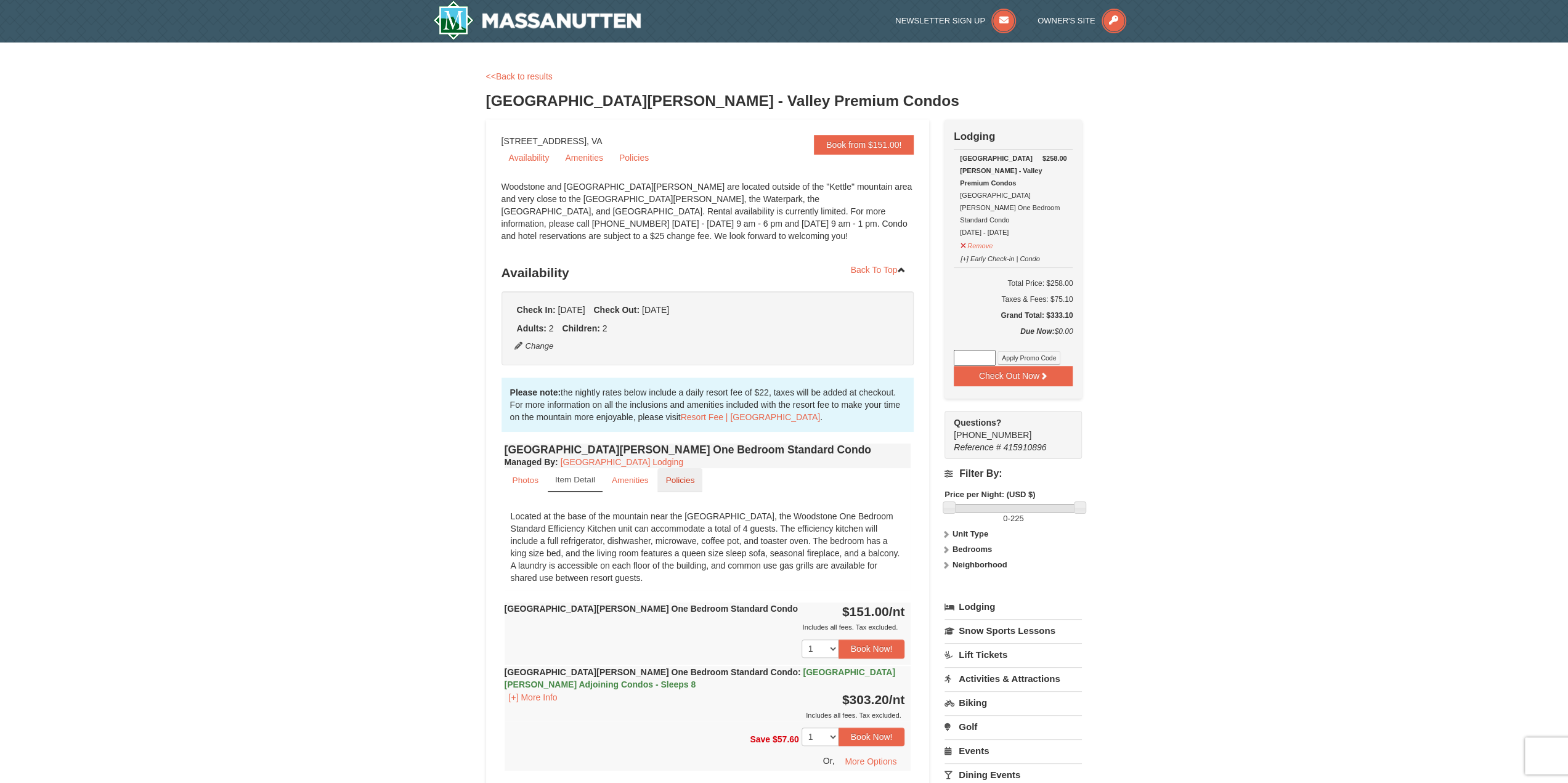
scroll to position [0, 0]
click at [524, 475] on link "Photos" at bounding box center [526, 480] width 42 height 24
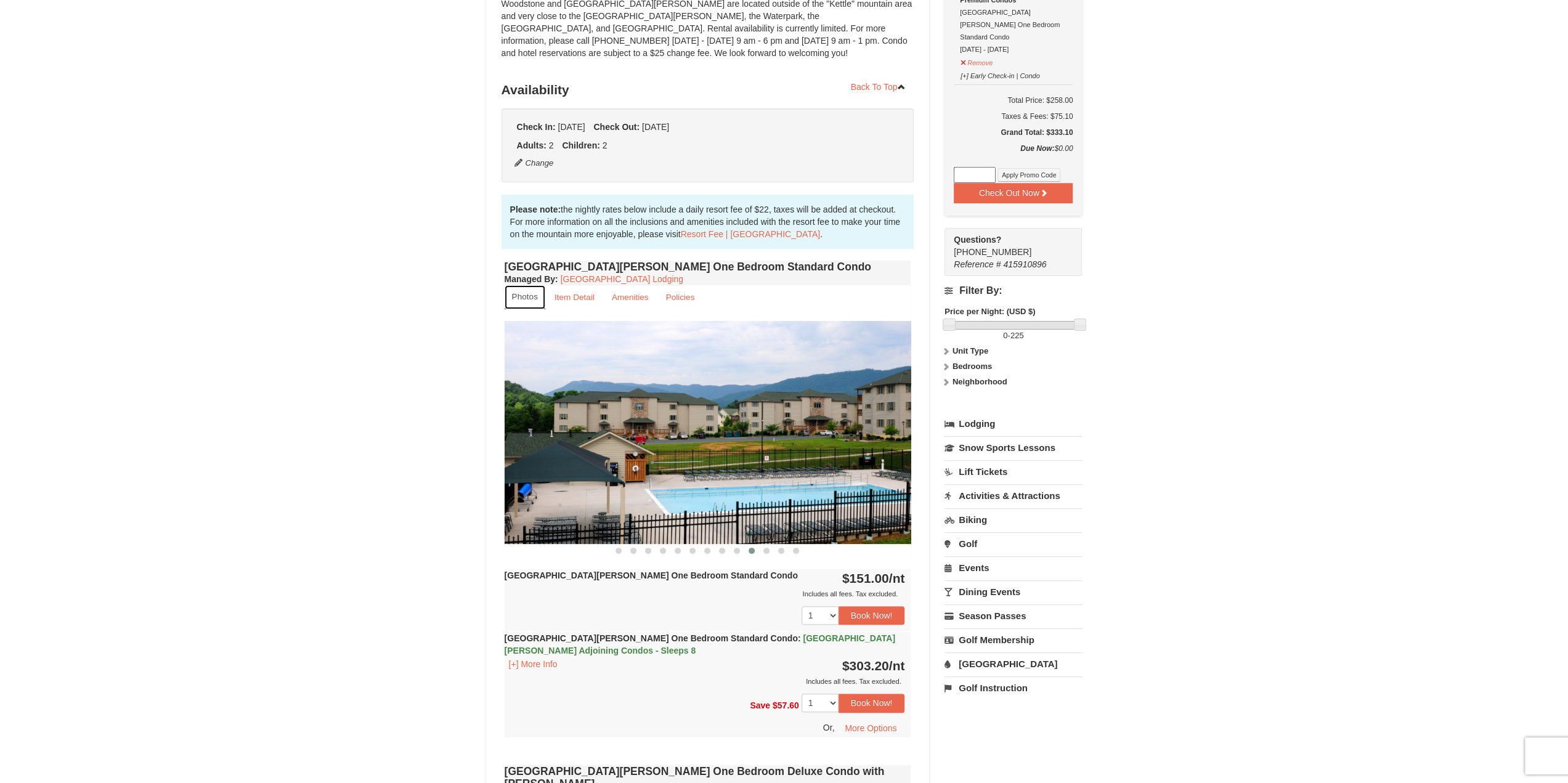
scroll to position [185, 0]
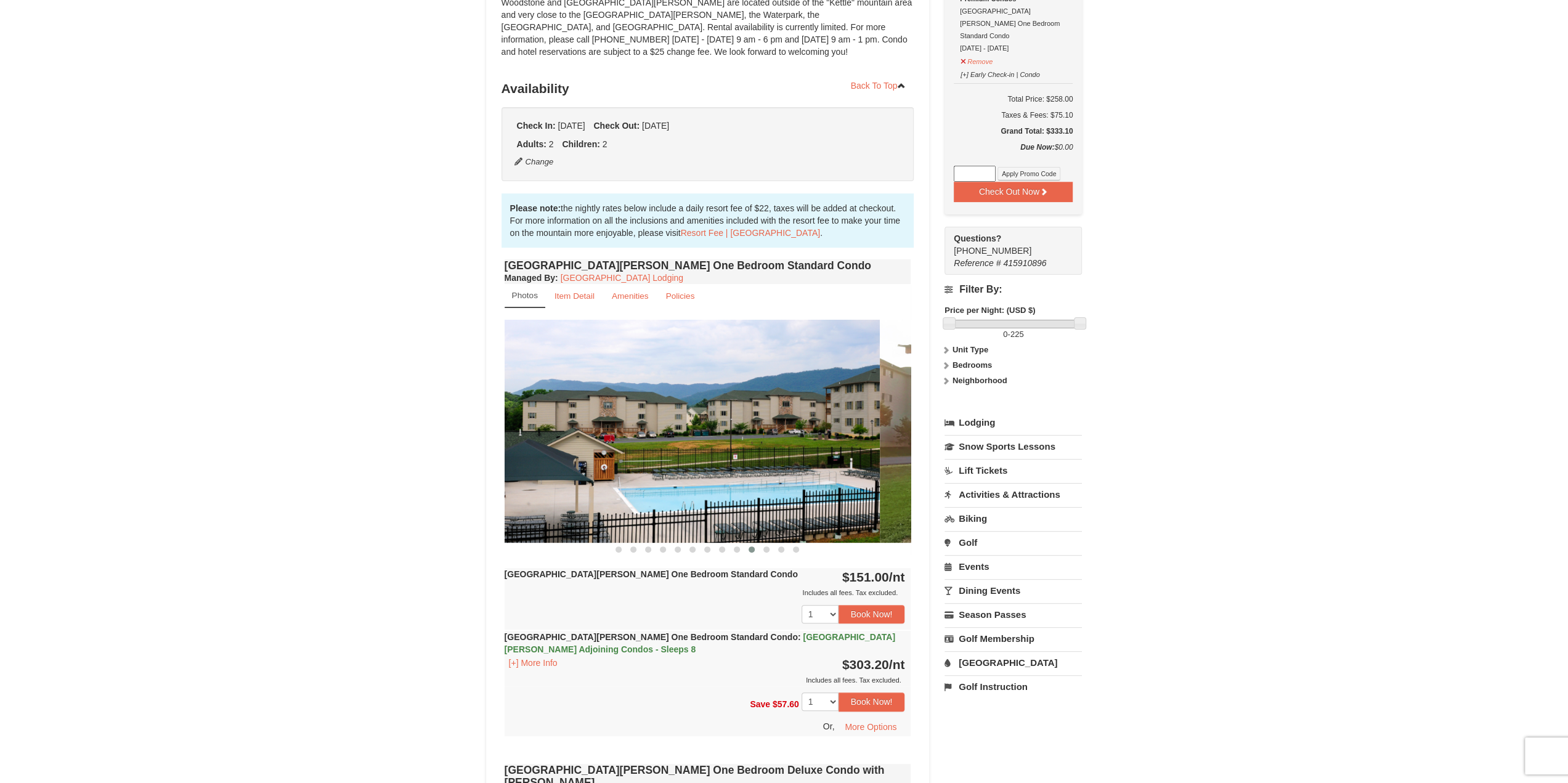
drag, startPoint x: 838, startPoint y: 466, endPoint x: 720, endPoint y: 463, distance: 118.0
click at [726, 463] on img at bounding box center [676, 431] width 407 height 222
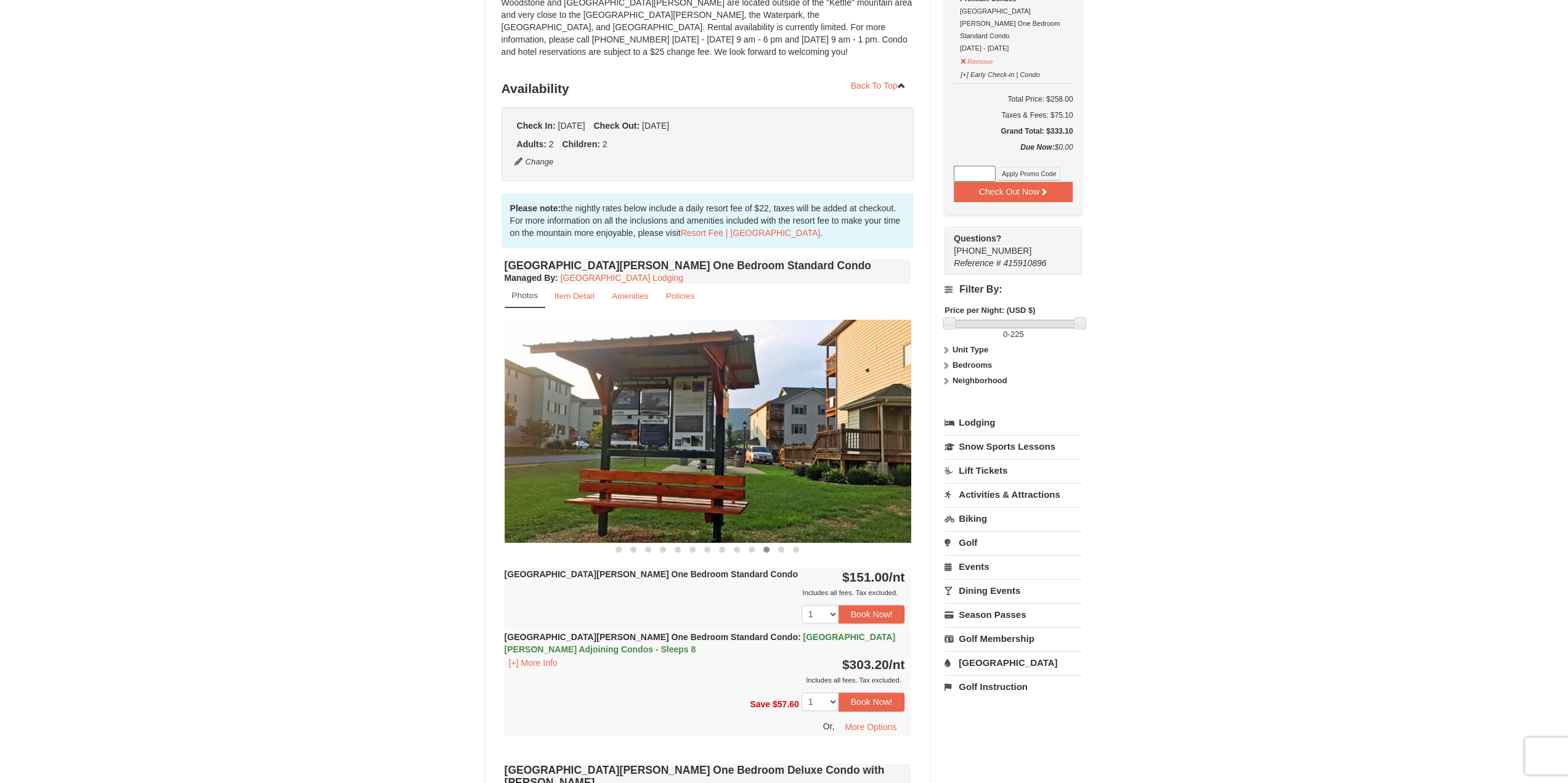
drag, startPoint x: 834, startPoint y: 467, endPoint x: 595, endPoint y: 465, distance: 239.0
click at [628, 466] on img at bounding box center [708, 431] width 407 height 222
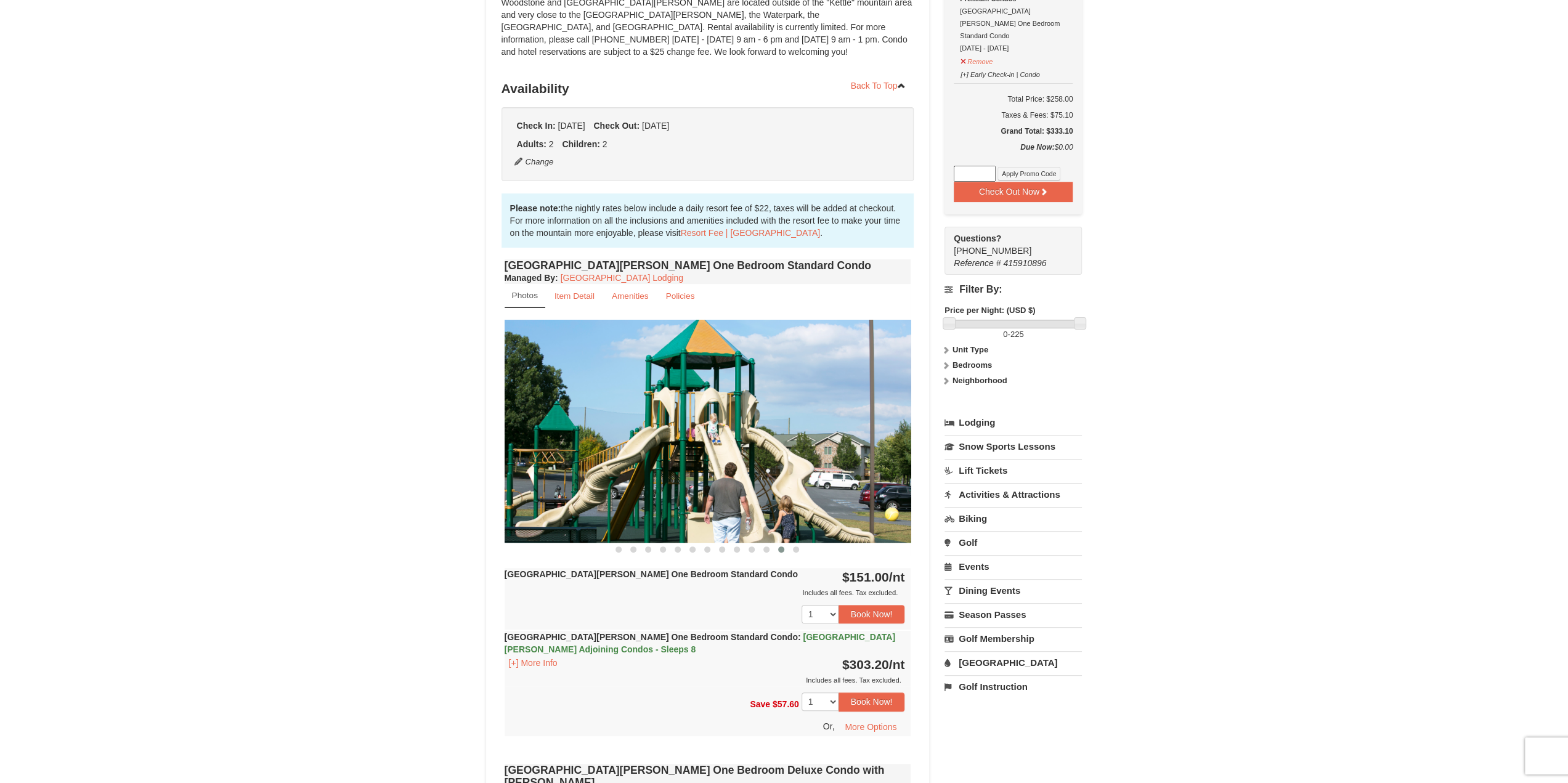
drag, startPoint x: 824, startPoint y: 475, endPoint x: 544, endPoint y: 475, distance: 280.0
click at [559, 475] on img at bounding box center [708, 431] width 407 height 222
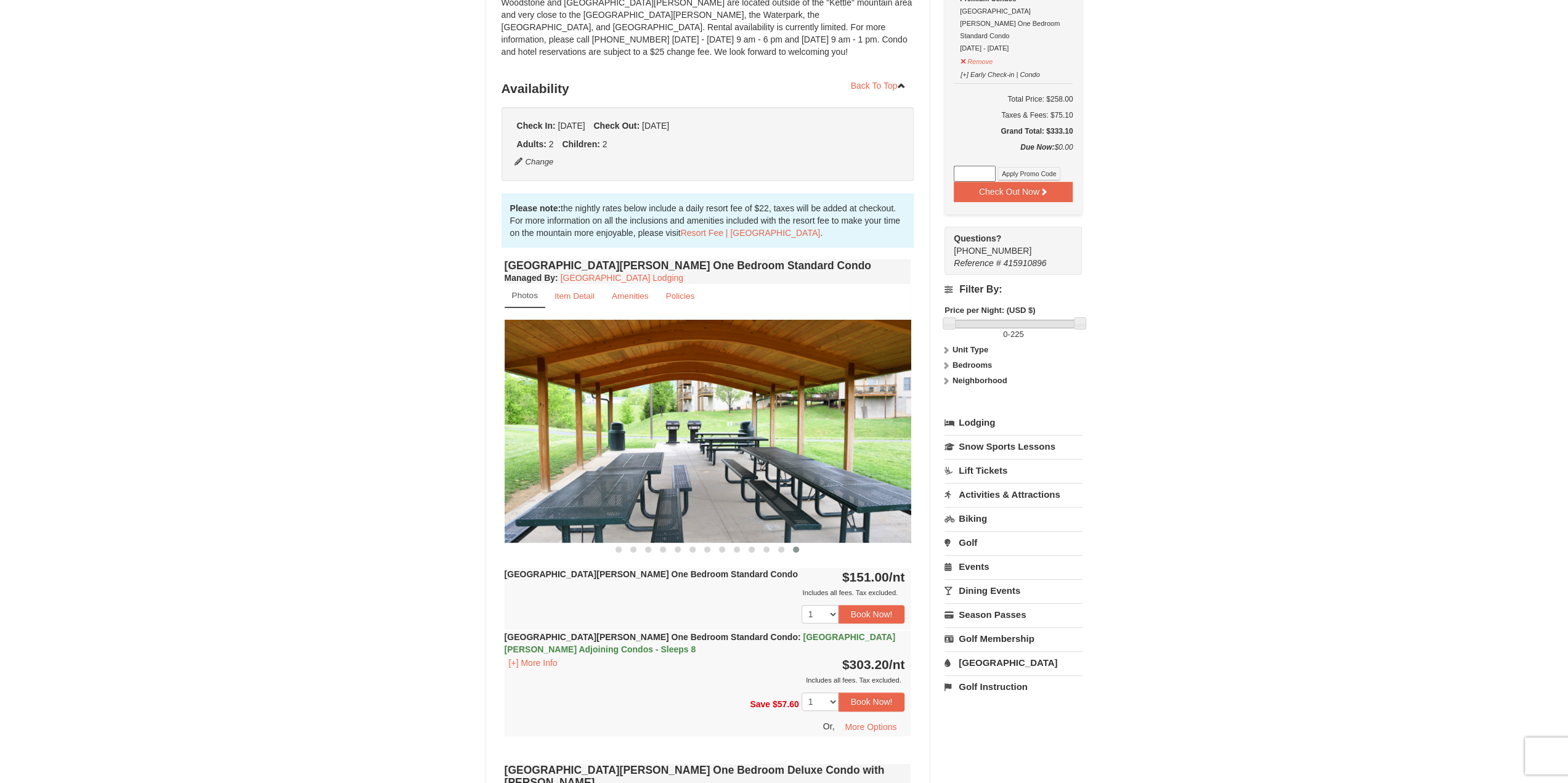
click at [584, 479] on img at bounding box center [708, 431] width 407 height 222
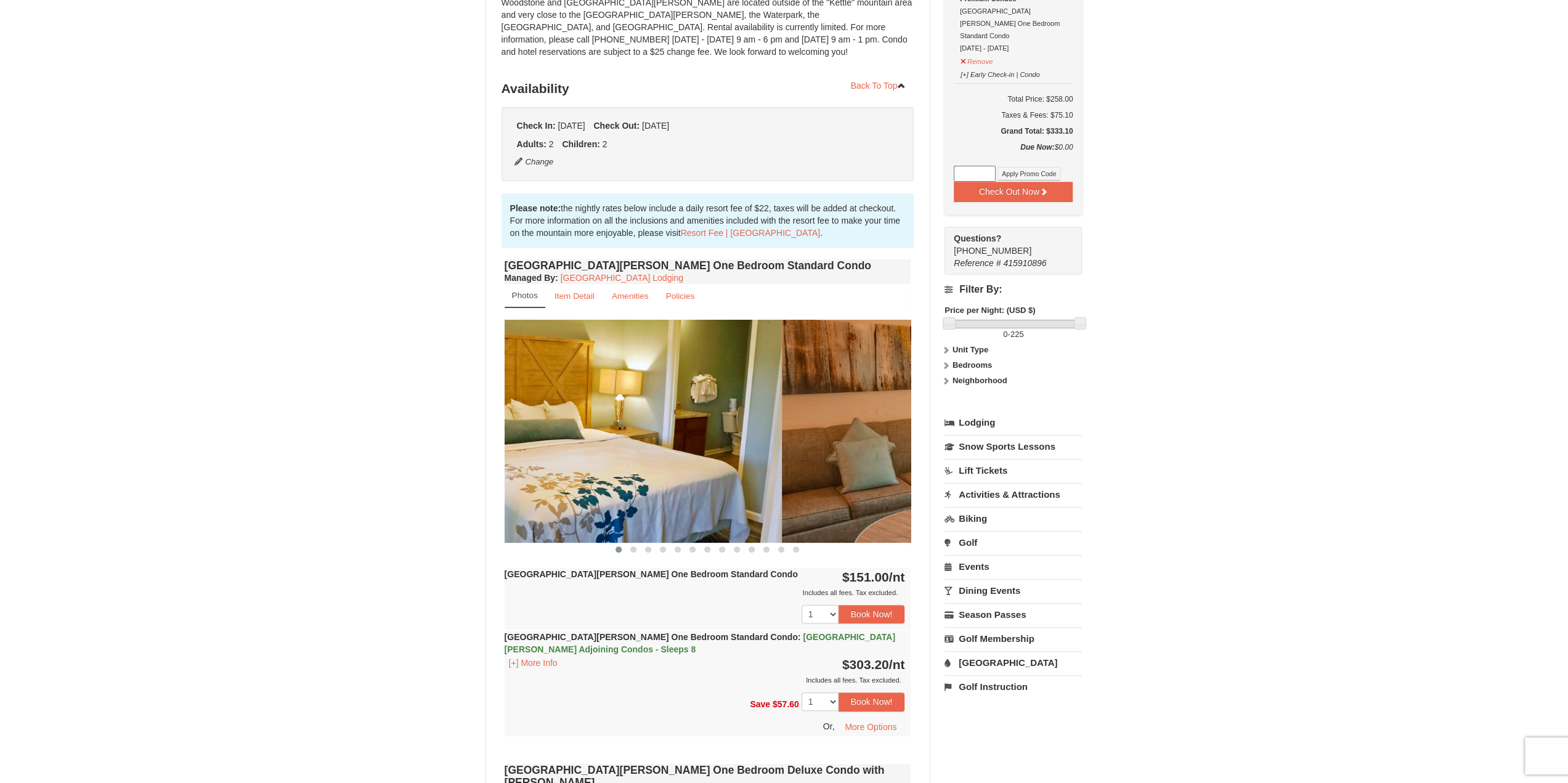
drag, startPoint x: 736, startPoint y: 452, endPoint x: 675, endPoint y: 446, distance: 61.3
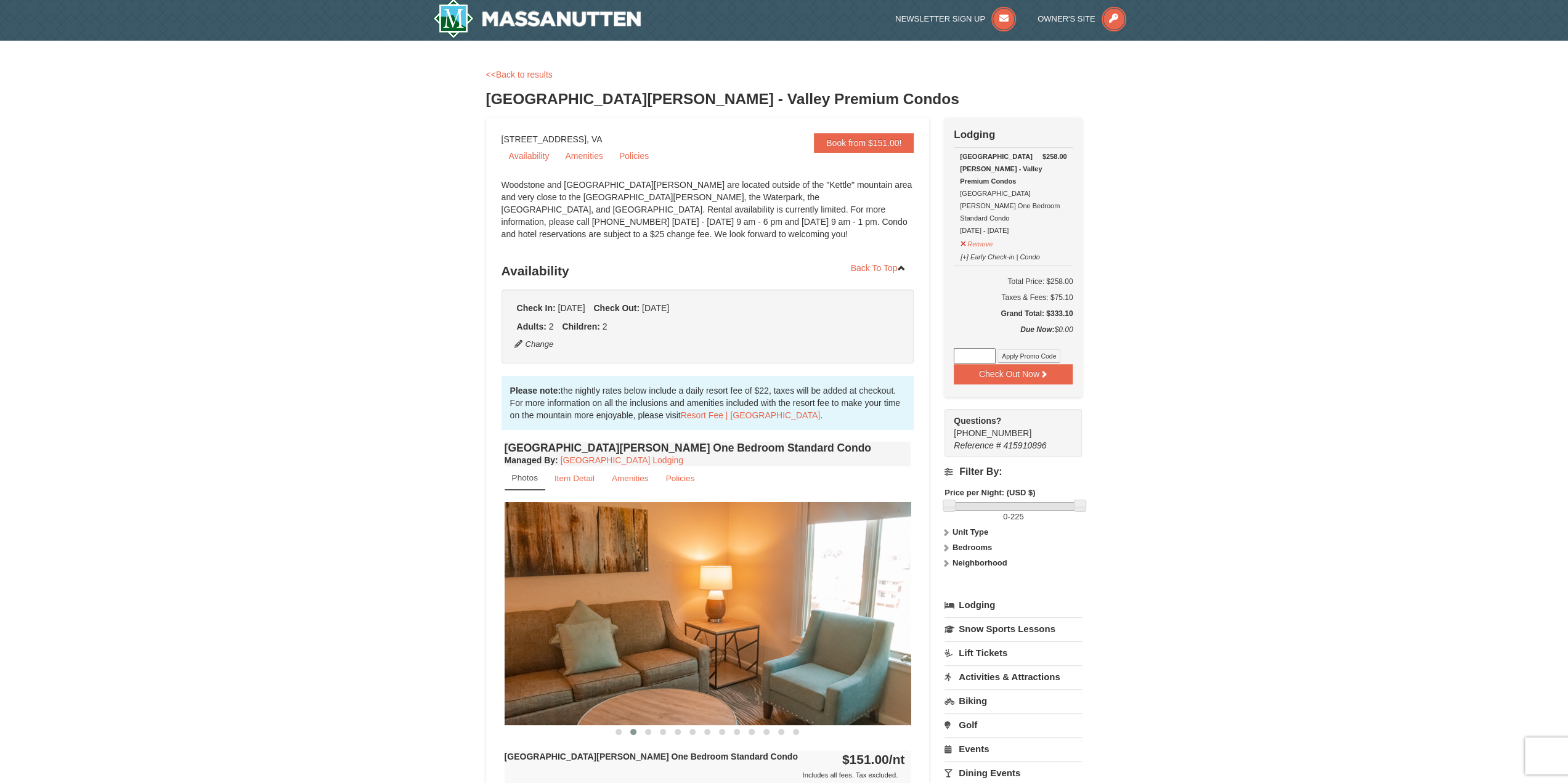
scroll to position [0, 0]
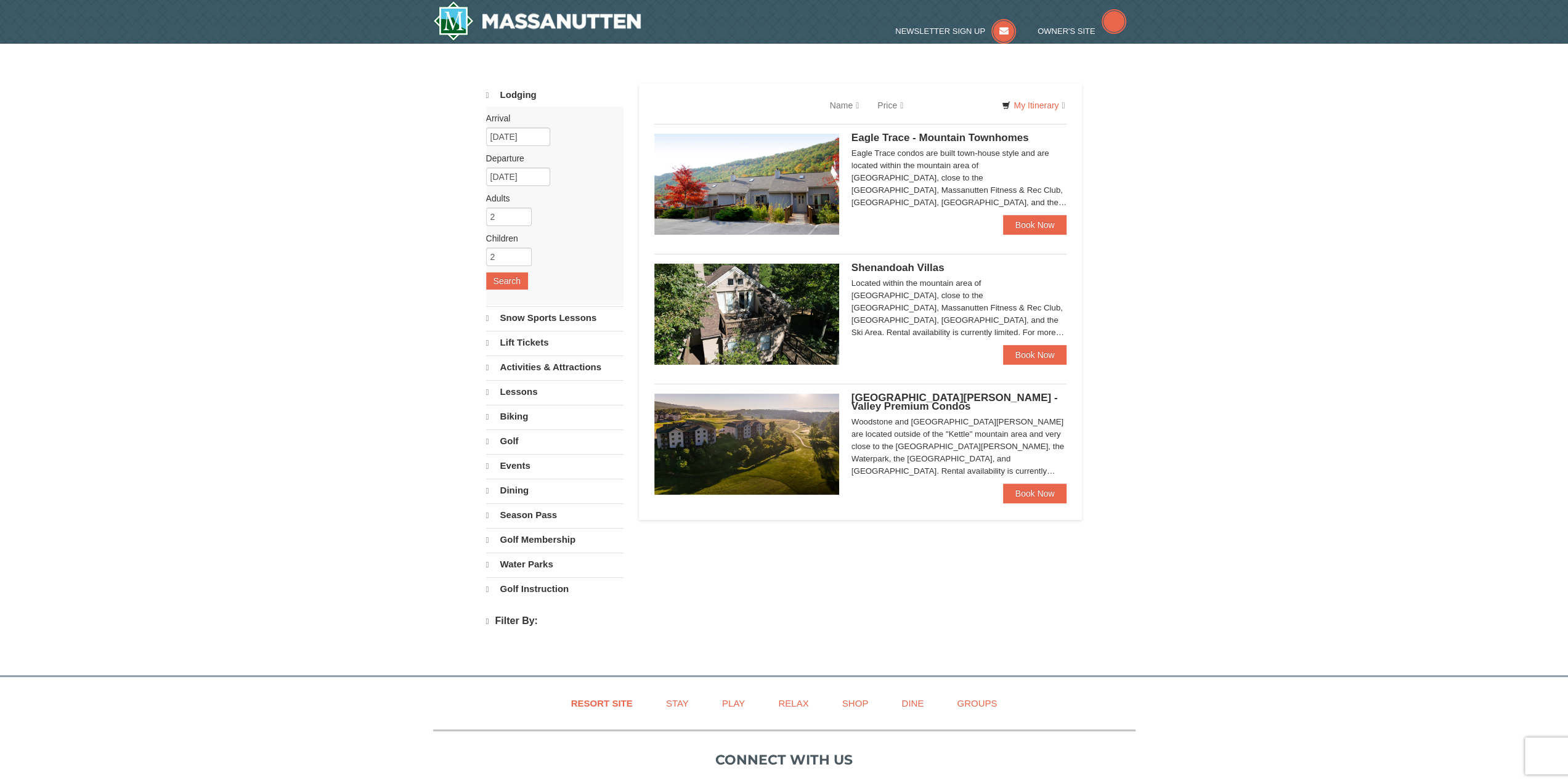
select select "9"
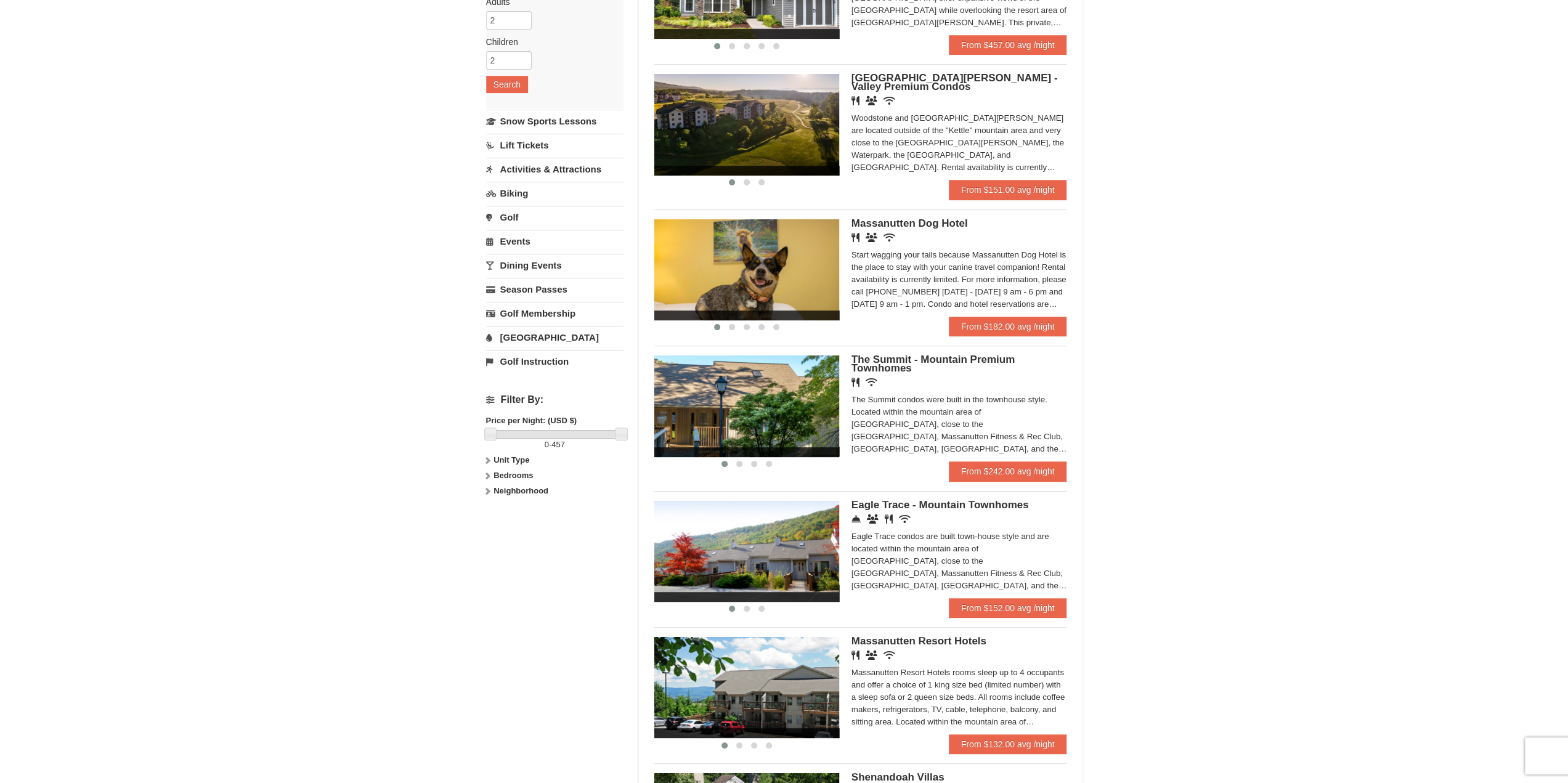
scroll to position [246, 0]
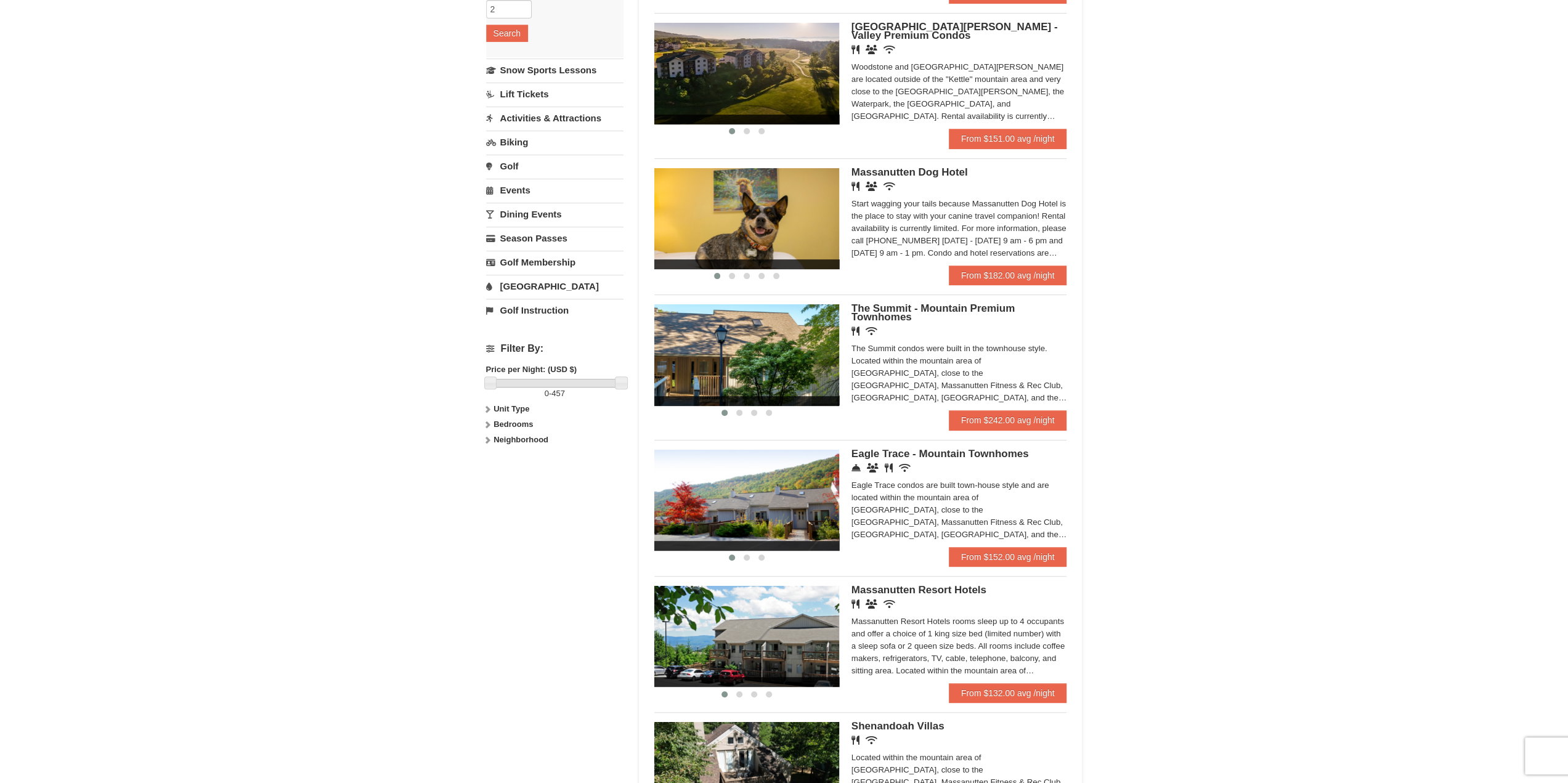
drag, startPoint x: 793, startPoint y: 349, endPoint x: 655, endPoint y: 345, distance: 138.1
click at [699, 347] on img at bounding box center [747, 354] width 185 height 101
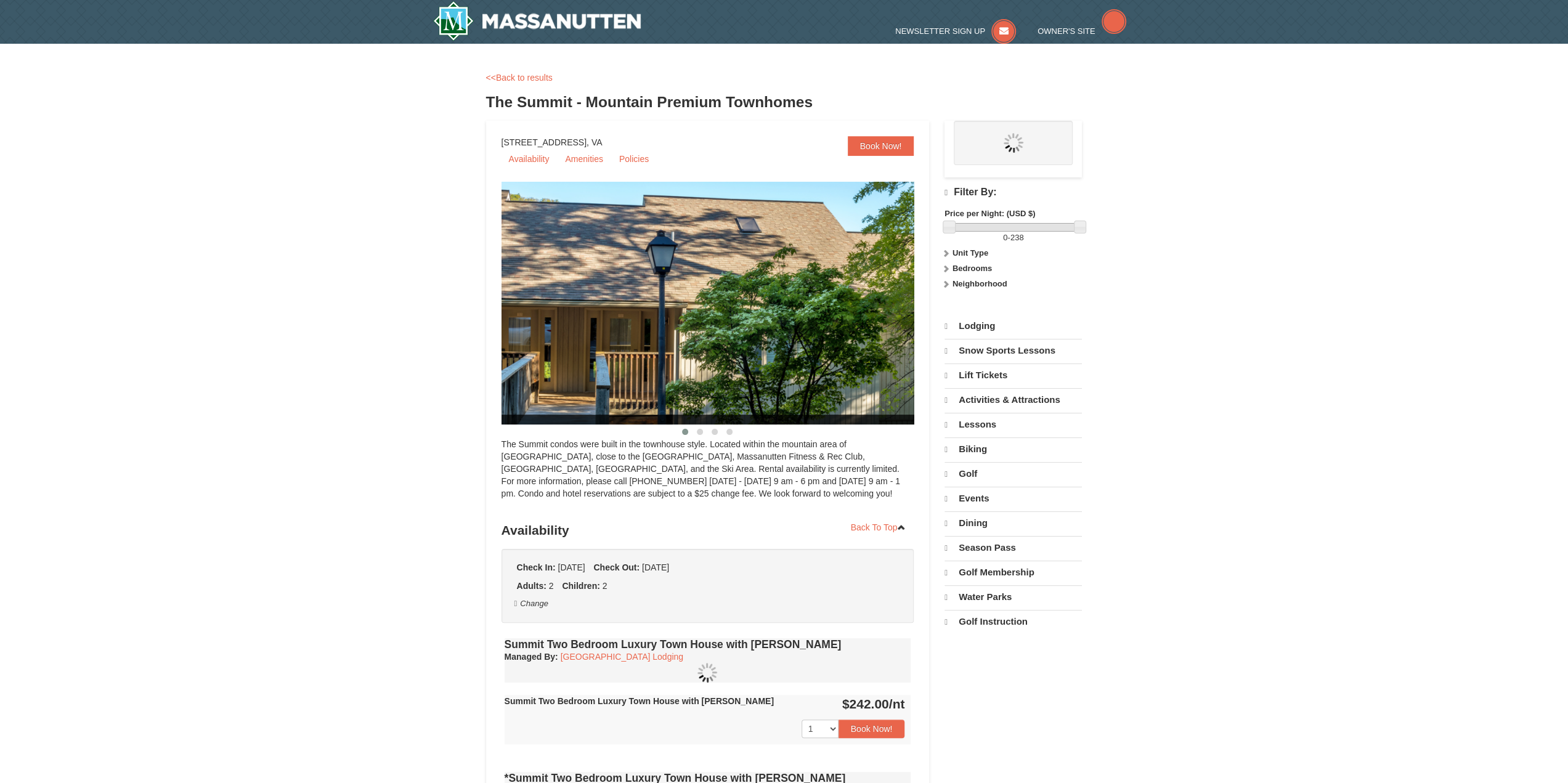
select select "9"
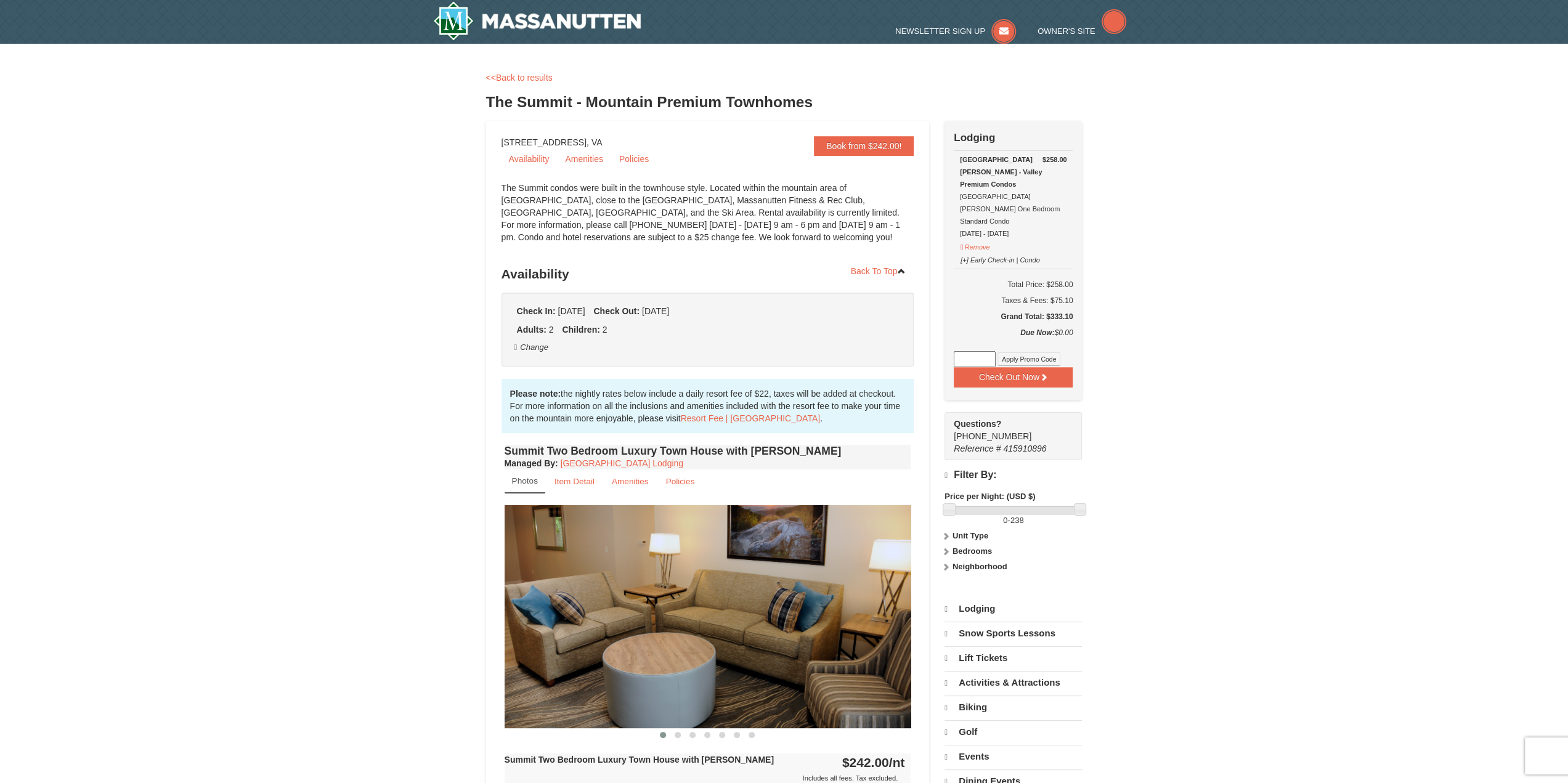
click at [799, 297] on div "Check In: [DATE] Check Out: [DATE] Adults: 2 Children: 2 Change" at bounding box center [707, 329] width 413 height 74
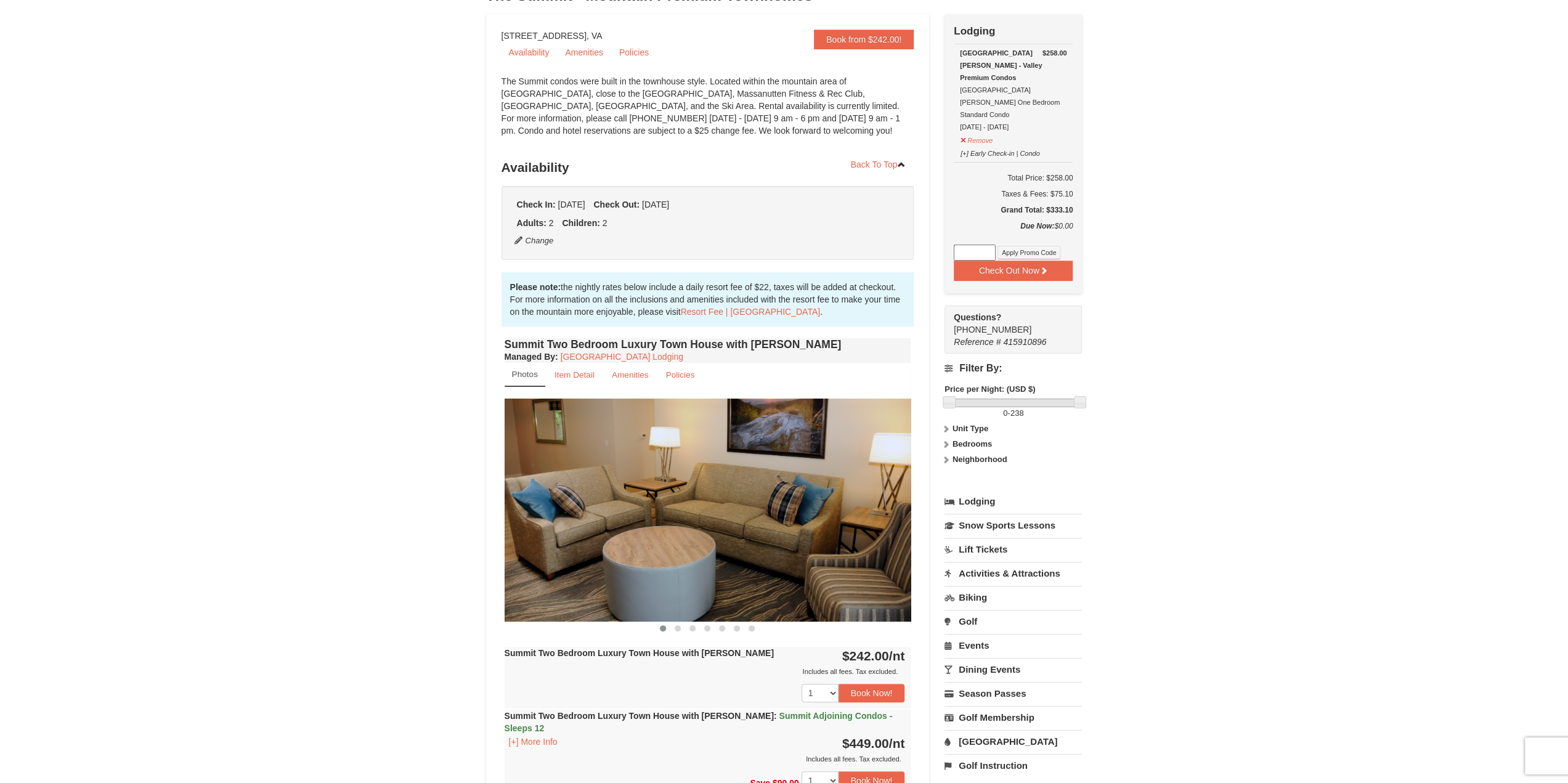
scroll to position [246, 0]
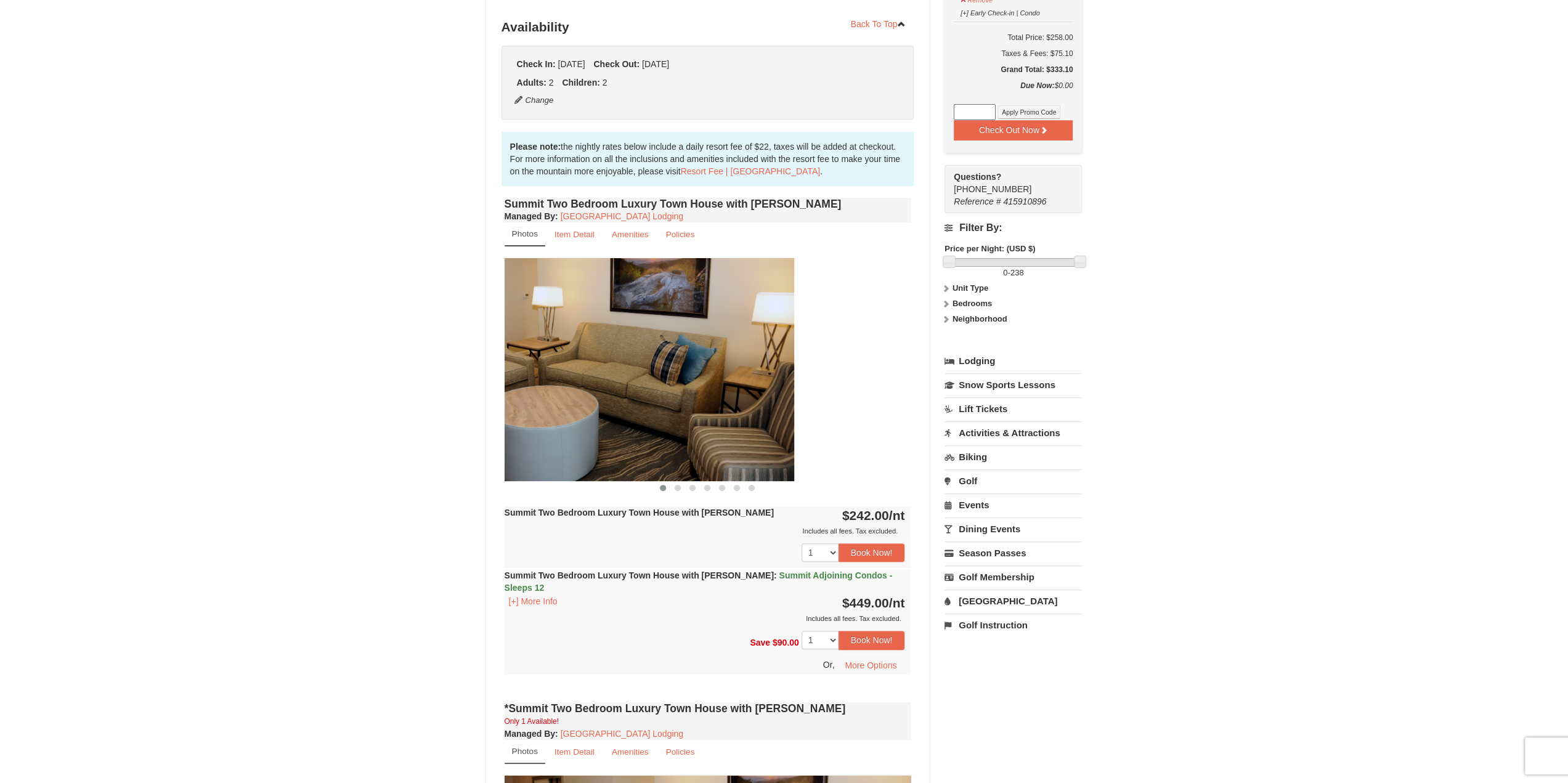
drag, startPoint x: 714, startPoint y: 403, endPoint x: 608, endPoint y: 392, distance: 106.6
click at [587, 401] on img at bounding box center [591, 369] width 407 height 222
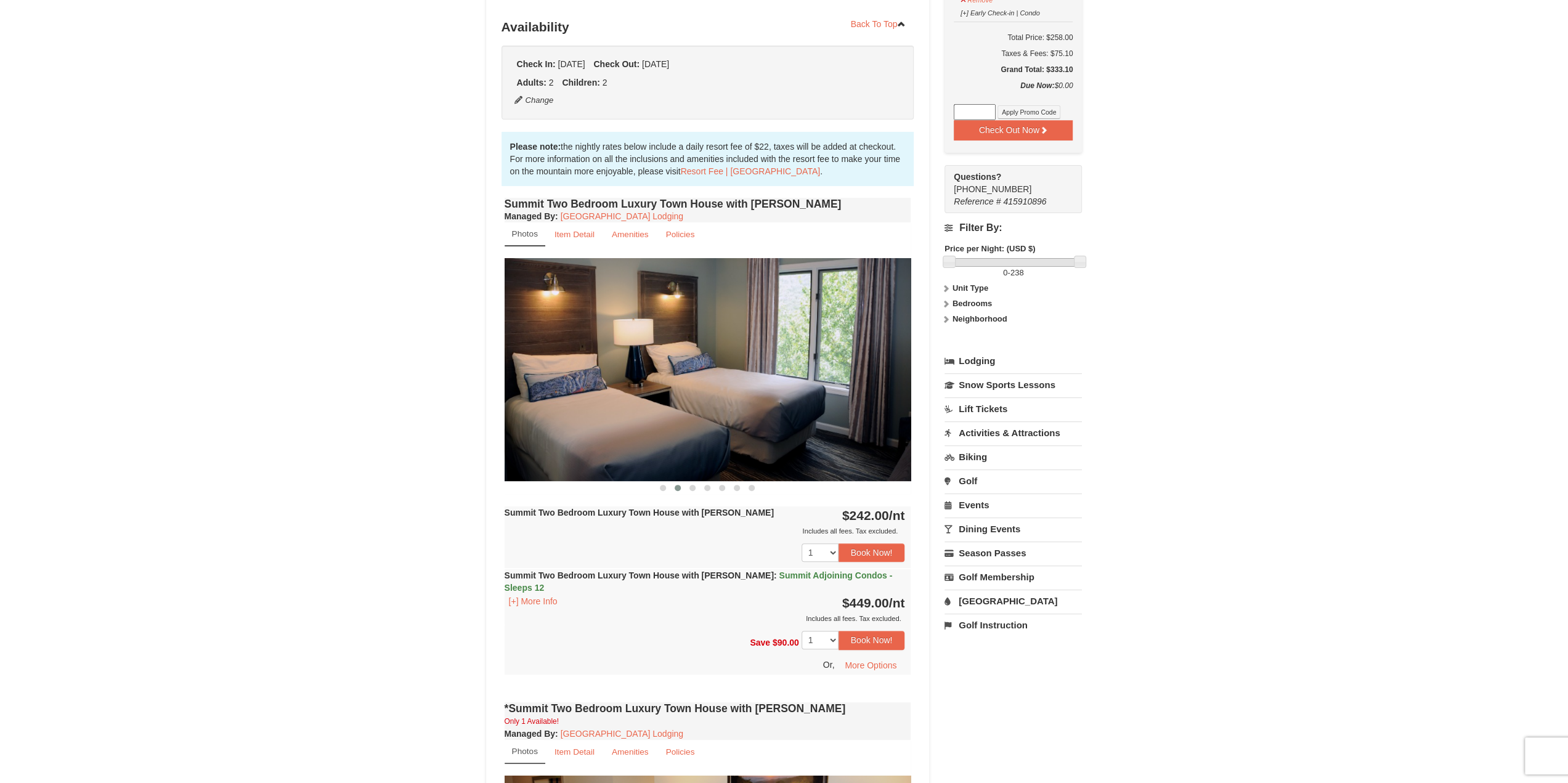
drag, startPoint x: 826, startPoint y: 393, endPoint x: 567, endPoint y: 388, distance: 259.0
click at [584, 388] on img at bounding box center [708, 369] width 407 height 222
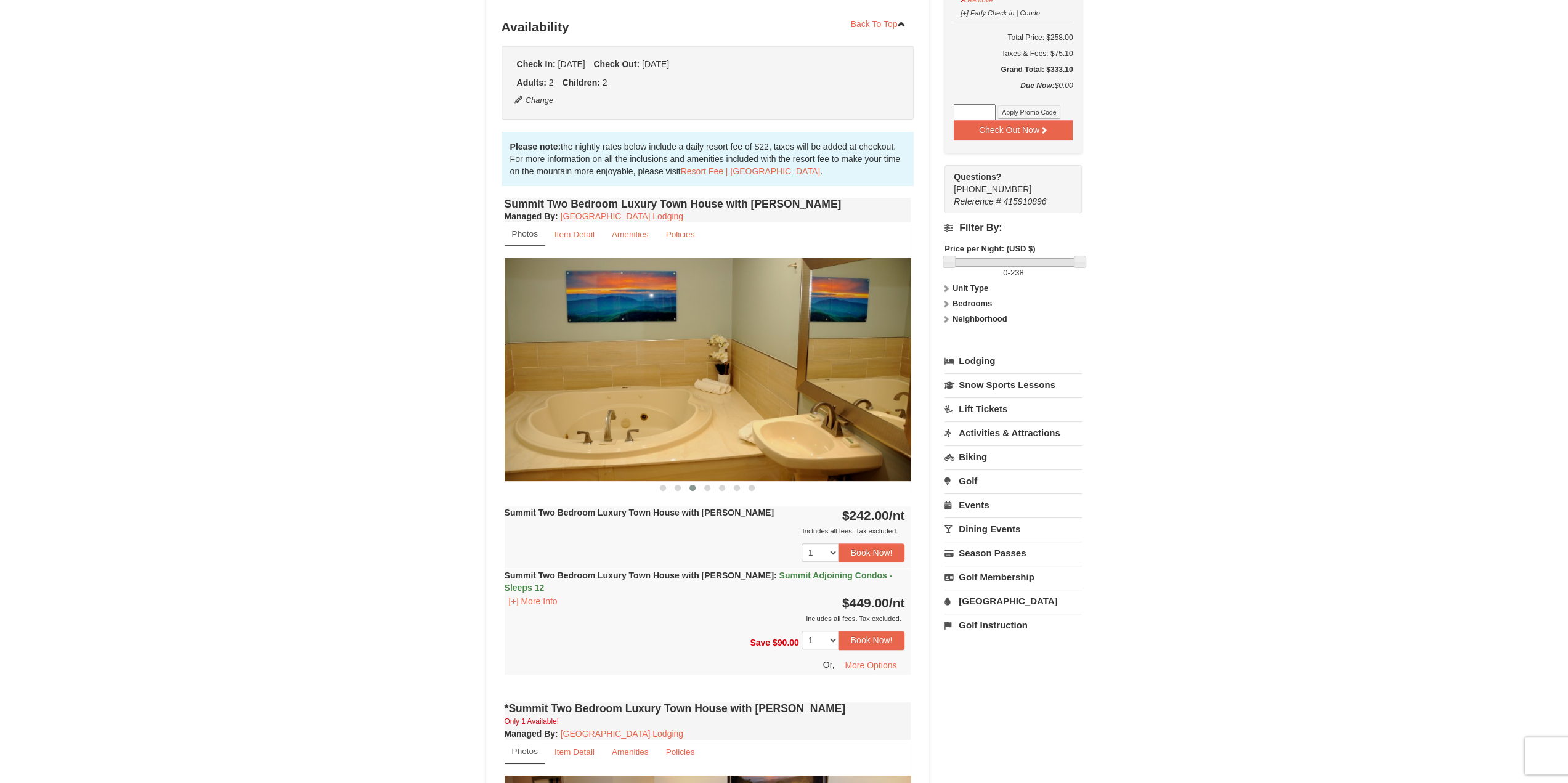
click at [541, 379] on img at bounding box center [708, 369] width 407 height 222
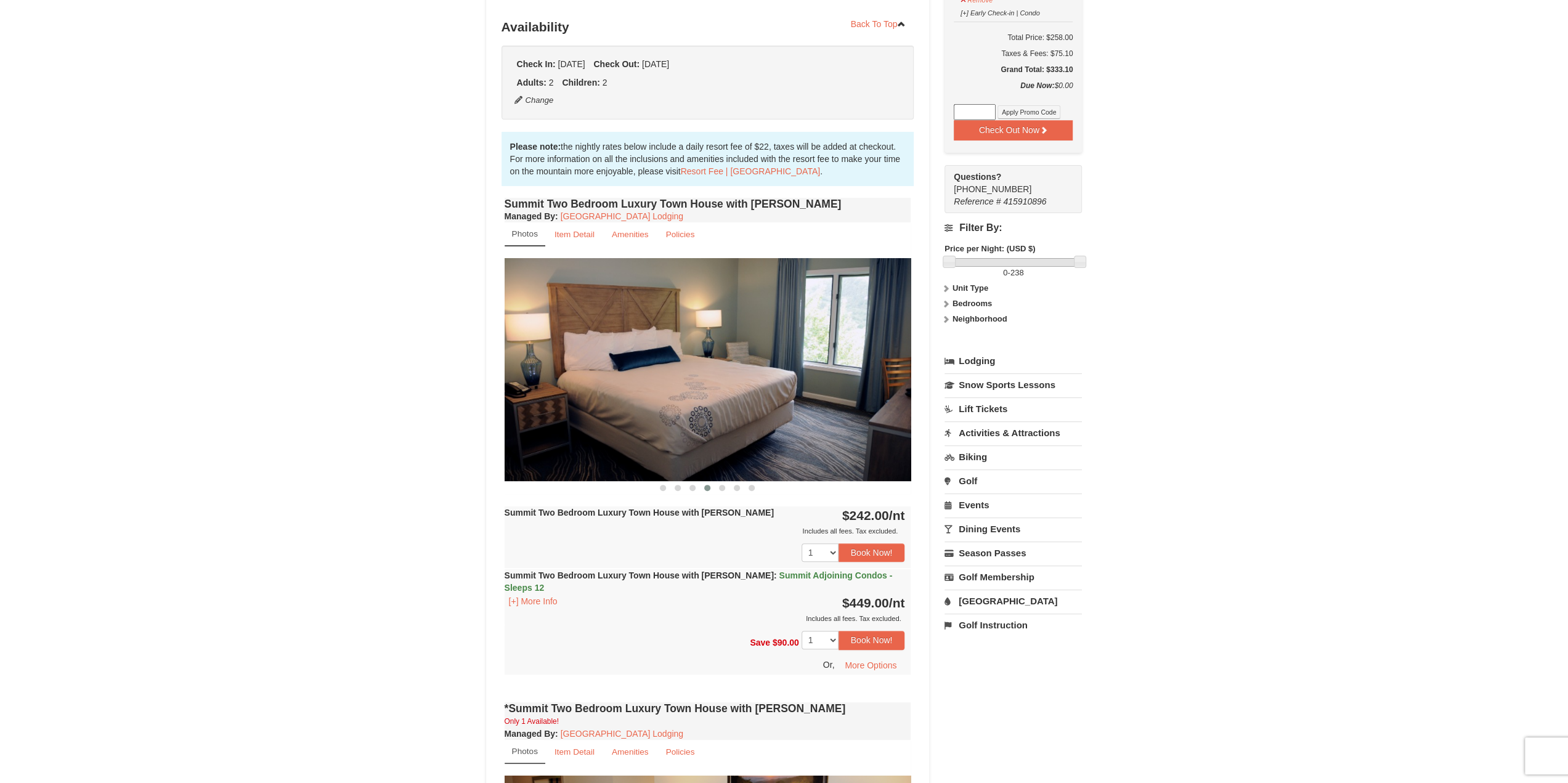
drag, startPoint x: 878, startPoint y: 395, endPoint x: 655, endPoint y: 379, distance: 223.6
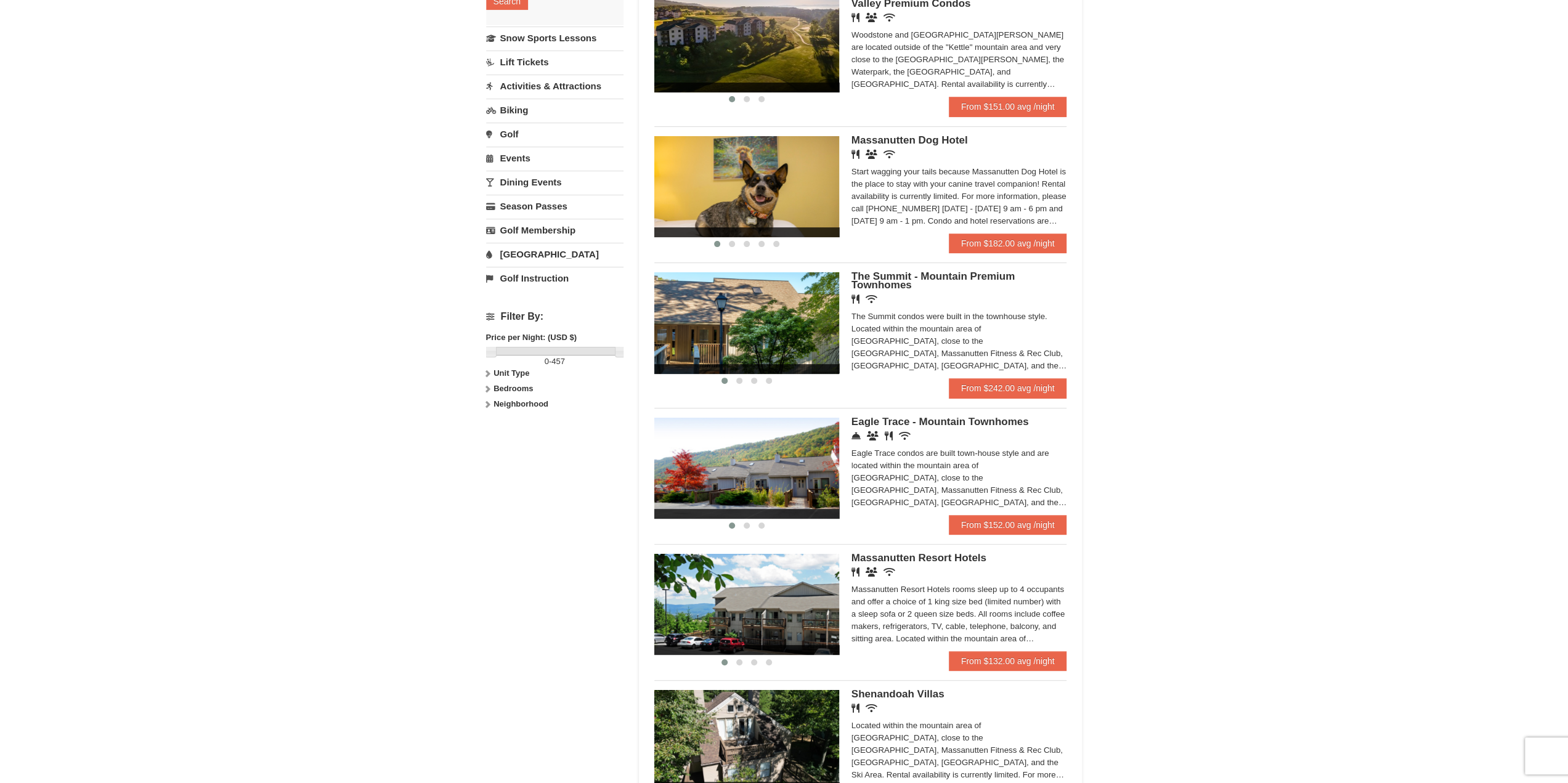
scroll to position [431, 0]
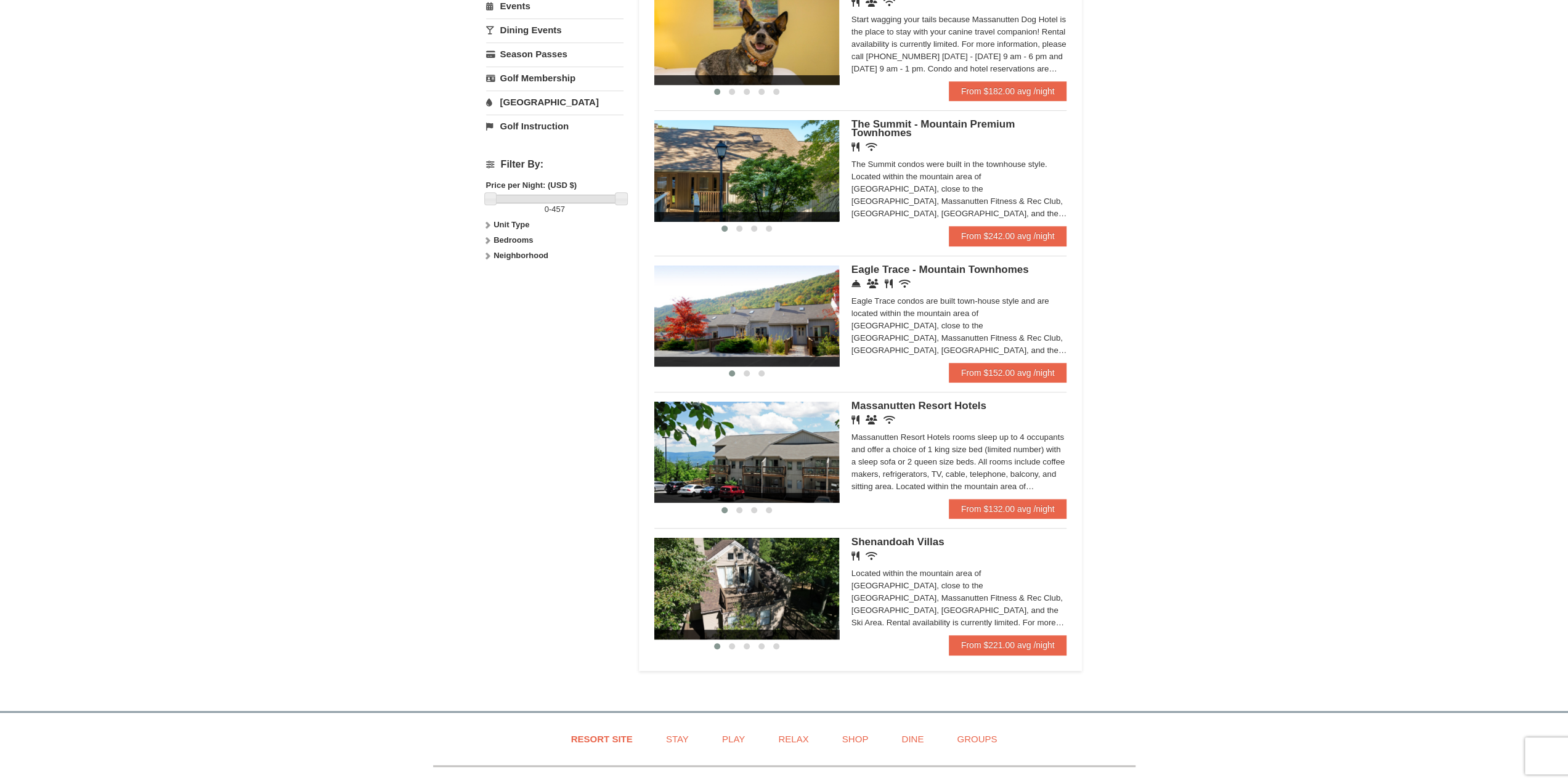
drag, startPoint x: 769, startPoint y: 596, endPoint x: 641, endPoint y: 595, distance: 128.0
click at [643, 595] on div "Sort By Name Name (A to Z) Name (Z to A) Price Price (Low to High) Price (High …" at bounding box center [861, 161] width 444 height 1018
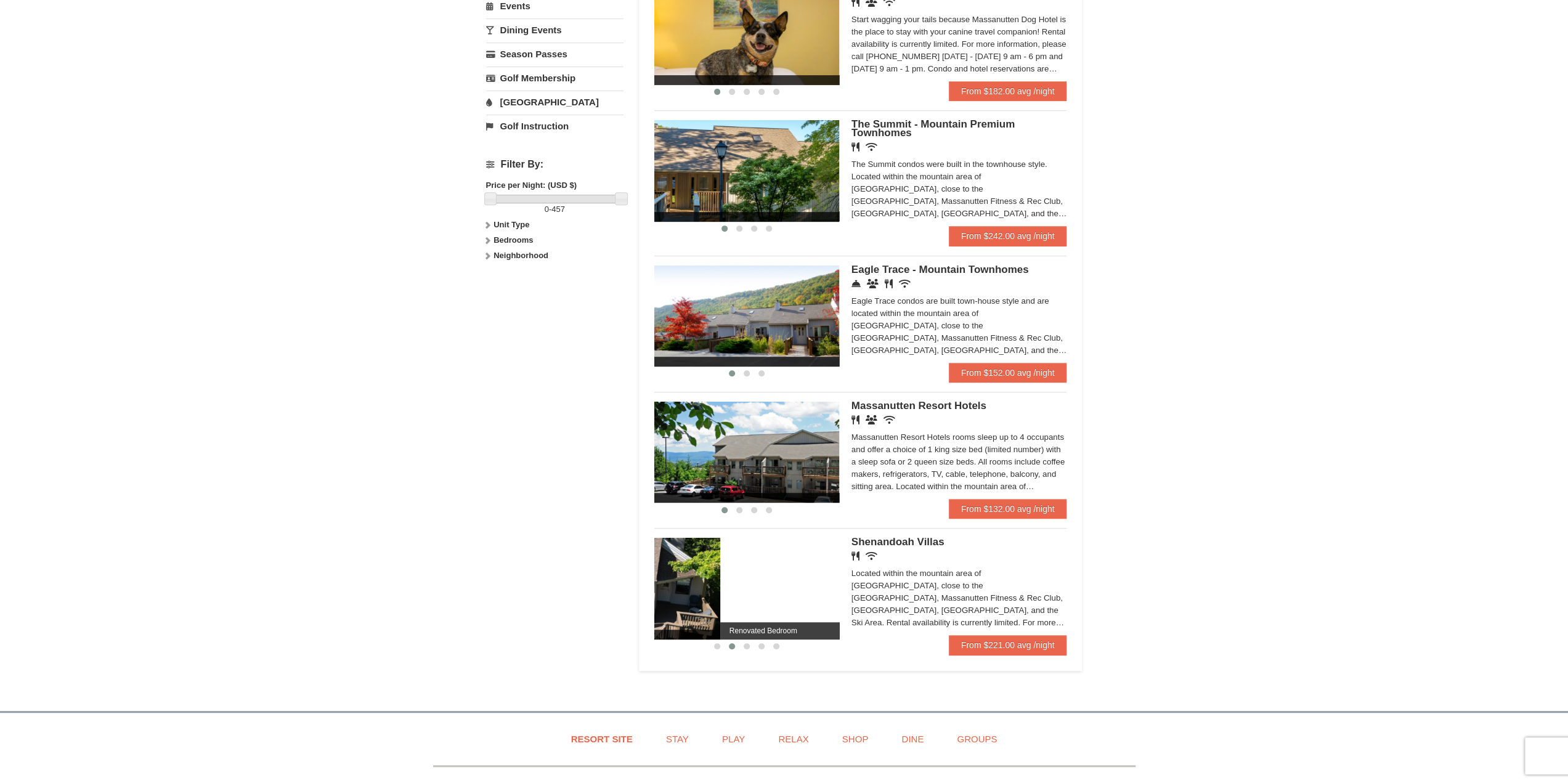
drag, startPoint x: 662, startPoint y: 610, endPoint x: 652, endPoint y: 610, distance: 10.0
click at [655, 610] on img at bounding box center [628, 588] width 185 height 101
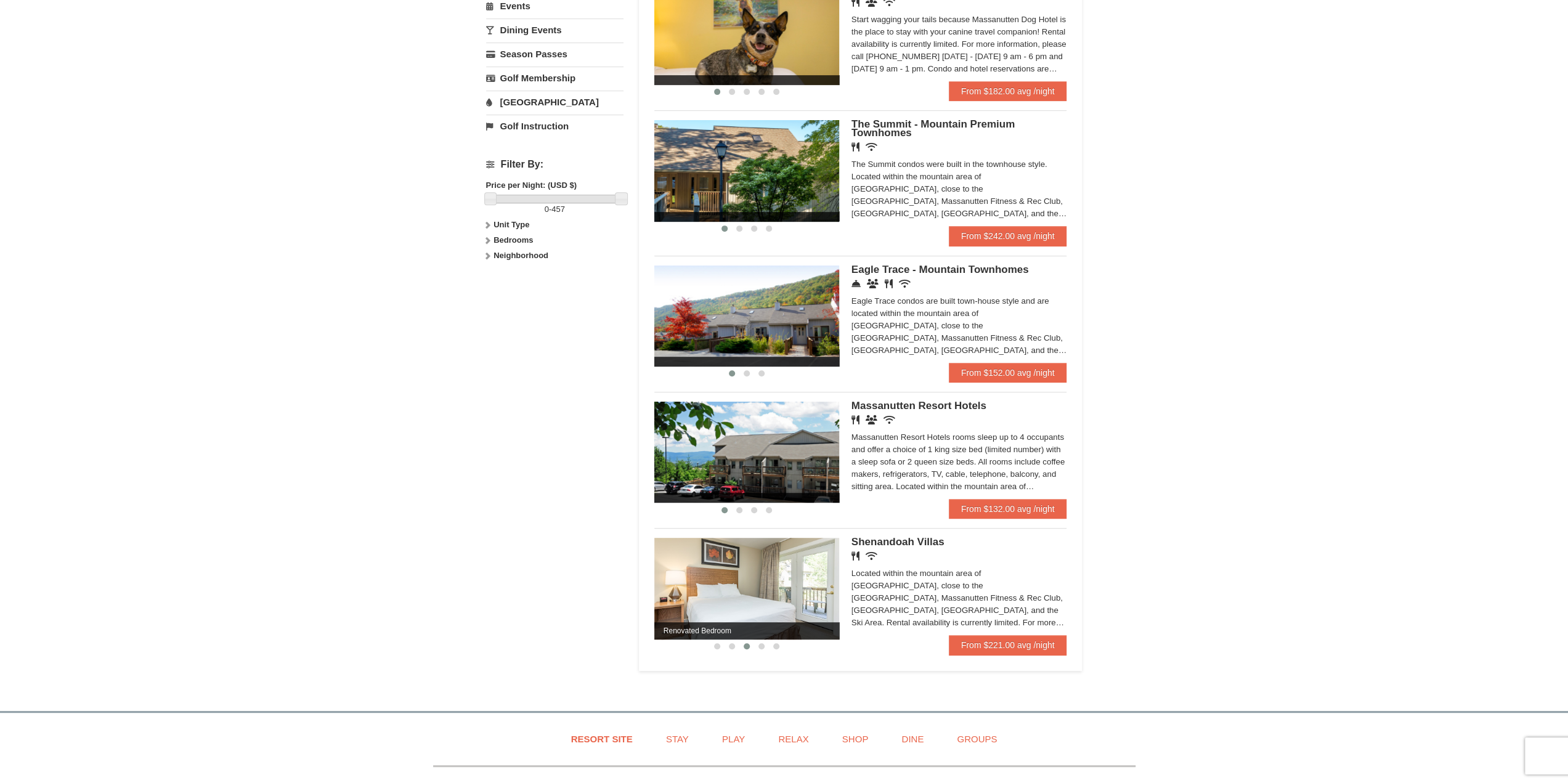
drag, startPoint x: 697, startPoint y: 602, endPoint x: 668, endPoint y: 601, distance: 29.0
click at [688, 602] on img at bounding box center [747, 588] width 185 height 101
drag, startPoint x: 803, startPoint y: 596, endPoint x: 635, endPoint y: 590, distance: 168.1
click at [637, 596] on div "Lodging Arrival Please format dates MM/DD/YYYY Please format dates MM/DD/YYYY 1…" at bounding box center [784, 161] width 597 height 1018
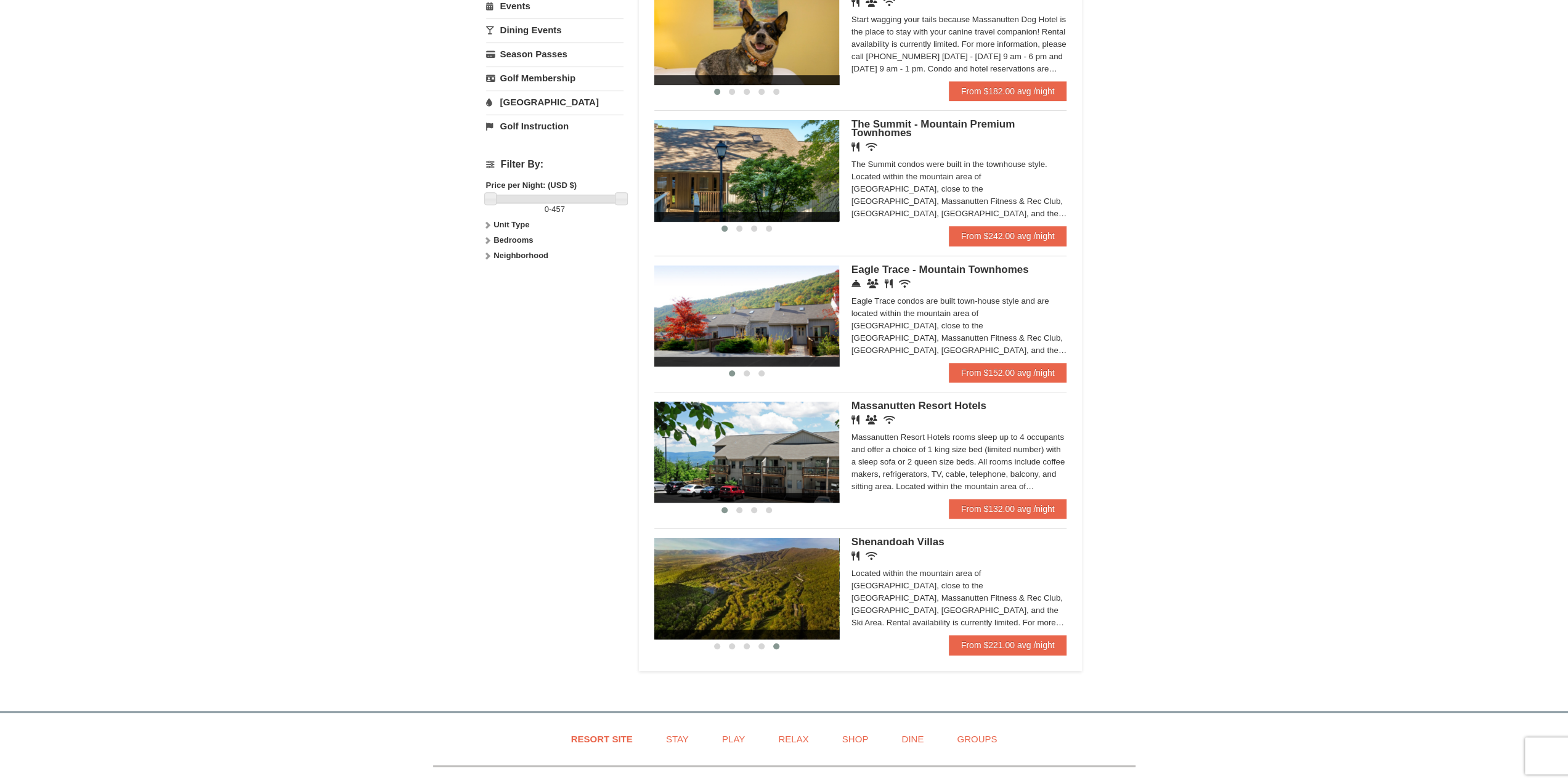
drag, startPoint x: 822, startPoint y: 602, endPoint x: 734, endPoint y: 601, distance: 88.0
click at [748, 601] on img at bounding box center [747, 588] width 185 height 101
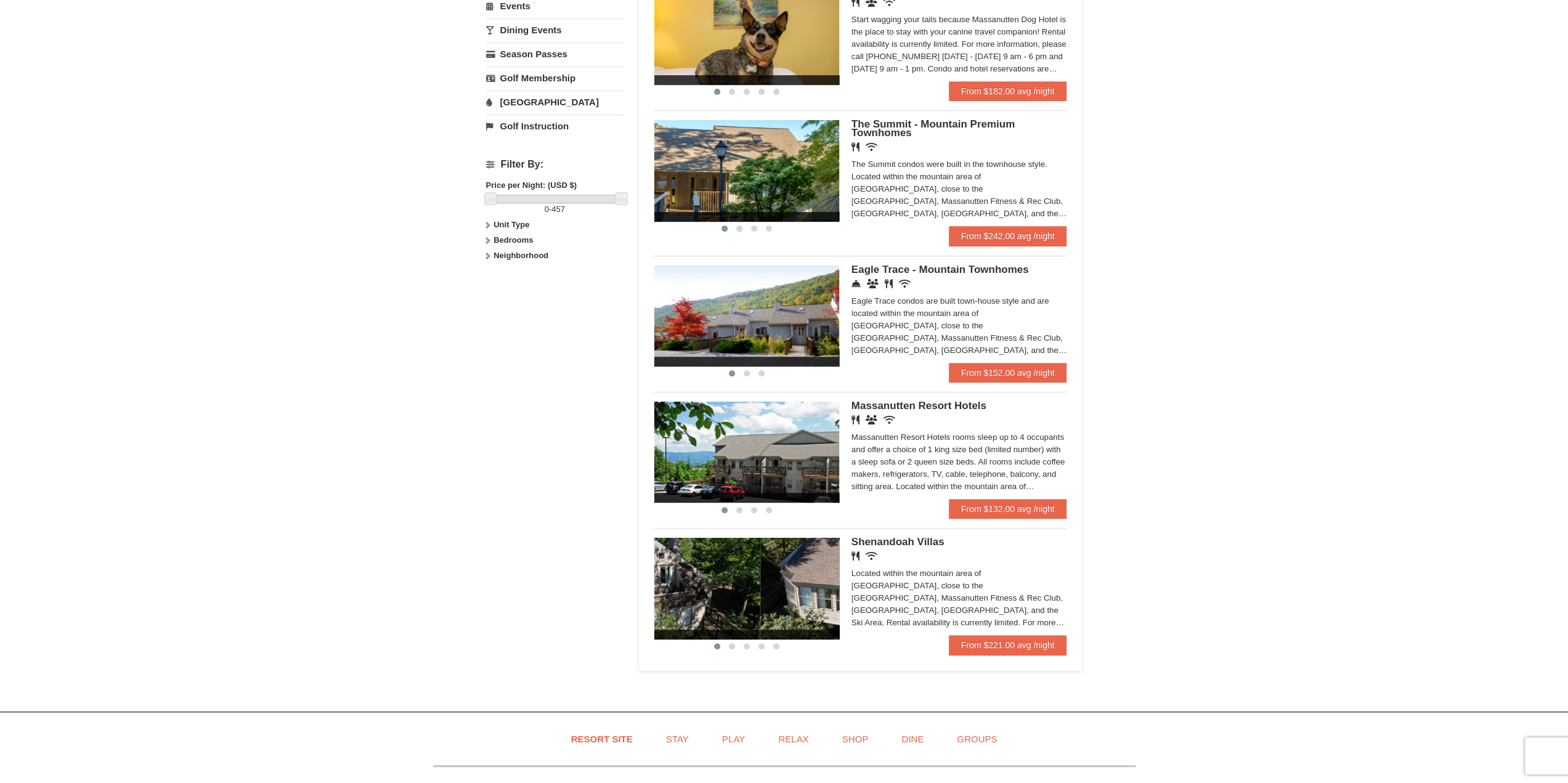
drag, startPoint x: 802, startPoint y: 602, endPoint x: 673, endPoint y: 600, distance: 129.0
click at [703, 601] on div "Renovated Bedroom Renovated Living & Dining Room Renovated Bedroom Renovated Li…" at bounding box center [1037, 588] width 2033 height 101
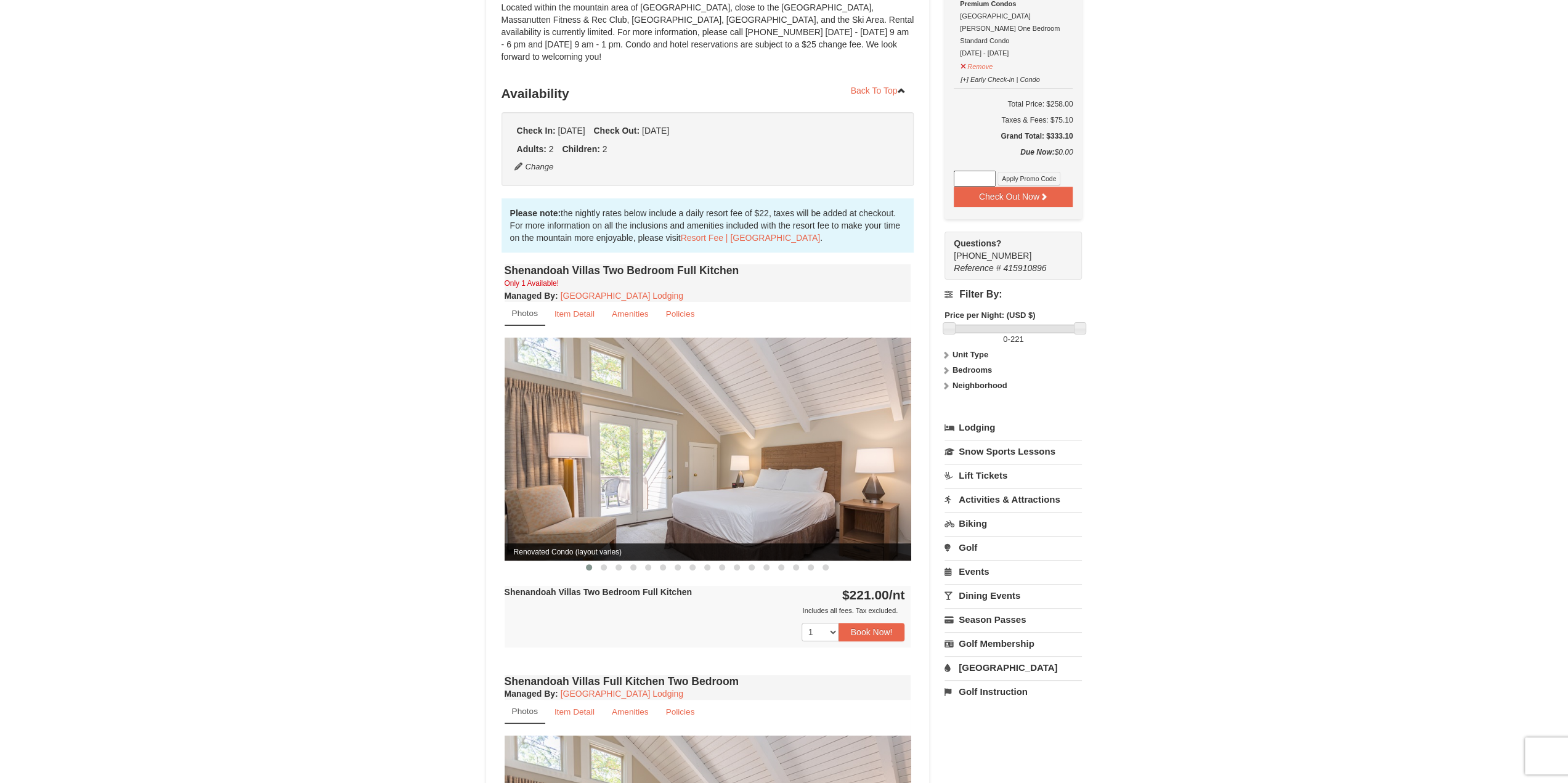
scroll to position [185, 0]
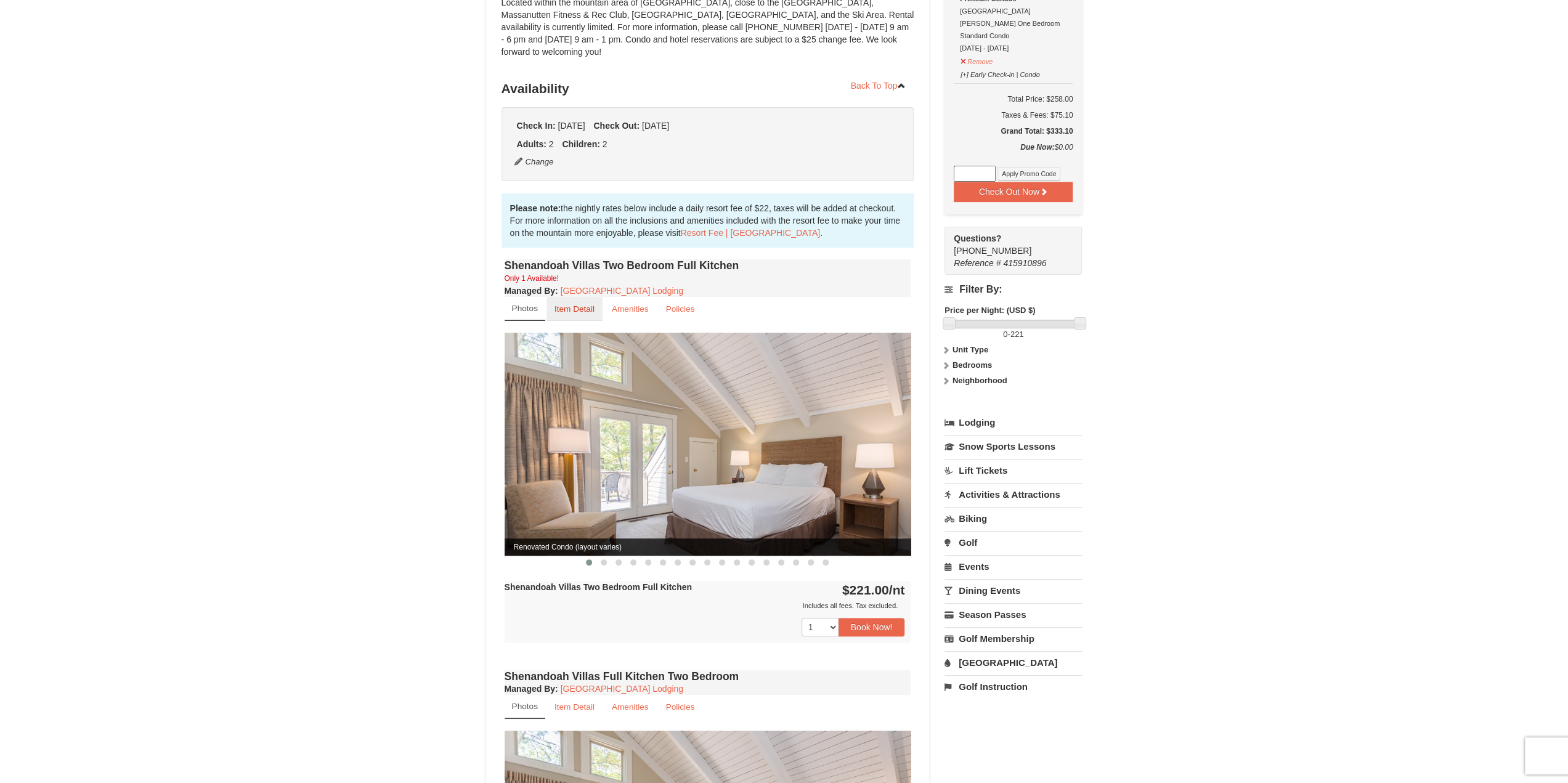
click at [576, 304] on small "Item Detail" at bounding box center [574, 309] width 40 height 10
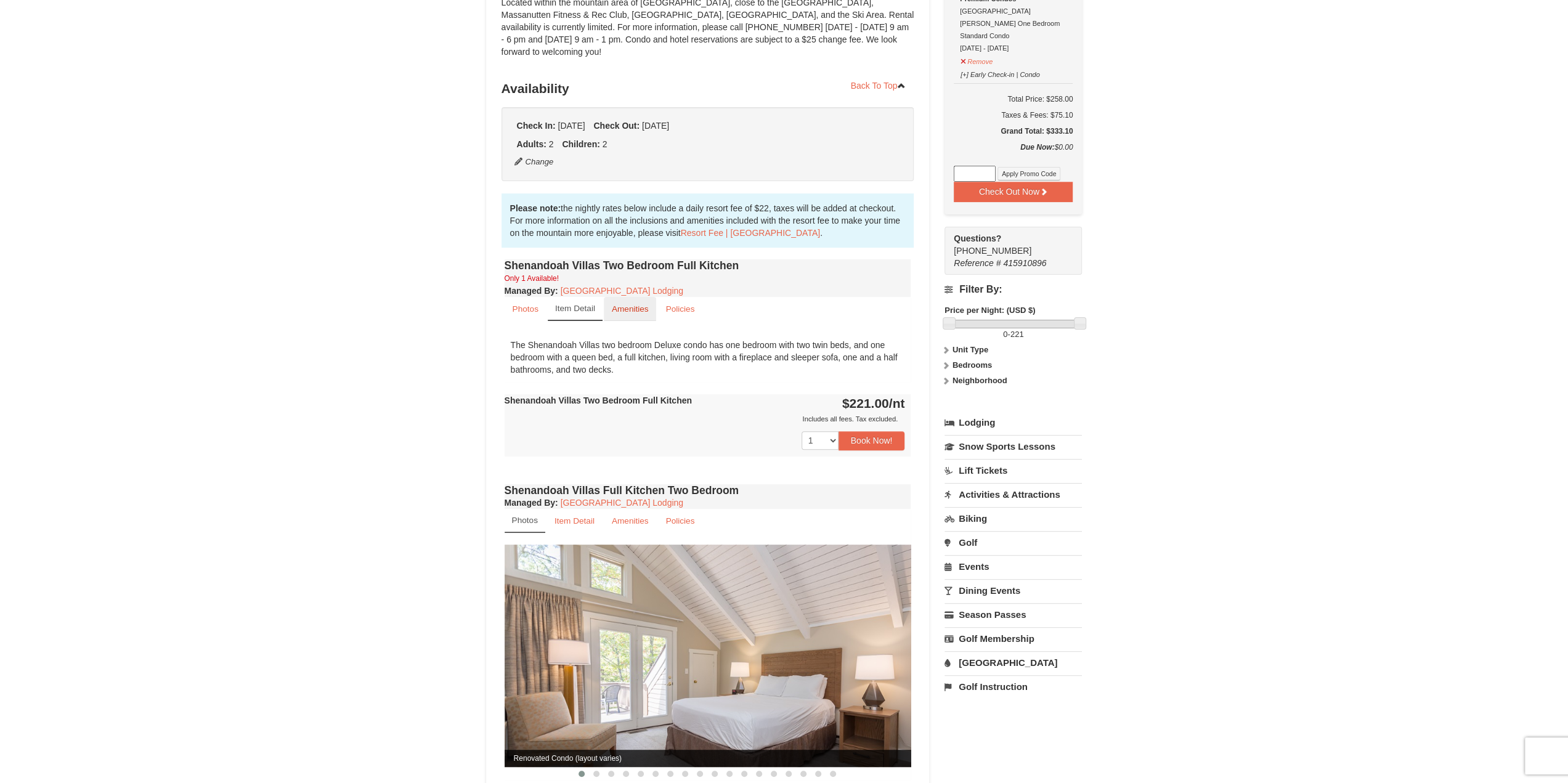
click at [621, 304] on small "Amenities" at bounding box center [630, 309] width 37 height 10
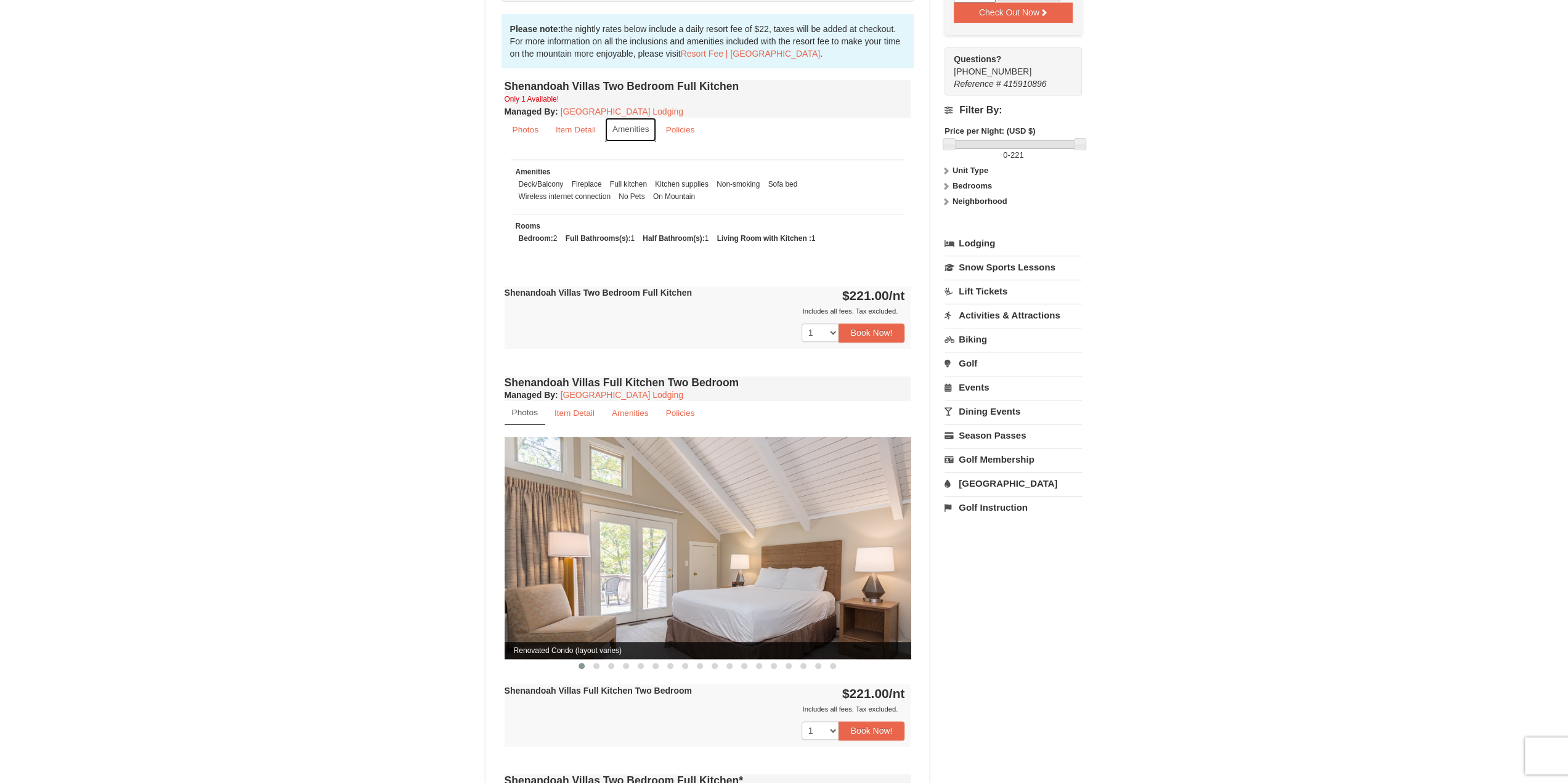
scroll to position [369, 0]
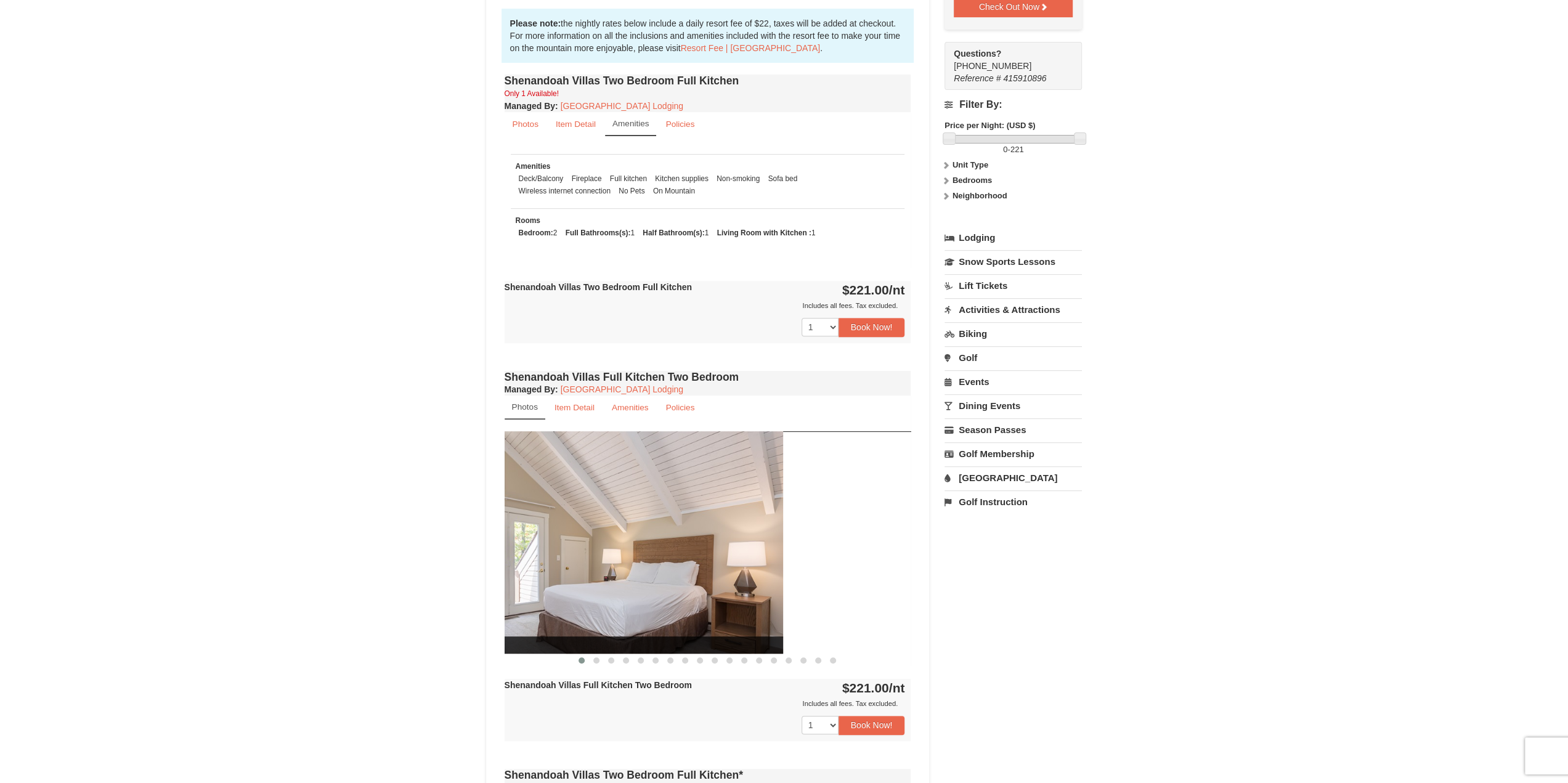
drag, startPoint x: 758, startPoint y: 560, endPoint x: 544, endPoint y: 550, distance: 214.2
click at [586, 559] on img at bounding box center [580, 542] width 407 height 222
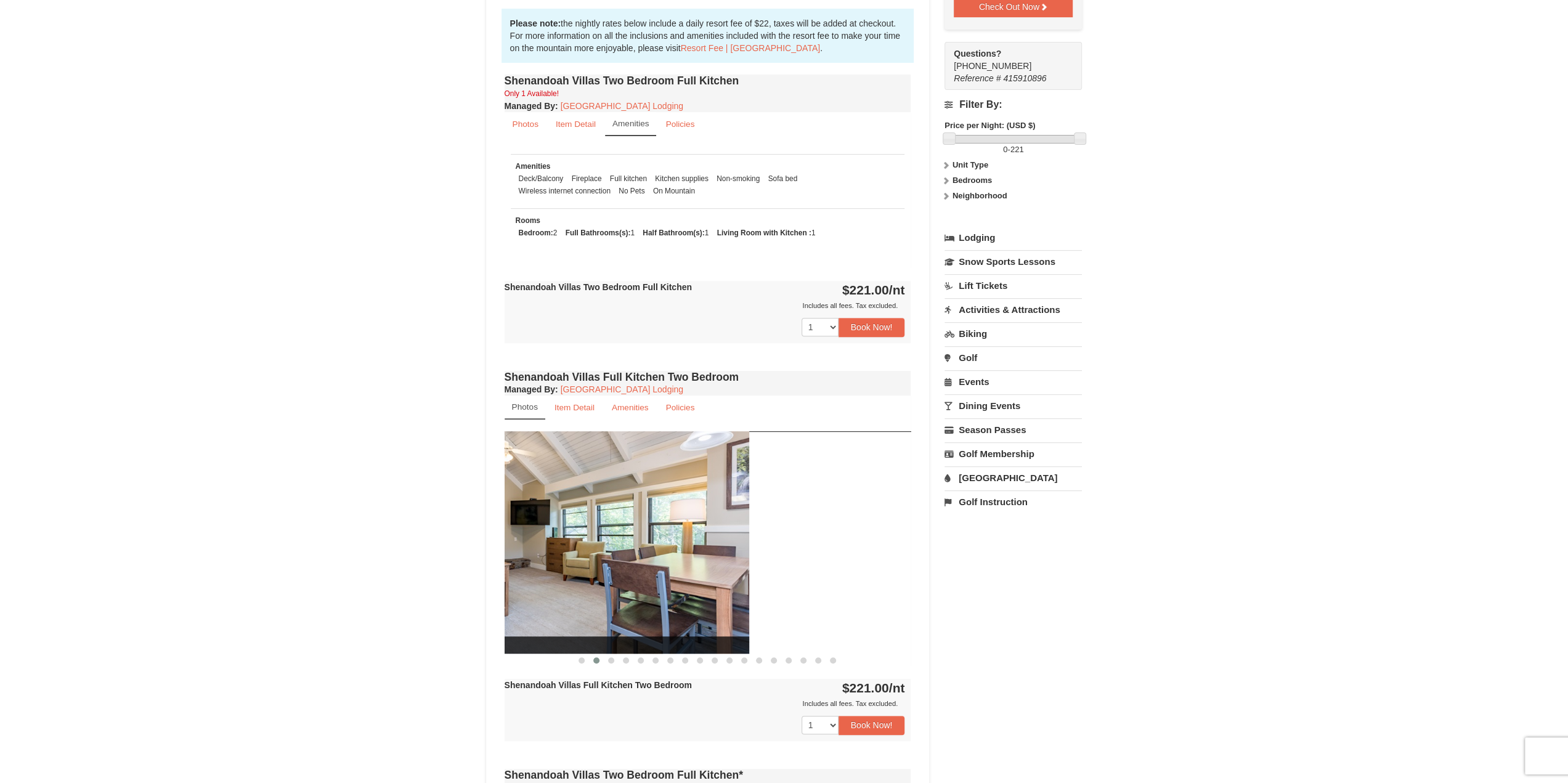
drag, startPoint x: 773, startPoint y: 538, endPoint x: 652, endPoint y: 546, distance: 121.3
click at [642, 545] on img at bounding box center [546, 542] width 407 height 222
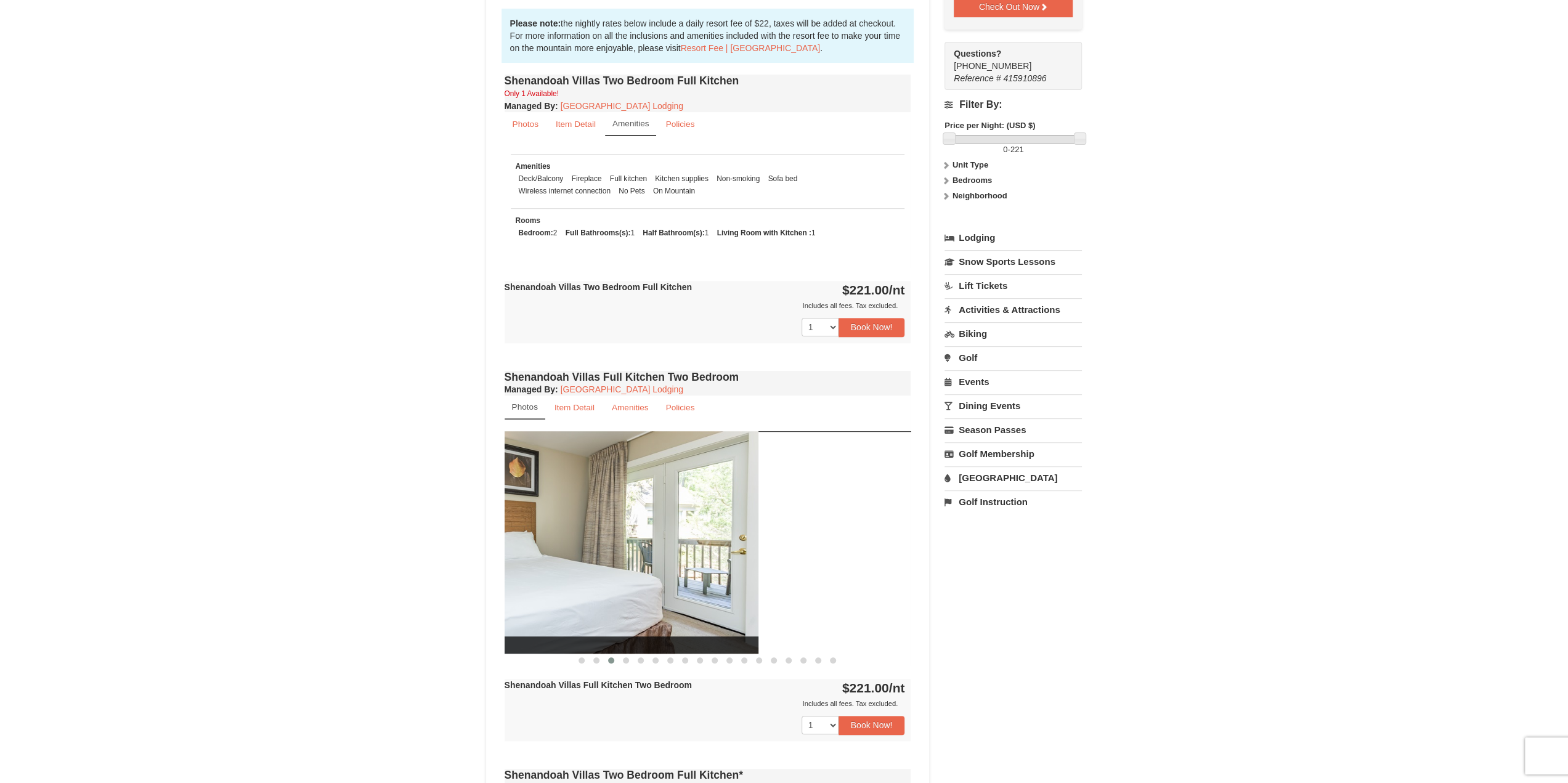
drag, startPoint x: 767, startPoint y: 510, endPoint x: 667, endPoint y: 509, distance: 100.0
click at [685, 505] on img at bounding box center [555, 542] width 407 height 222
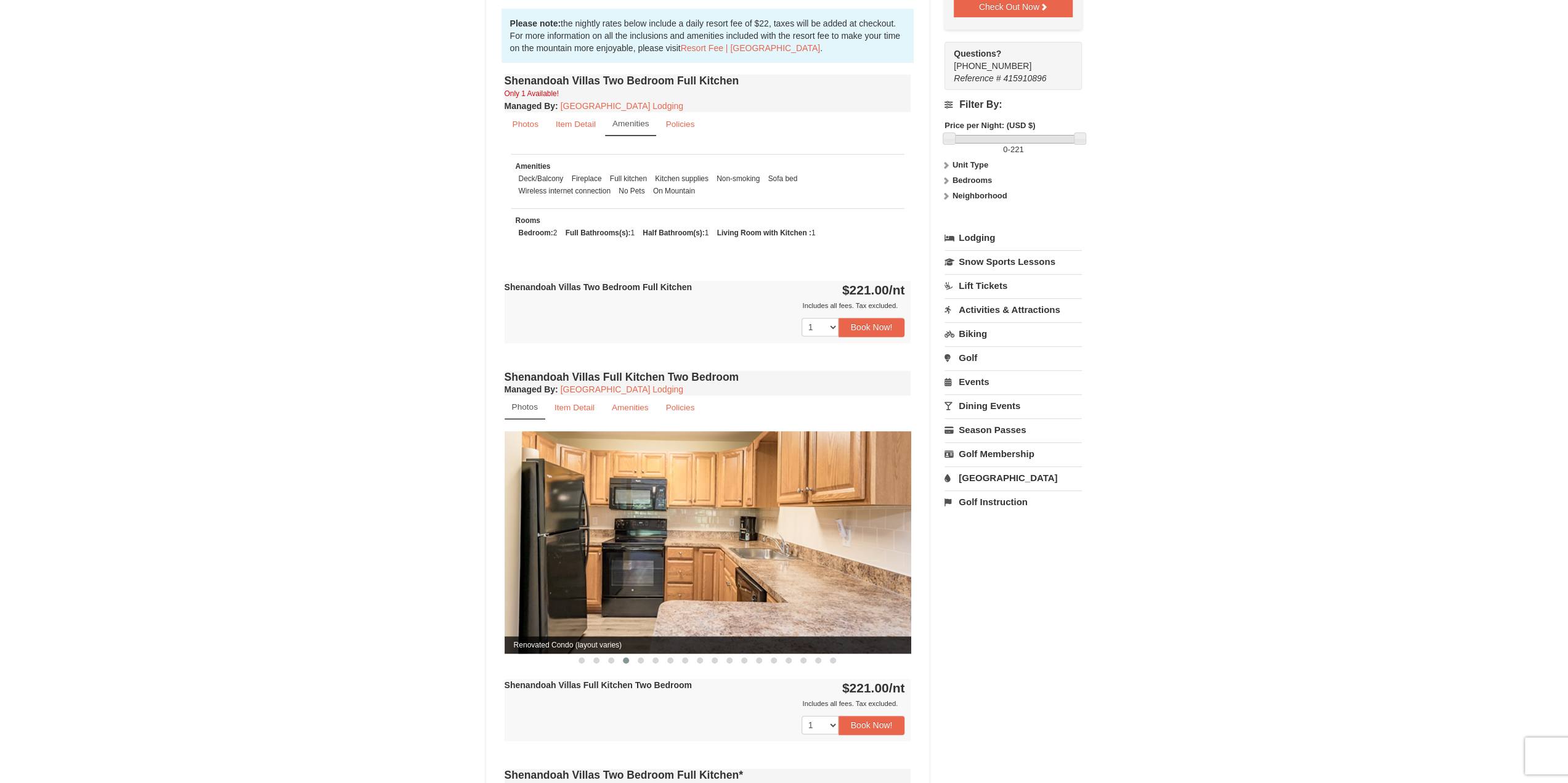
drag, startPoint x: 756, startPoint y: 520, endPoint x: 590, endPoint y: 518, distance: 166.0
click at [625, 518] on img at bounding box center [708, 542] width 407 height 222
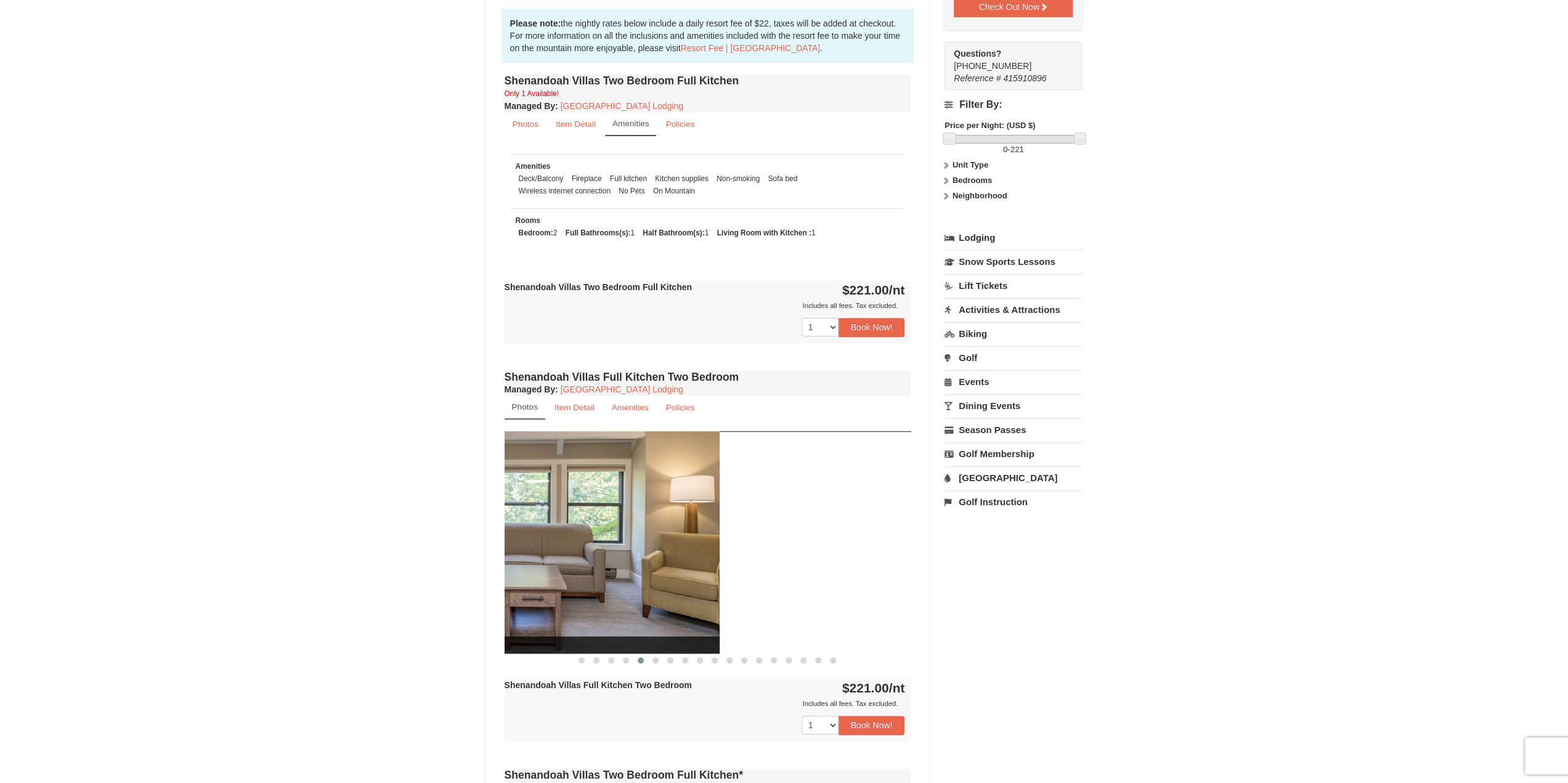
drag, startPoint x: 897, startPoint y: 540, endPoint x: 631, endPoint y: 539, distance: 266.0
click at [668, 542] on img at bounding box center [516, 542] width 407 height 222
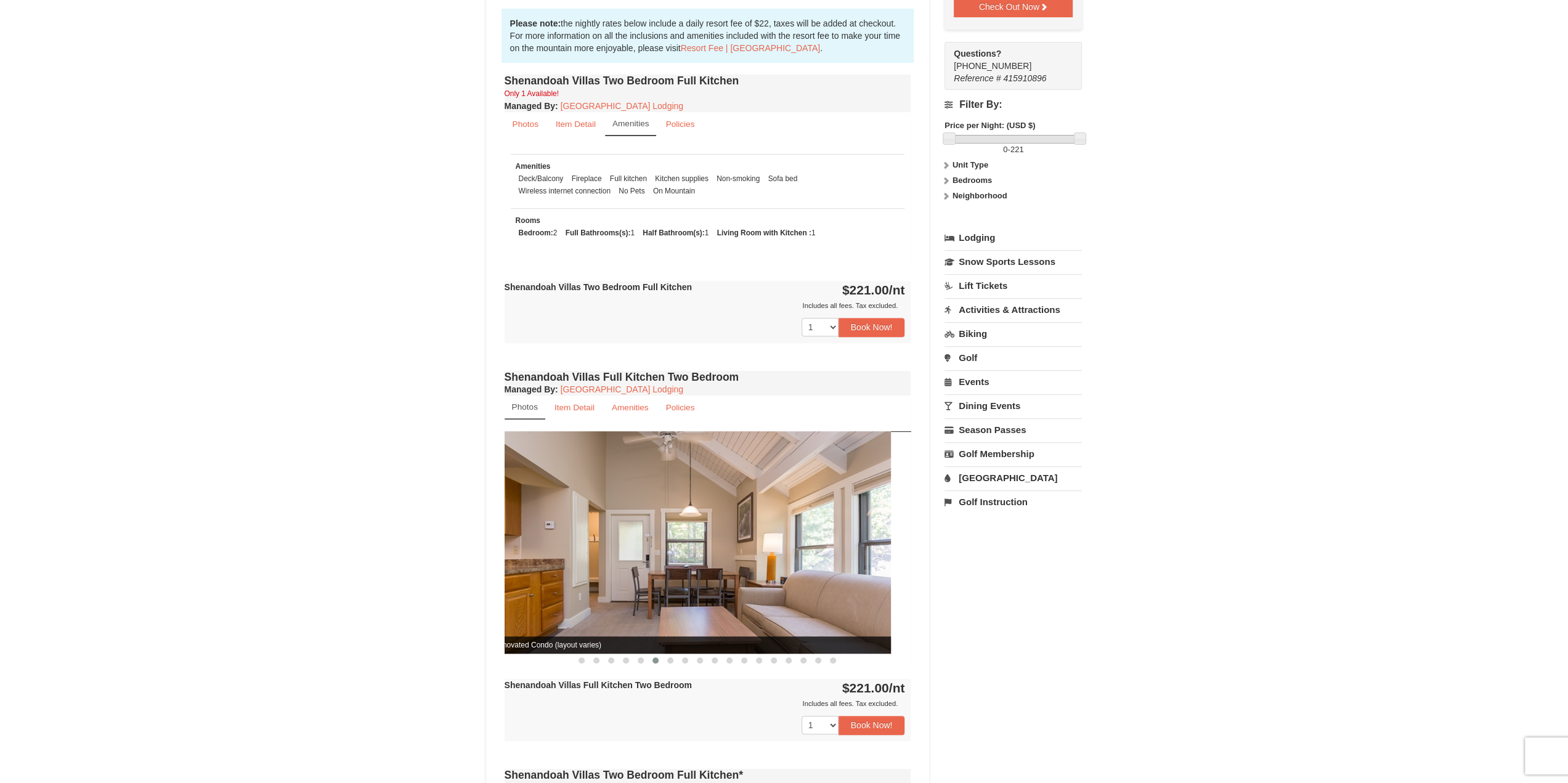
drag, startPoint x: 820, startPoint y: 550, endPoint x: 614, endPoint y: 546, distance: 206.0
click at [617, 546] on img at bounding box center [688, 542] width 407 height 222
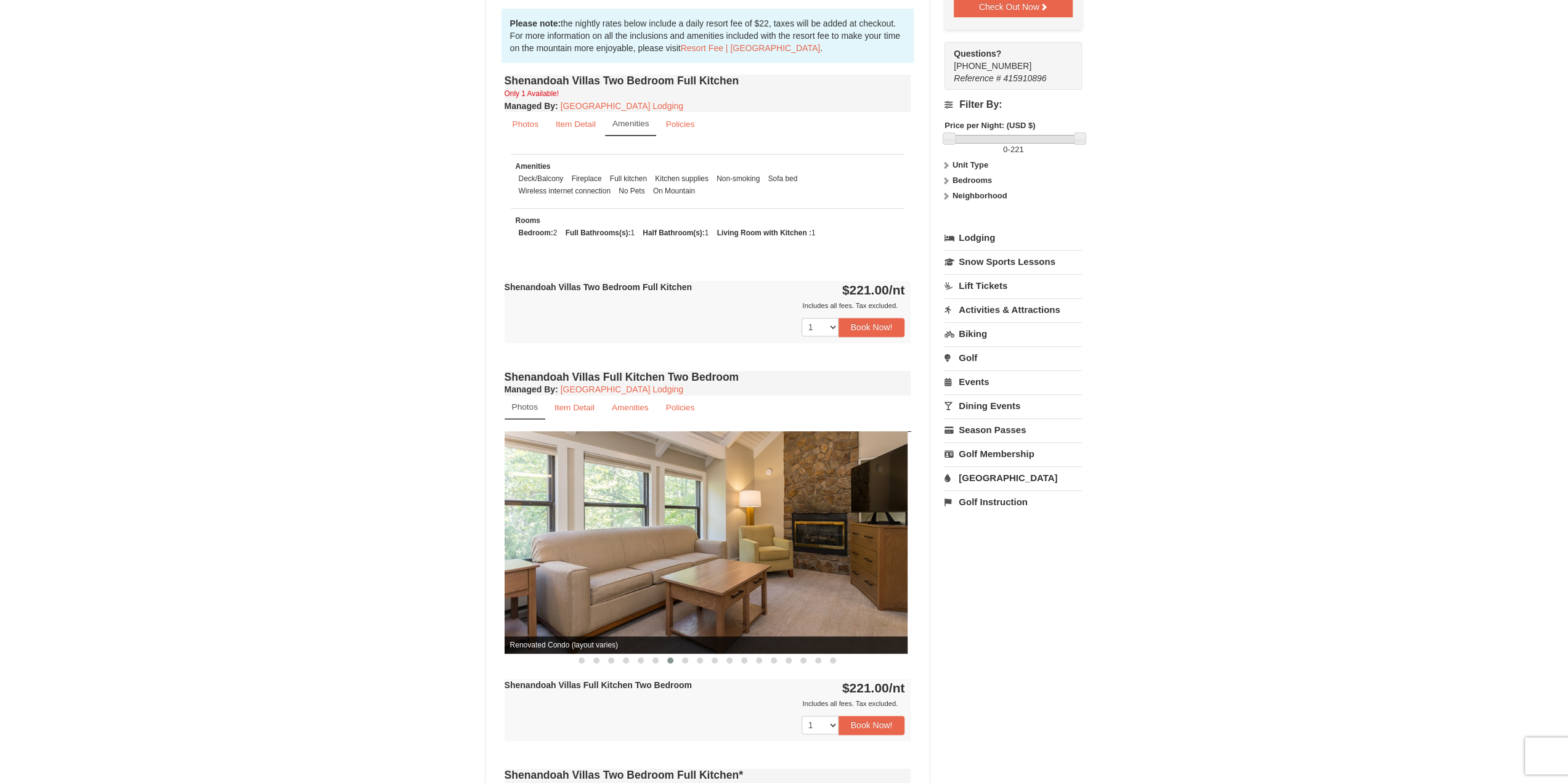
drag, startPoint x: 831, startPoint y: 542, endPoint x: 580, endPoint y: 540, distance: 251.0
click at [660, 544] on img at bounding box center [704, 542] width 407 height 222
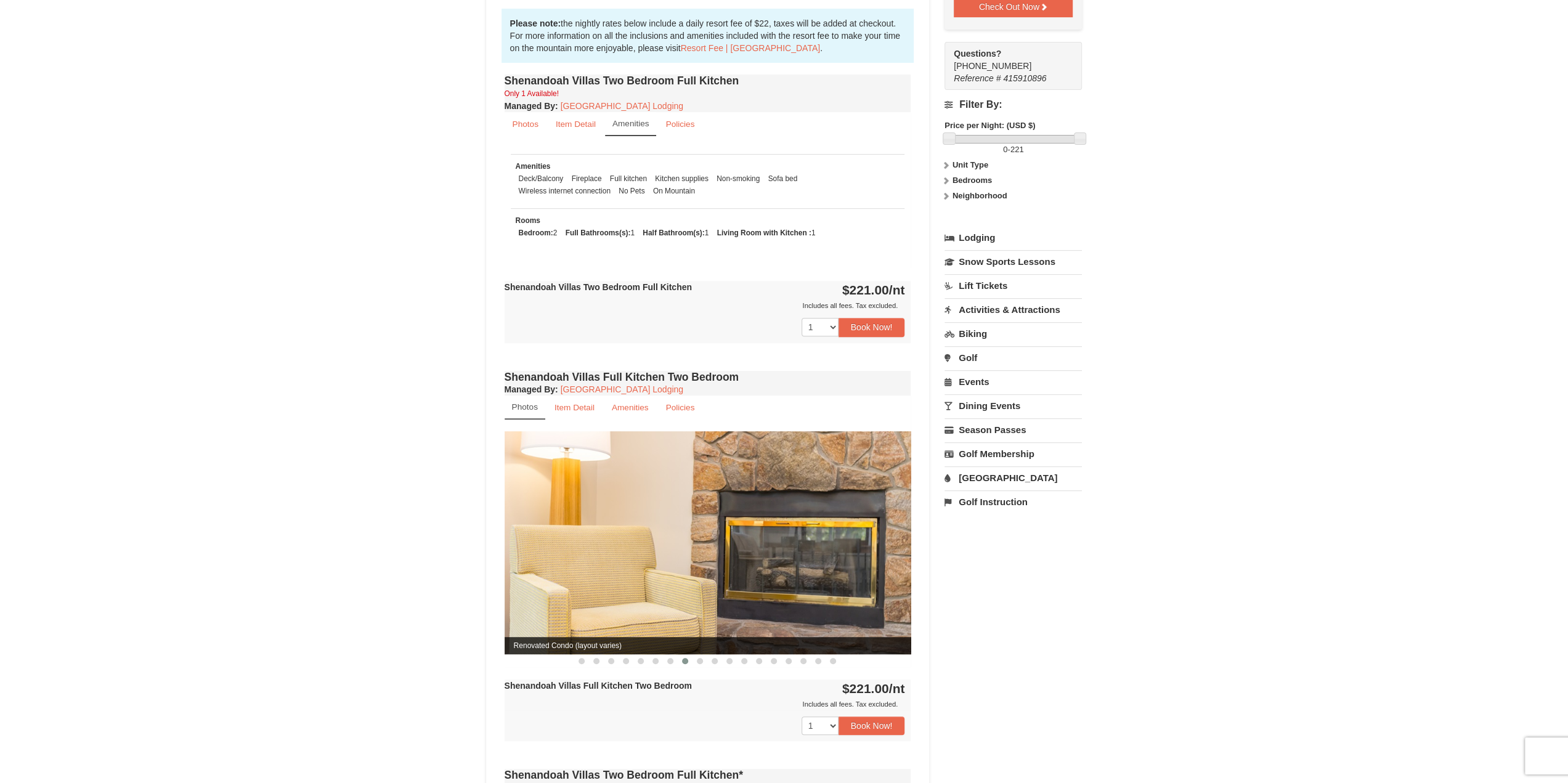
drag, startPoint x: 824, startPoint y: 525, endPoint x: 629, endPoint y: 516, distance: 195.2
click at [664, 521] on img at bounding box center [708, 543] width 407 height 223
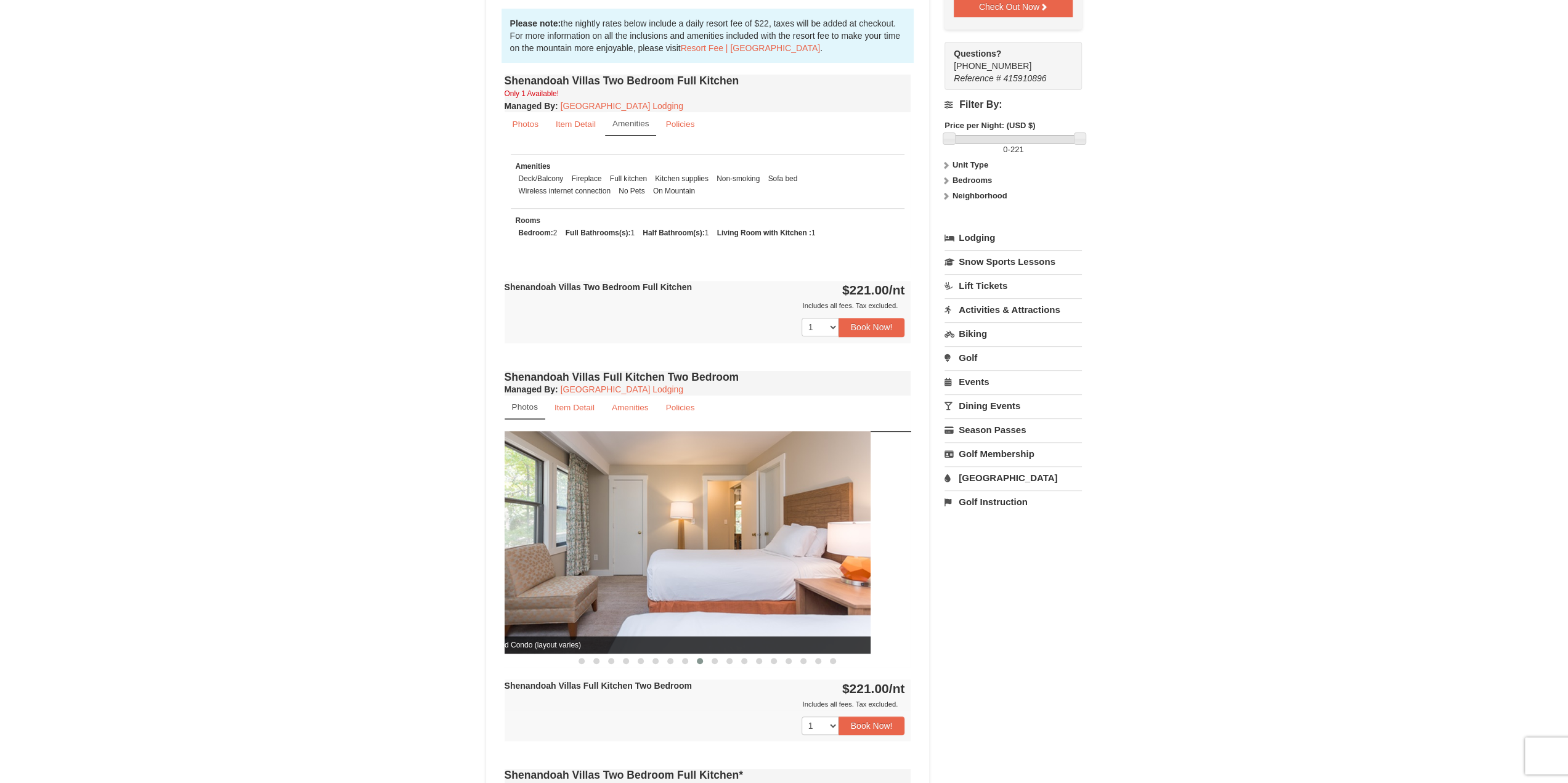
drag, startPoint x: 880, startPoint y: 512, endPoint x: 763, endPoint y: 498, distance: 117.8
click at [824, 507] on img at bounding box center [667, 542] width 407 height 222
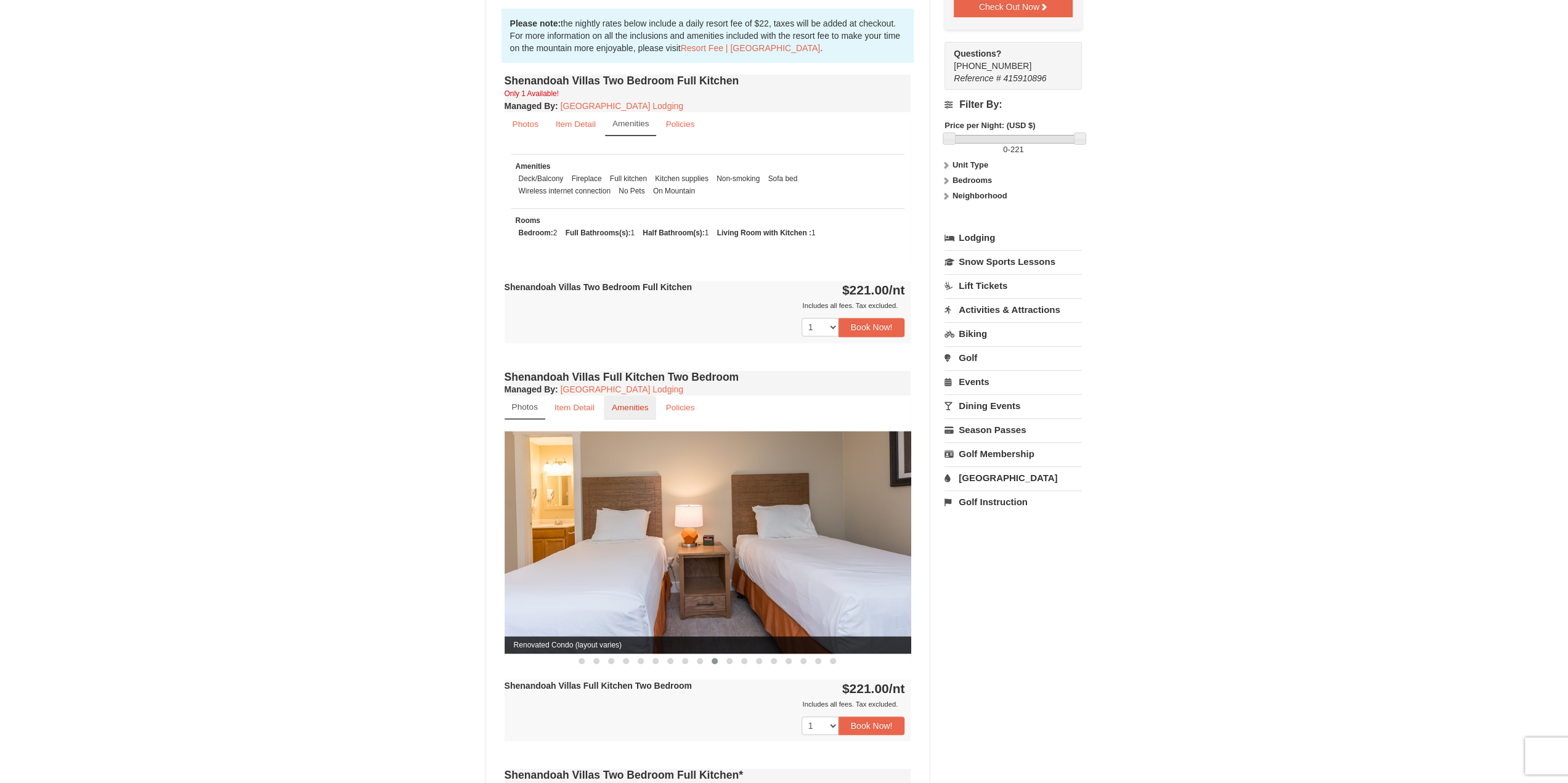
click at [631, 403] on small "Amenities" at bounding box center [630, 407] width 37 height 10
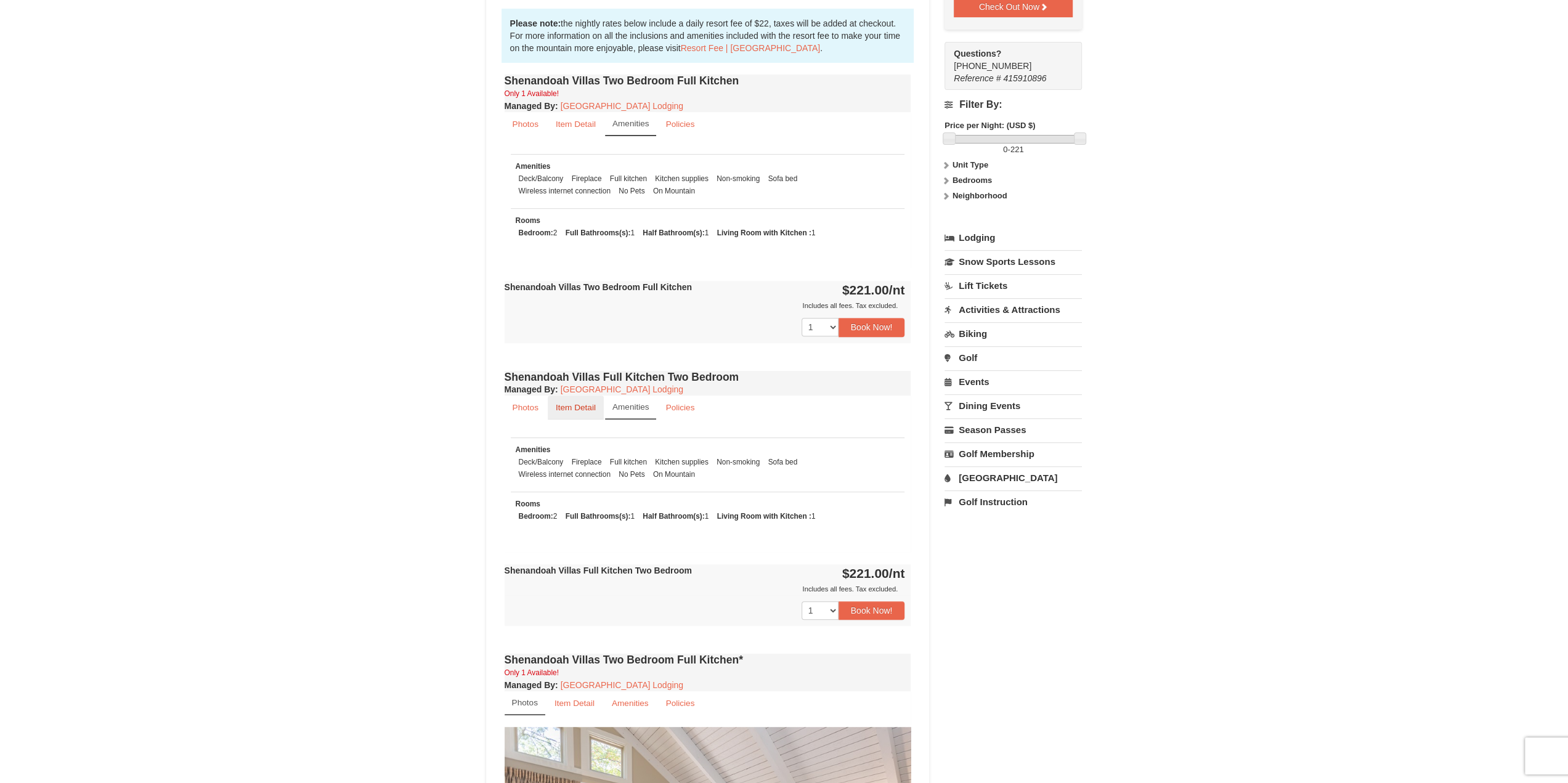
click at [572, 399] on link "Item Detail" at bounding box center [576, 407] width 56 height 24
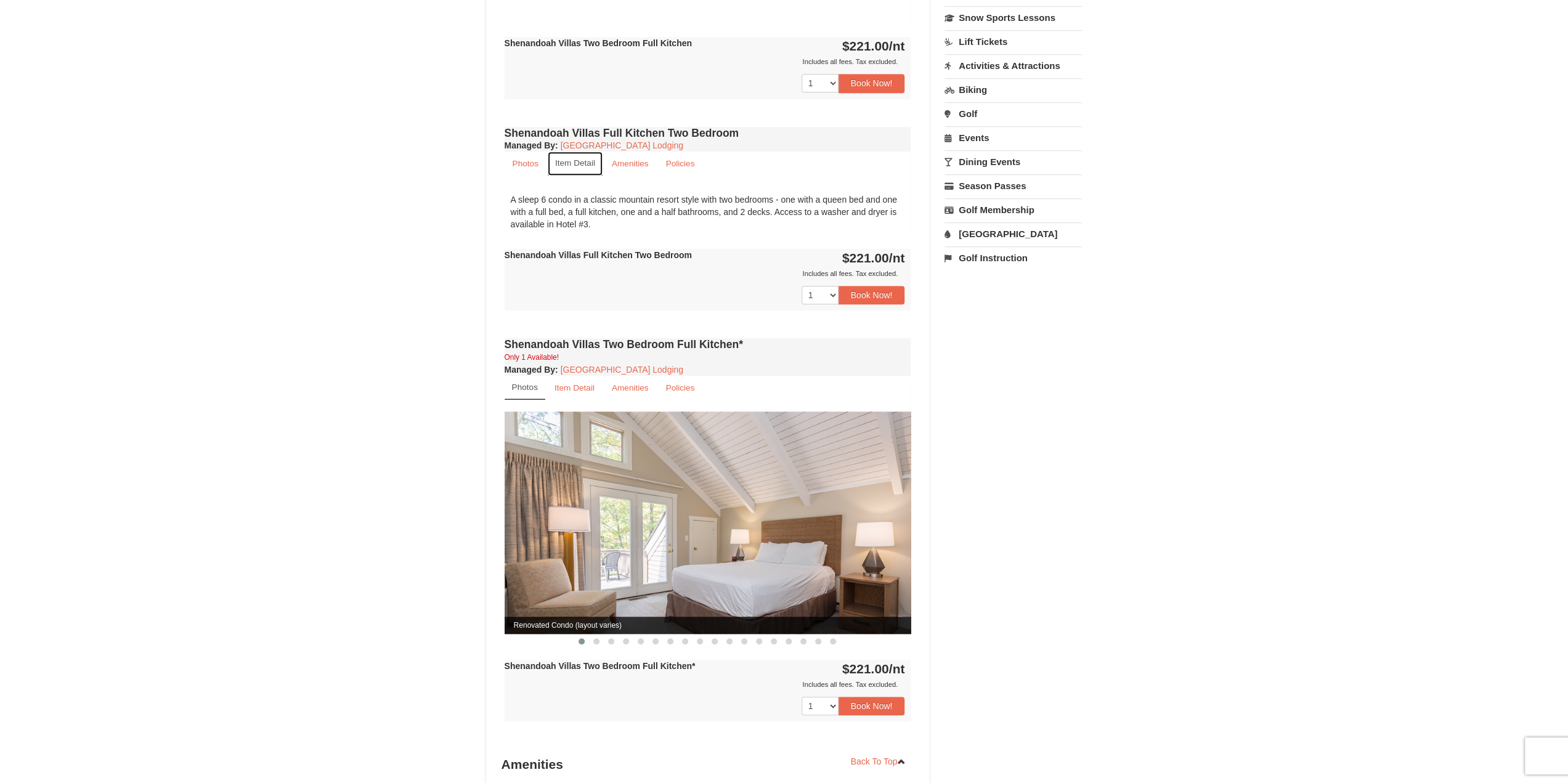
scroll to position [678, 0]
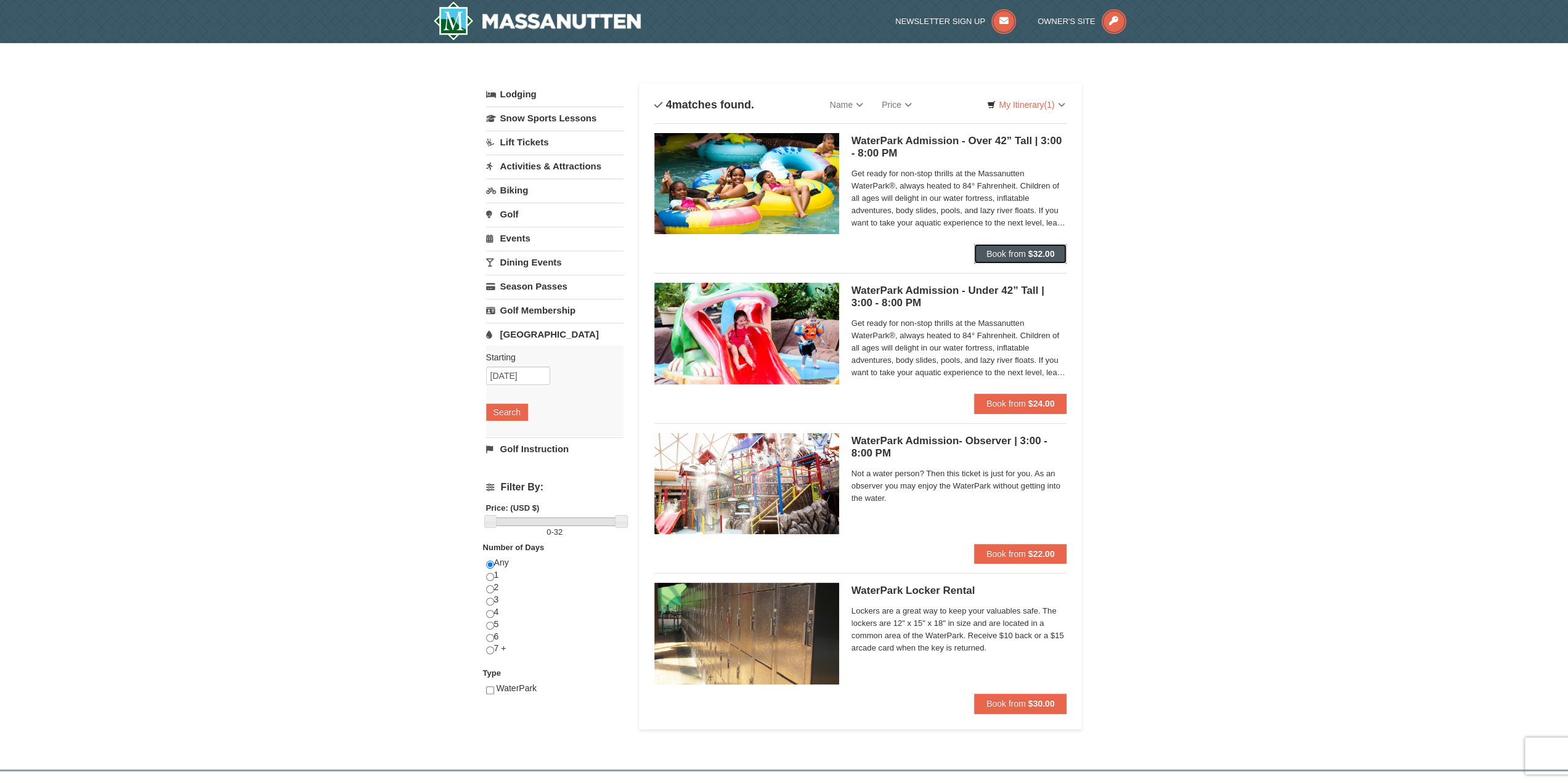
click at [1022, 254] on span "Book from" at bounding box center [1006, 254] width 39 height 10
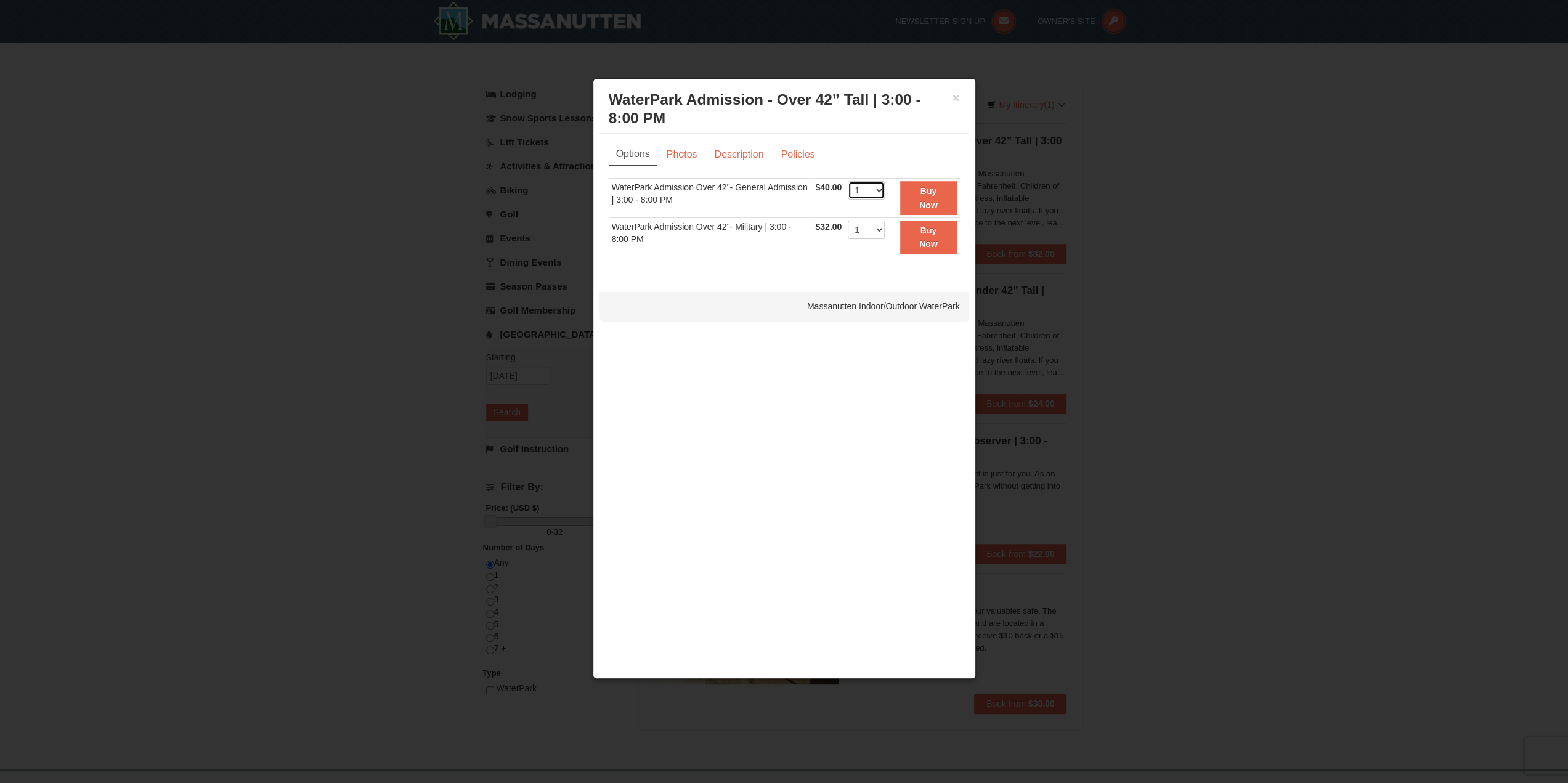
click at [867, 191] on select "1 2 3 4 5 6 7 8 9 10 11 12 13 14 15 16 17 18 19 20" at bounding box center [866, 190] width 37 height 18
select select "2"
click at [848, 181] on select "1 2 3 4 5 6 7 8 9 10 11 12 13 14 15 16 17 18 19 20" at bounding box center [866, 190] width 37 height 18
click at [951, 98] on h3 "WaterPark Admission - Over 42” Tall | 3:00 - 8:00 PM Massanutten Indoor/Outdoor…" at bounding box center [784, 109] width 351 height 37
click at [960, 97] on div "× WaterPark Admission - Over 42” Tall | 3:00 - 8:00 PM Massanutten Indoor/Outdo…" at bounding box center [784, 110] width 369 height 49
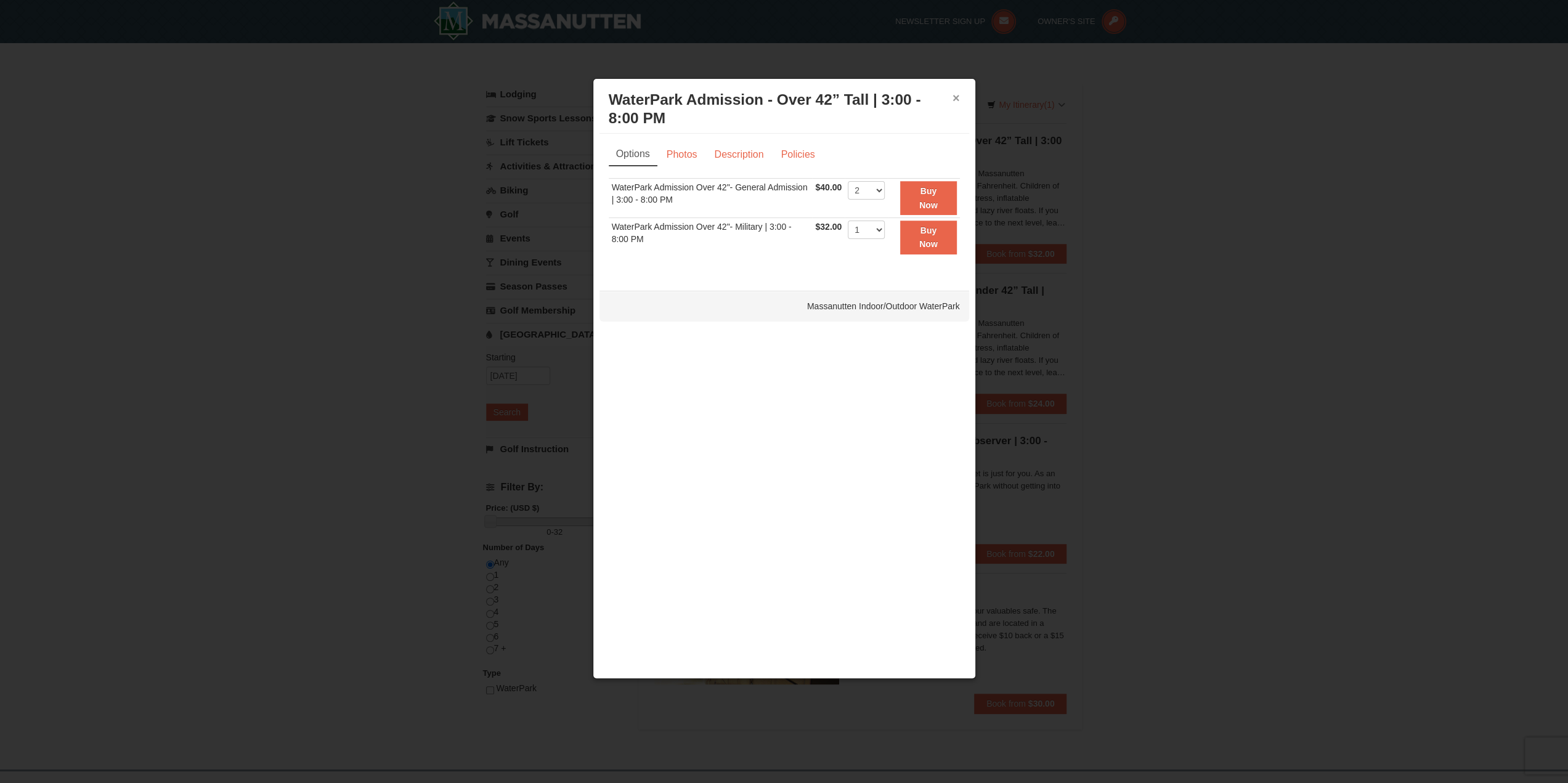
click at [955, 97] on button "×" at bounding box center [956, 98] width 7 height 12
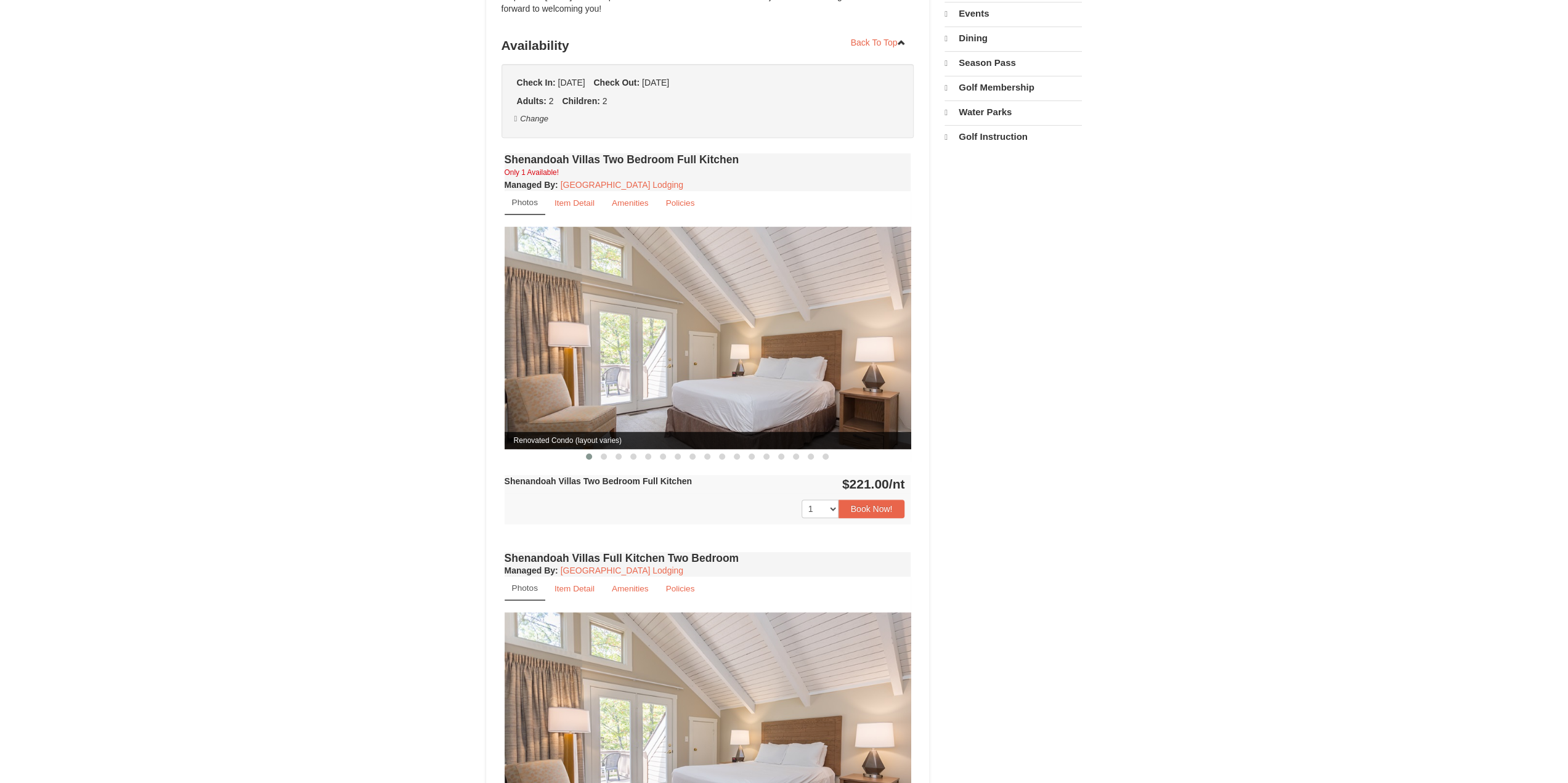
select select "9"
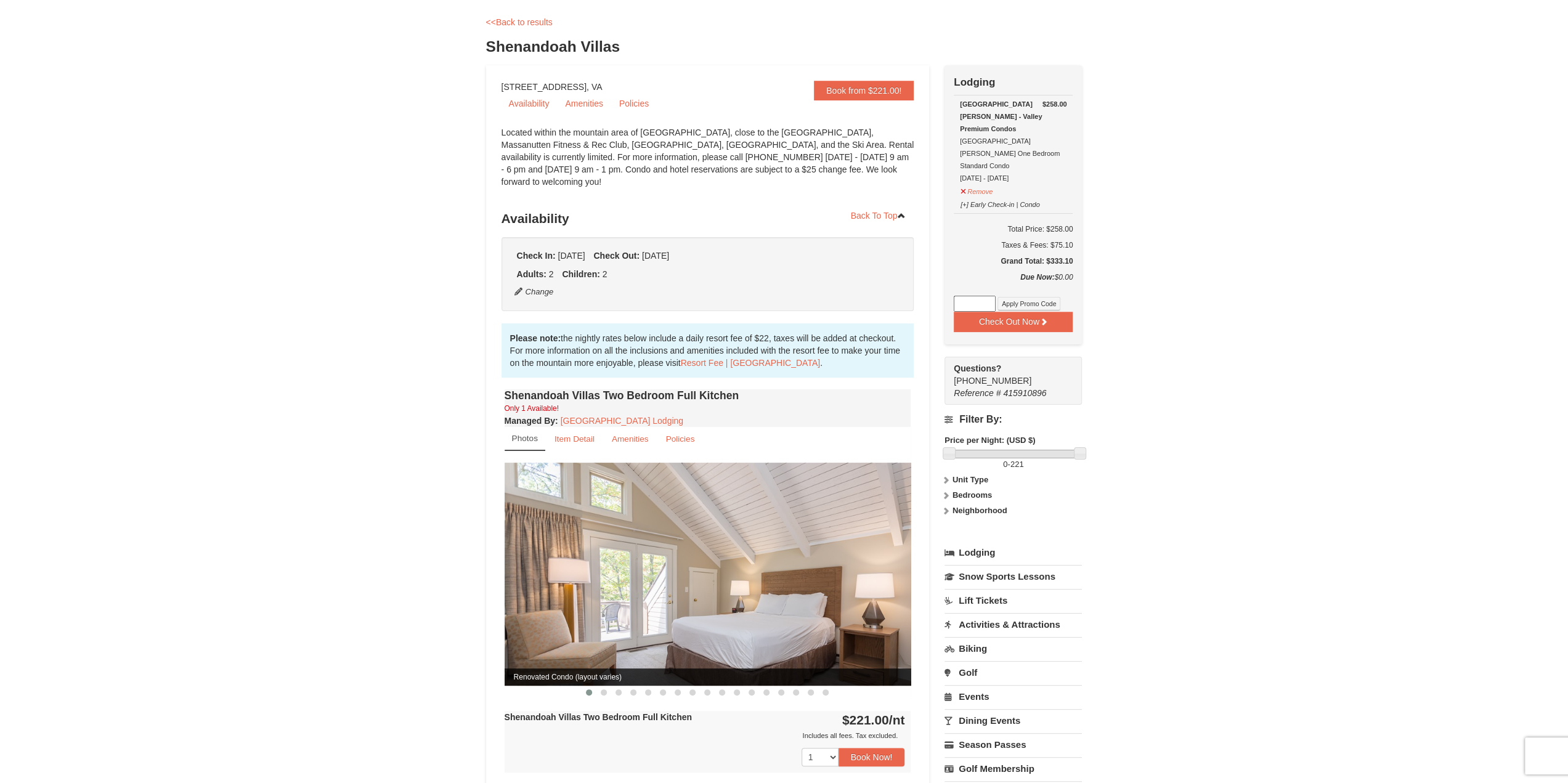
scroll to position [53, 0]
